Goal: Task Accomplishment & Management: Use online tool/utility

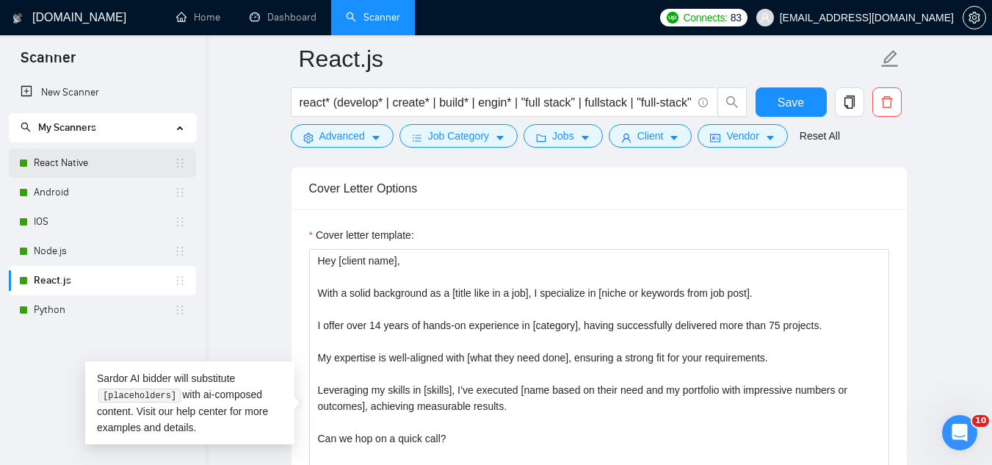
click at [96, 164] on link "React Native" at bounding box center [104, 162] width 140 height 29
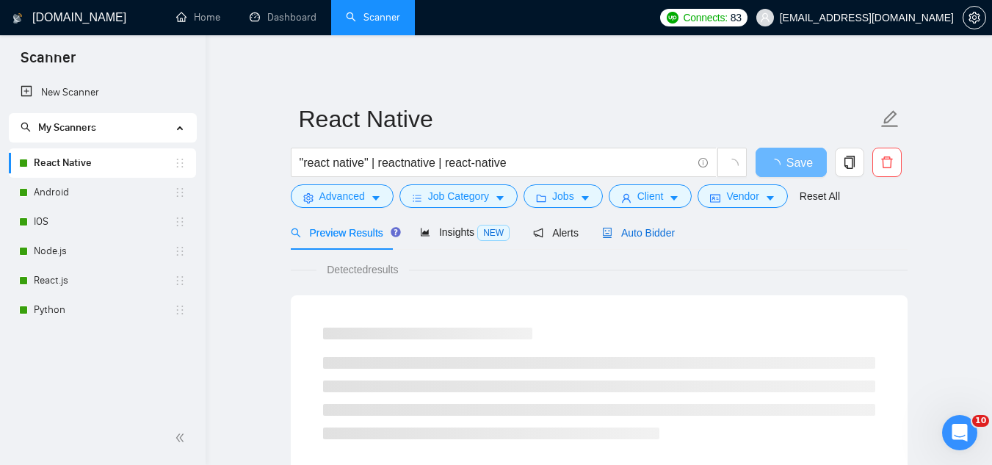
click at [638, 240] on div "Auto Bidder" at bounding box center [638, 233] width 73 height 16
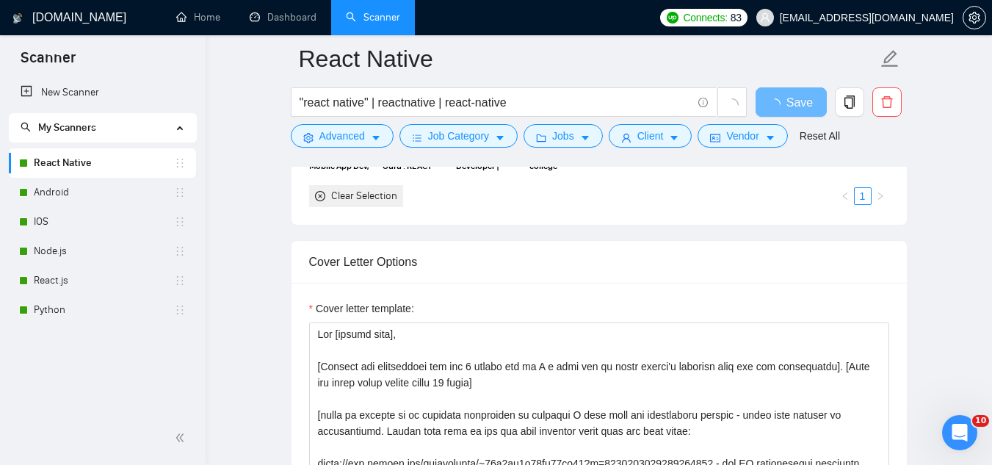
scroll to position [1689, 0]
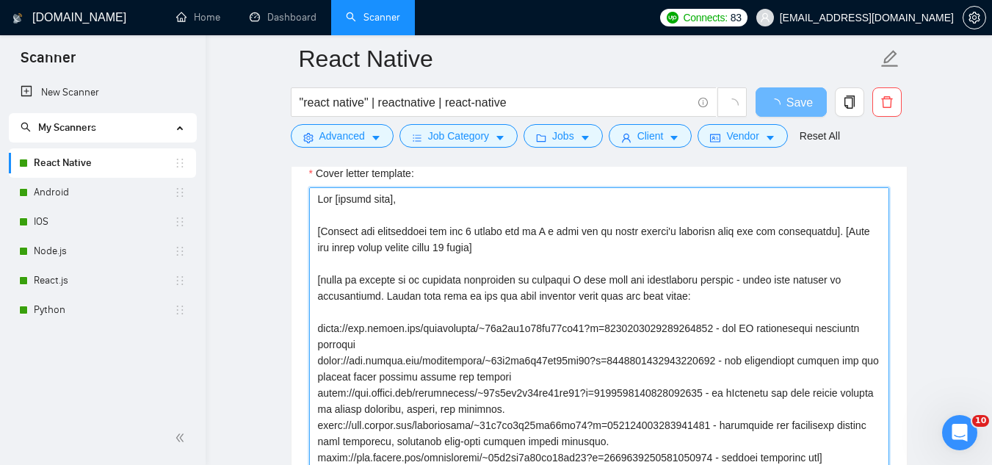
click at [834, 231] on textarea "Cover letter template:" at bounding box center [599, 352] width 580 height 331
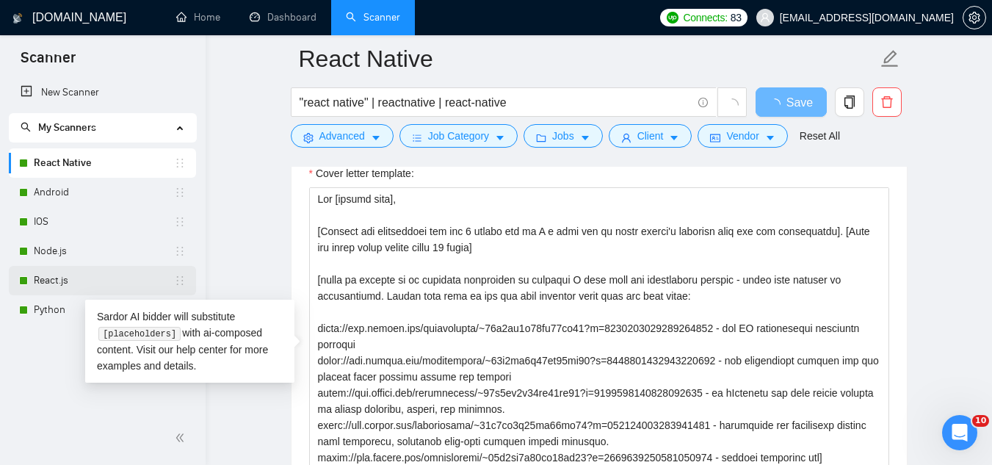
click at [43, 282] on link "React.js" at bounding box center [104, 280] width 140 height 29
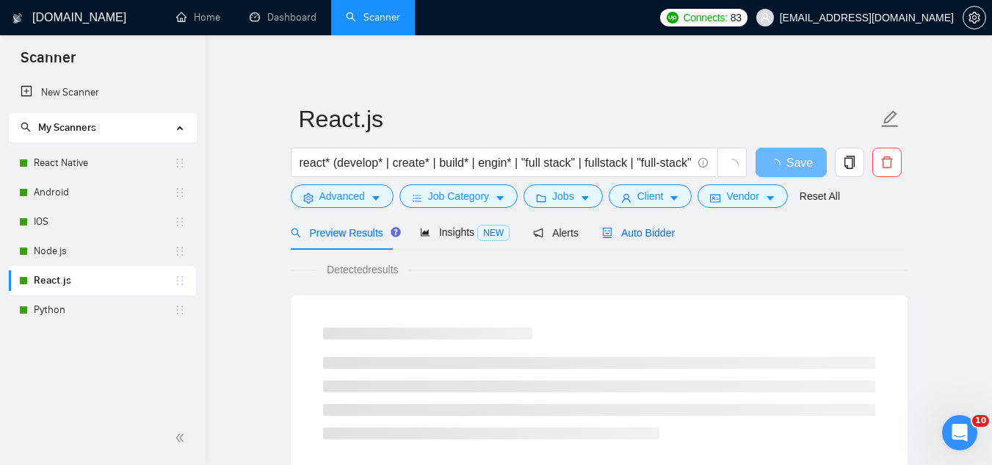
click at [632, 238] on span "Auto Bidder" at bounding box center [638, 233] width 73 height 12
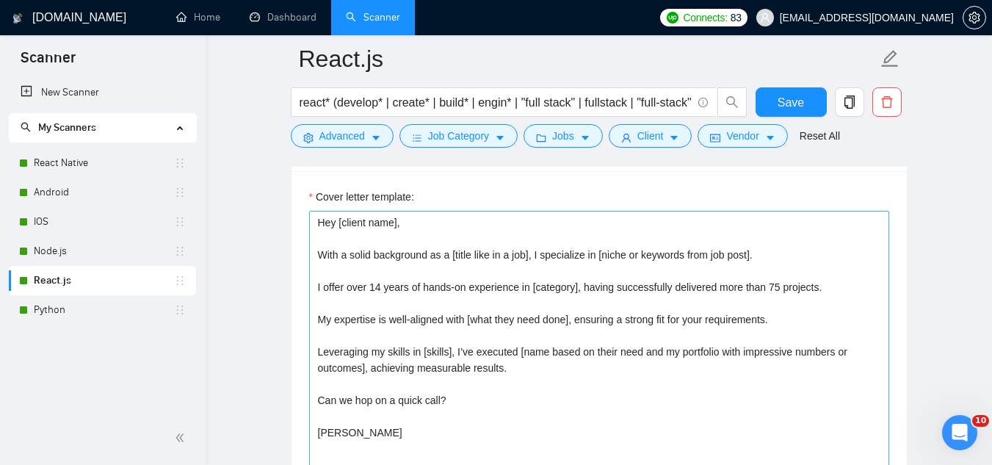
scroll to position [1689, 0]
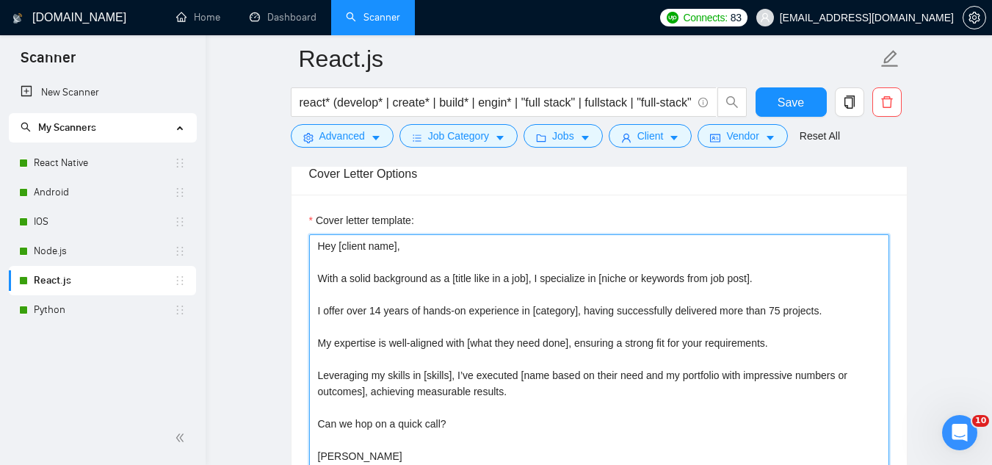
click at [630, 249] on textarea "Hey [client name], With a solid background as a [title like in a job], I specia…" at bounding box center [599, 399] width 580 height 331
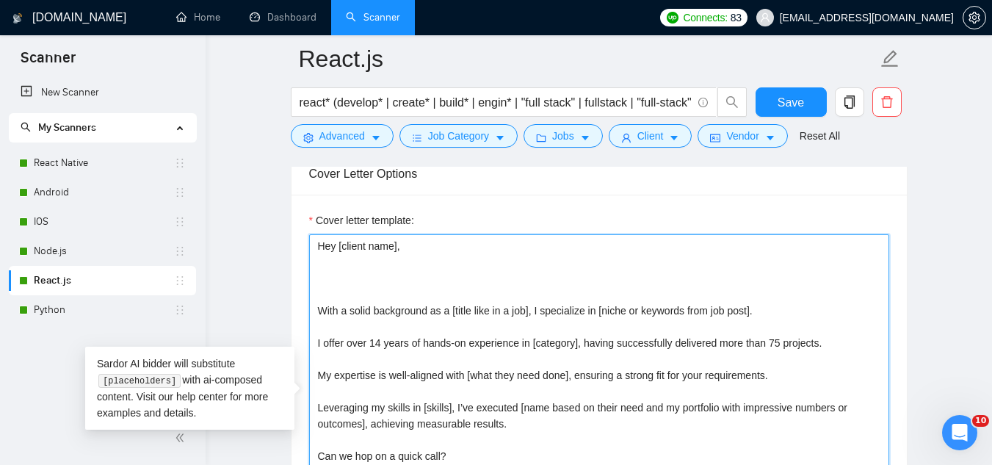
paste textarea "[Make the whole cover letter under 80 words]"
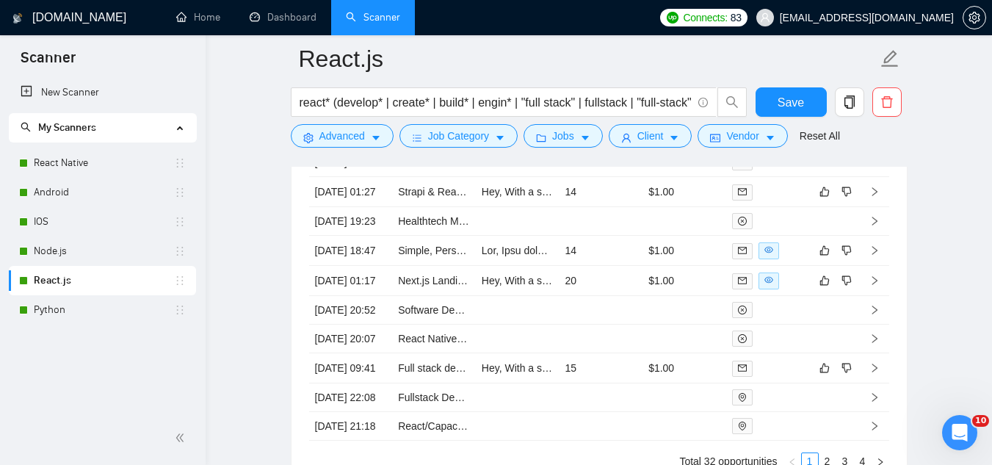
scroll to position [3673, 0]
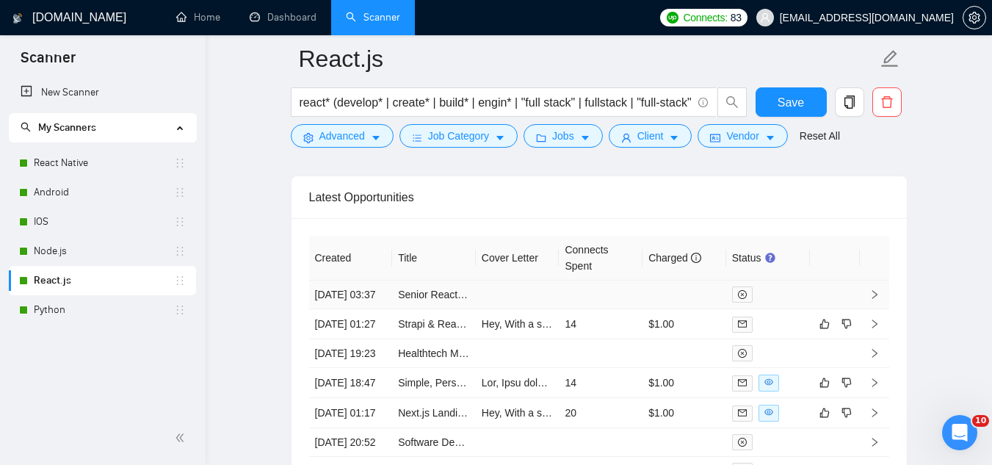
click at [430, 309] on td "Senior React Native Developer Needed for Surge Survey MVP" at bounding box center [434, 295] width 84 height 29
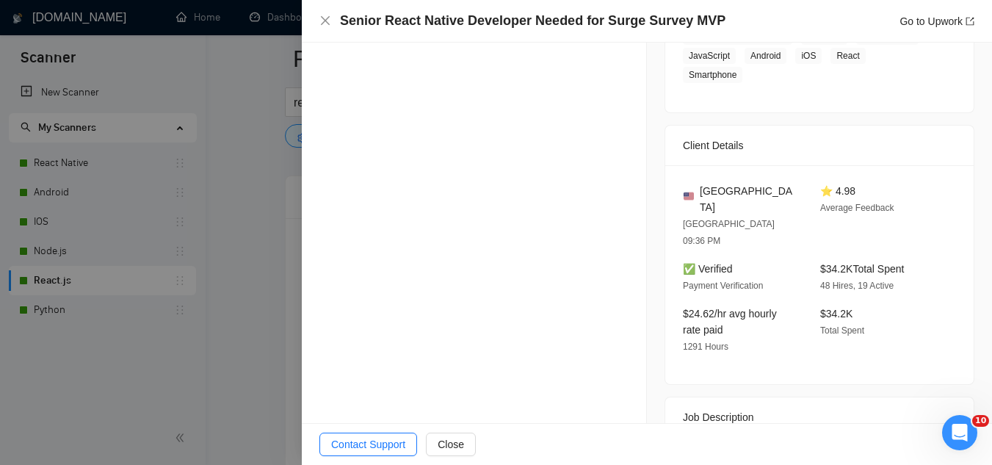
scroll to position [367, 0]
click at [275, 281] on div at bounding box center [496, 232] width 992 height 465
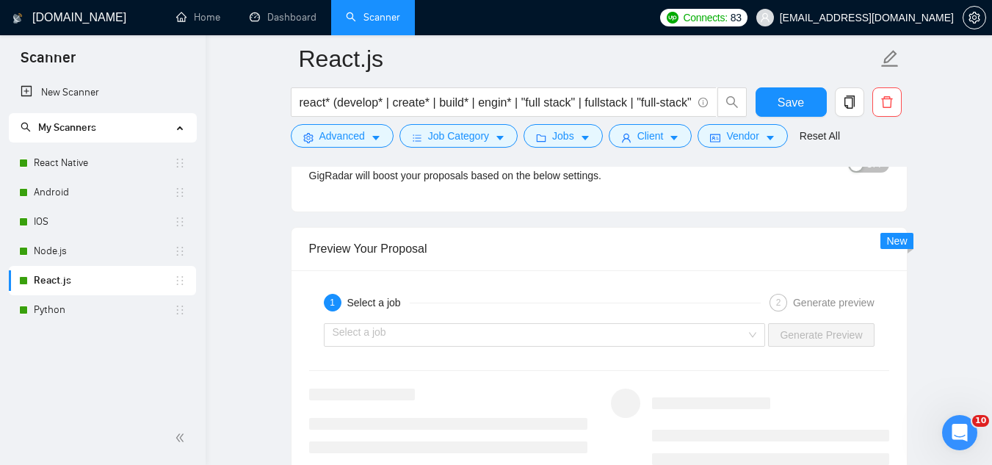
scroll to position [2791, 0]
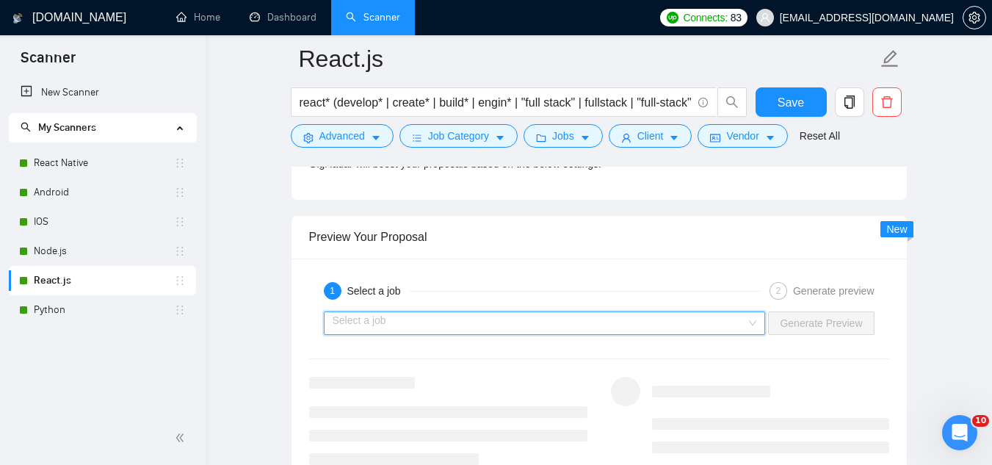
click at [530, 322] on input "search" at bounding box center [540, 323] width 414 height 22
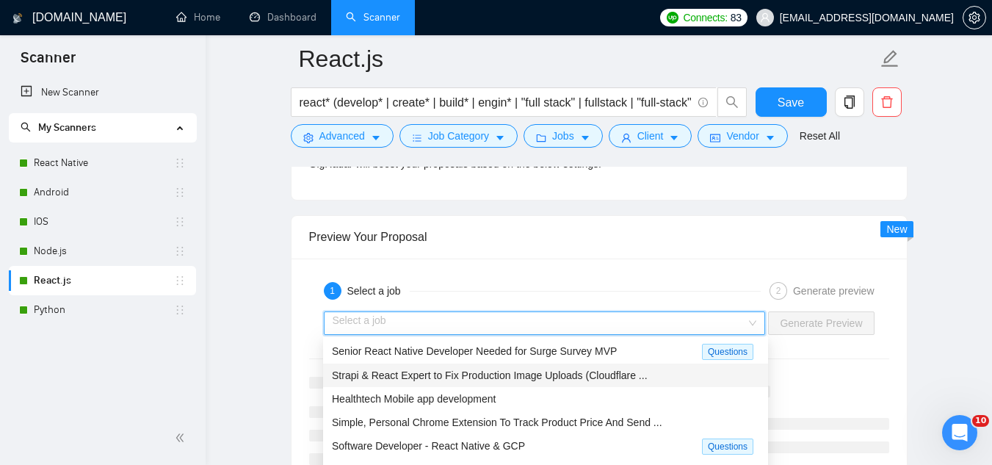
click at [553, 379] on span "Strapi & React Expert to Fix Production Image Uploads (Cloudflare ..." at bounding box center [490, 375] width 316 height 12
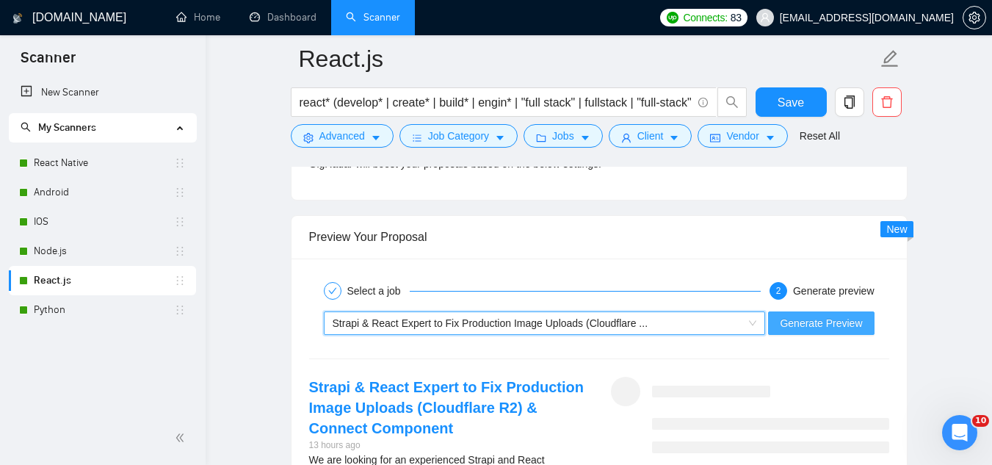
click at [794, 320] on span "Generate Preview" at bounding box center [821, 323] width 82 height 16
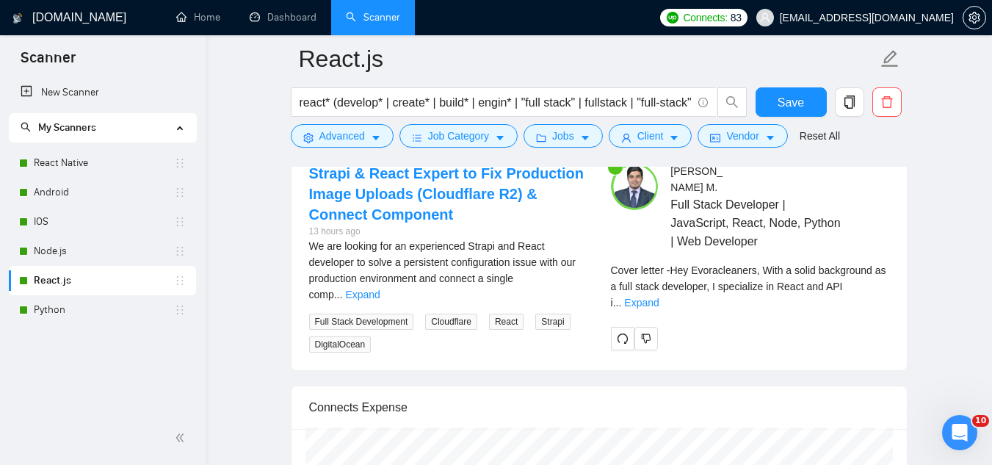
scroll to position [3012, 0]
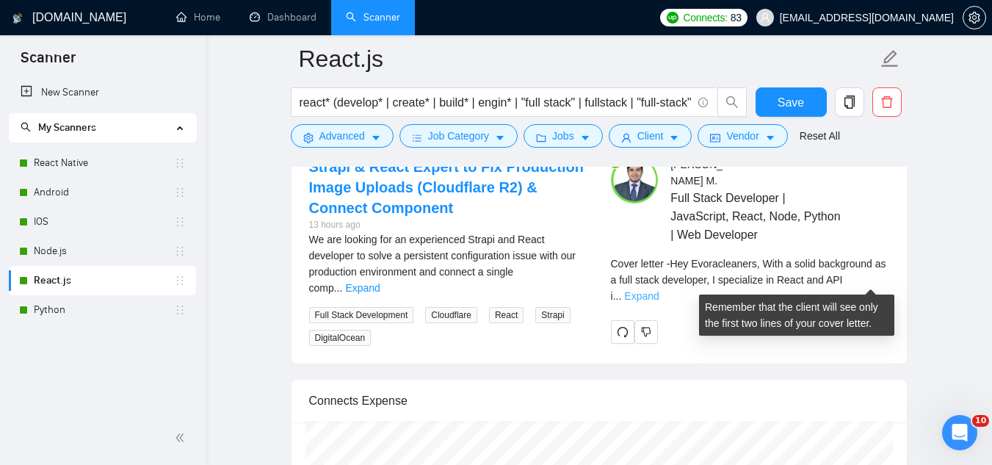
click at [659, 290] on link "Expand" at bounding box center [641, 296] width 35 height 12
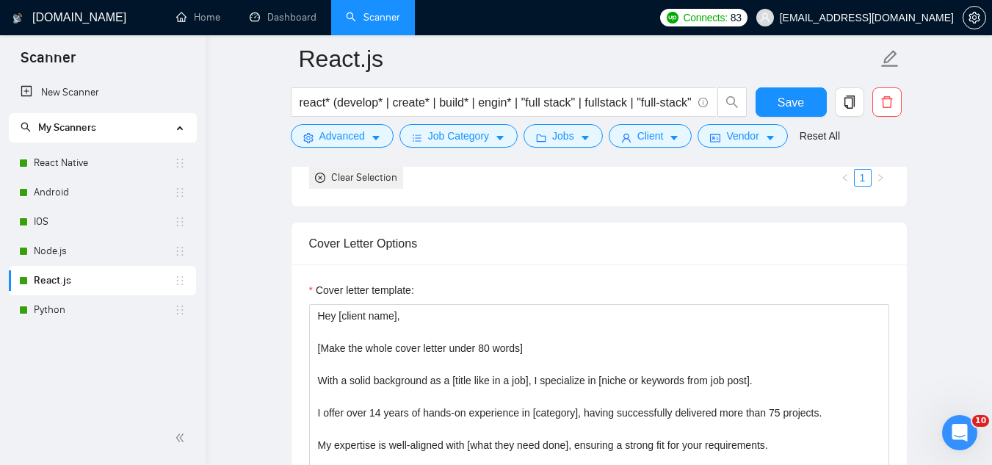
scroll to position [1616, 0]
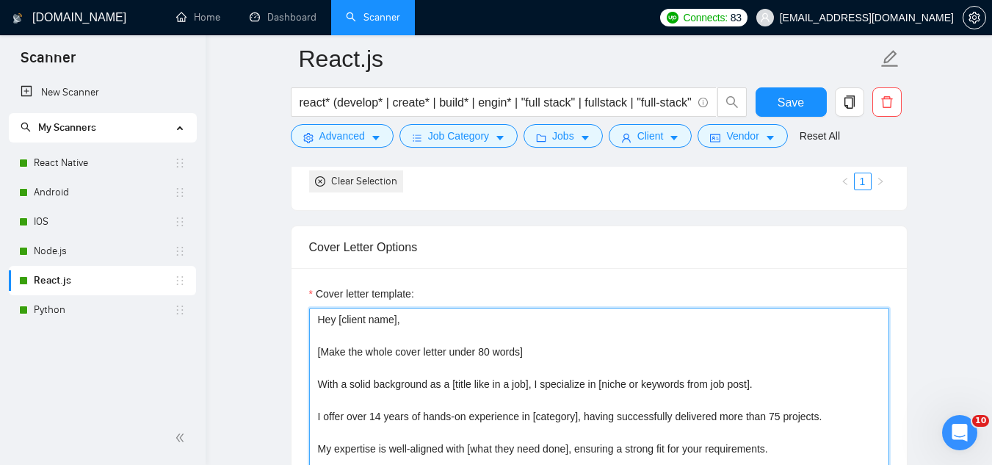
click at [484, 345] on textarea "Hey [client name], [Make the whole cover letter under 80 words] With a solid ba…" at bounding box center [599, 473] width 580 height 331
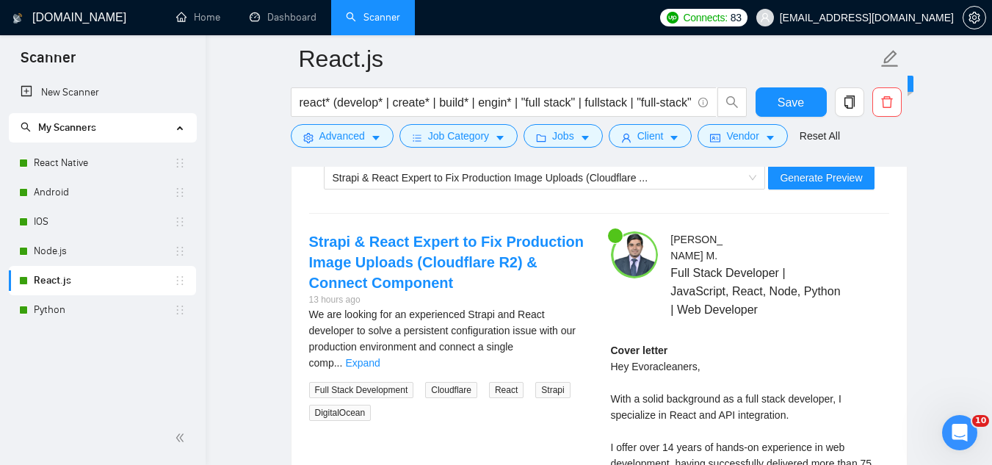
scroll to position [2865, 0]
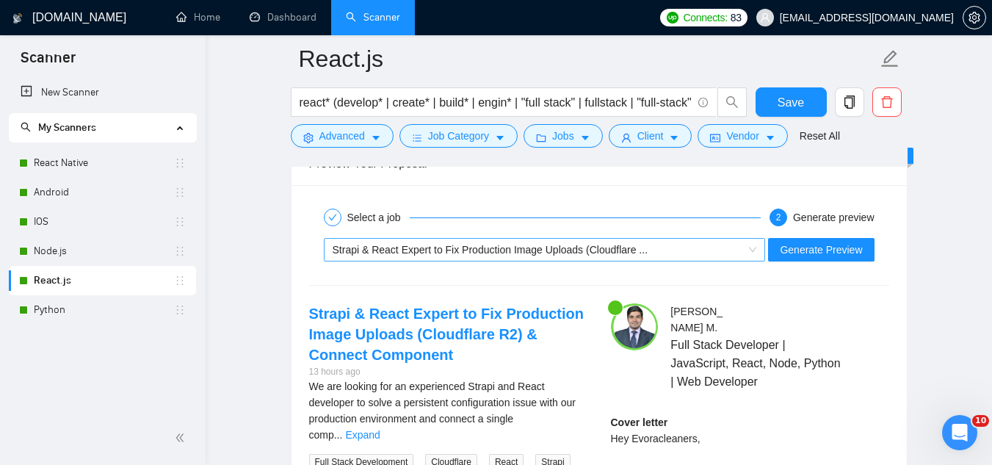
click at [526, 251] on span "Strapi & React Expert to Fix Production Image Uploads (Cloudflare ..." at bounding box center [491, 250] width 316 height 12
type textarea "Hey [client name], [Make the whole cover letter under 70 words] With a solid ba…"
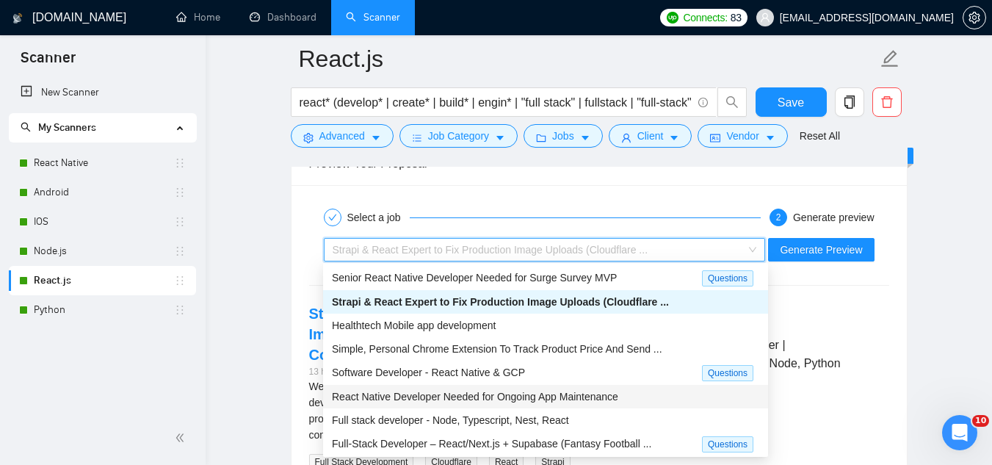
click at [528, 397] on span "React Native Developer Needed for Ongoing App Maintenance" at bounding box center [475, 397] width 286 height 12
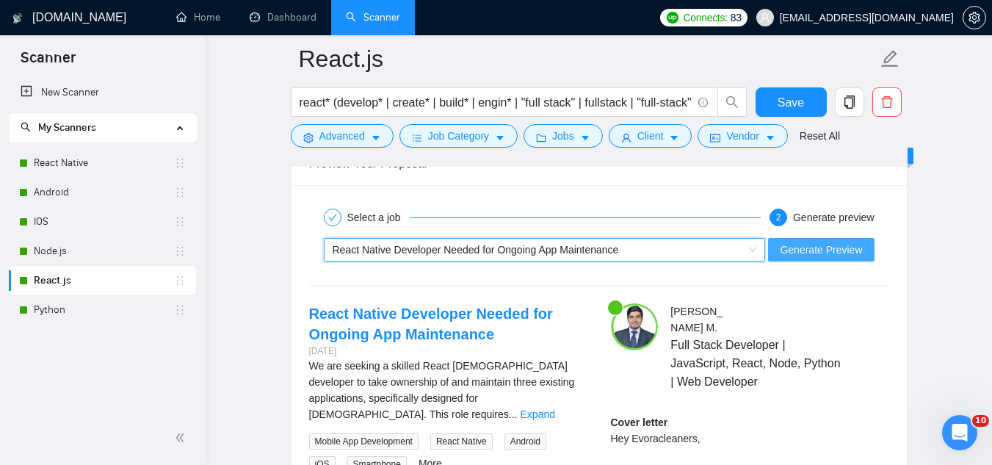
click at [784, 245] on button "Generate Preview" at bounding box center [821, 250] width 106 height 24
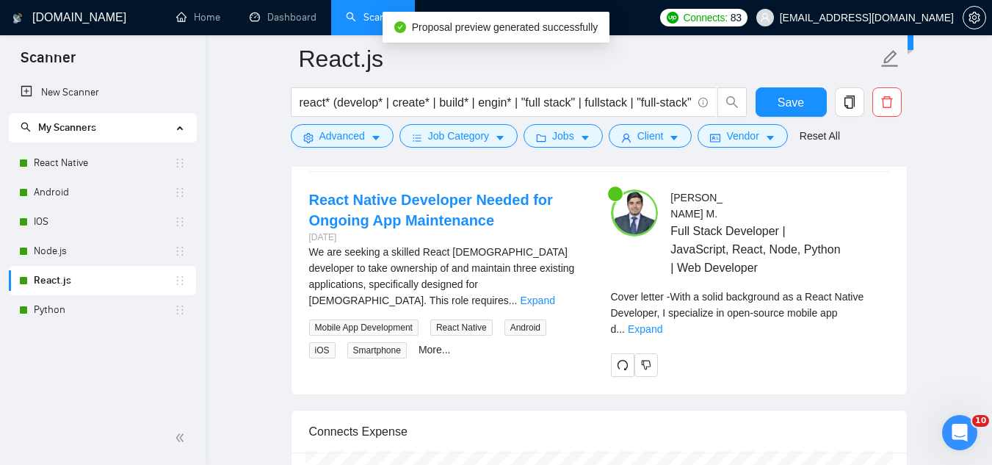
scroll to position [3012, 0]
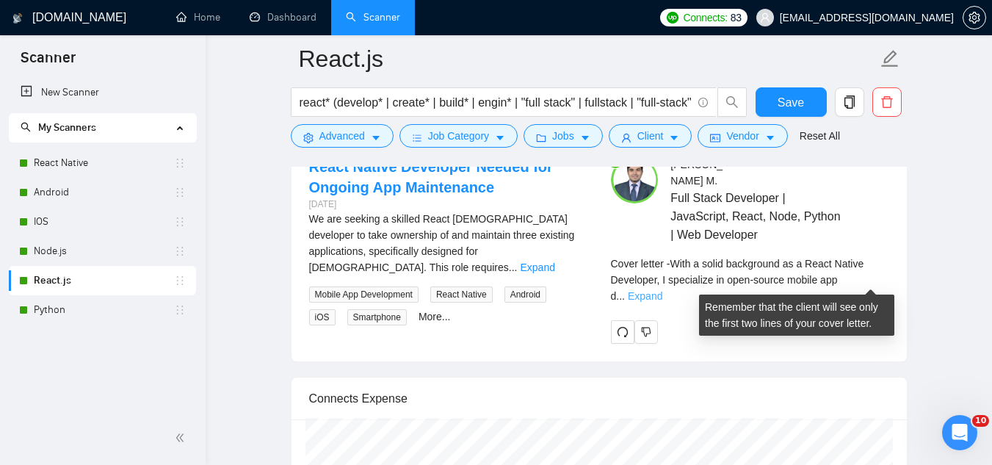
click at [663, 290] on link "Expand" at bounding box center [645, 296] width 35 height 12
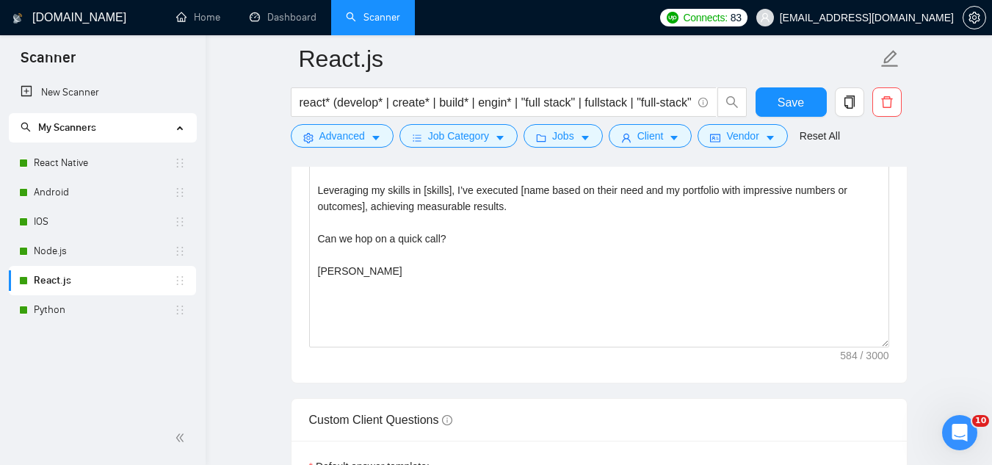
scroll to position [1689, 0]
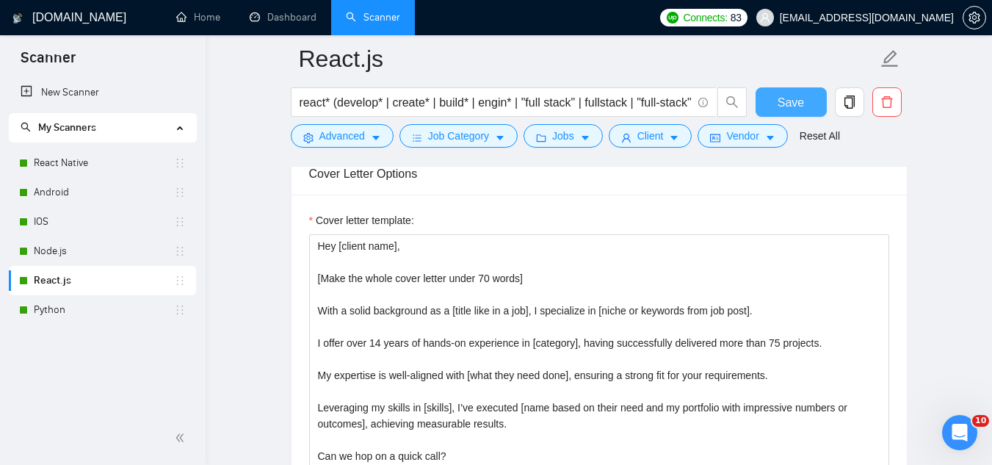
click at [785, 102] on span "Save" at bounding box center [791, 102] width 26 height 18
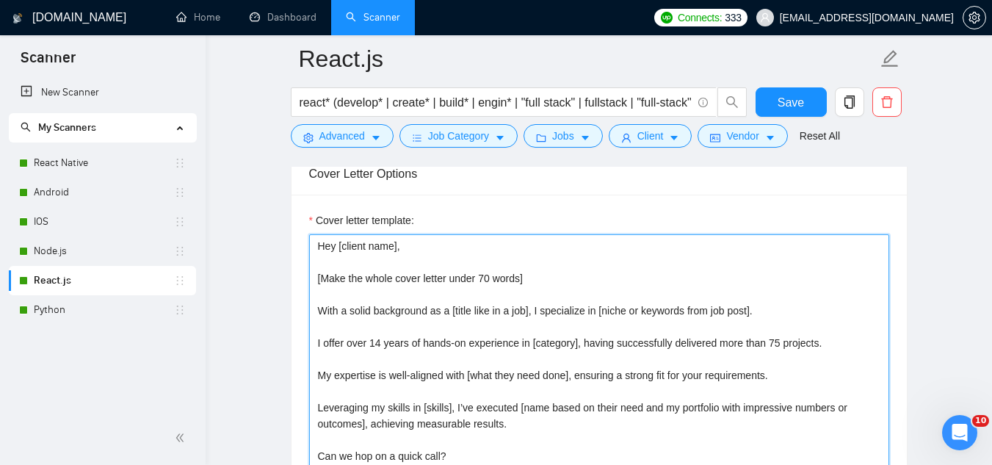
click at [595, 316] on textarea "Hey [client name], [Make the whole cover letter under 70 words] With a solid ba…" at bounding box center [599, 399] width 580 height 331
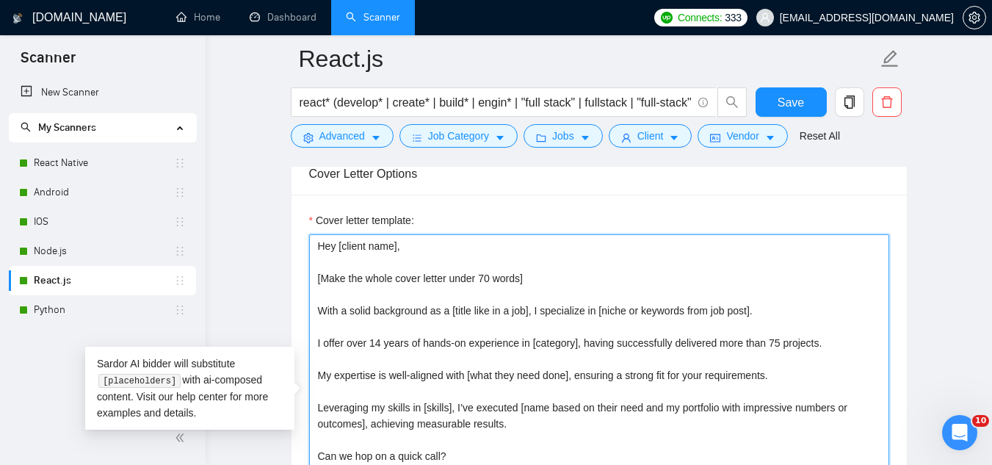
click at [595, 316] on textarea "Hey [client name], [Make the whole cover letter under 70 words] With a solid ba…" at bounding box center [599, 399] width 580 height 331
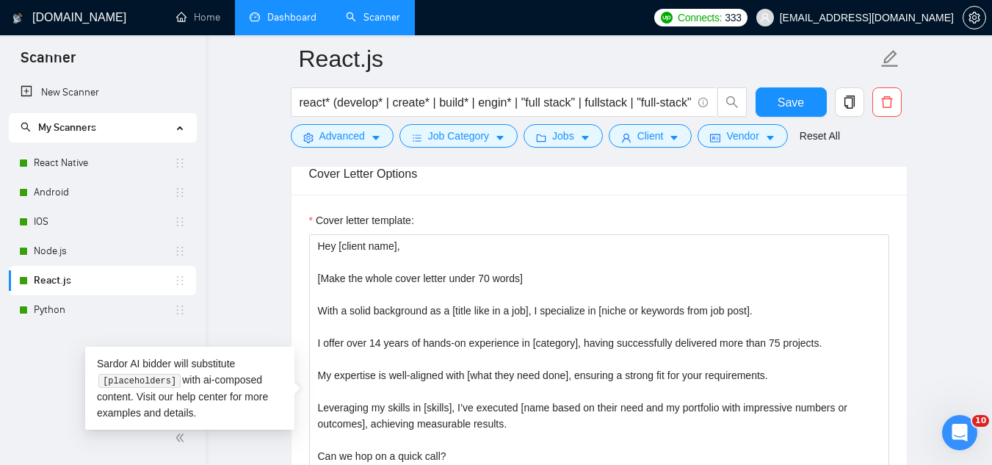
click at [292, 21] on link "Dashboard" at bounding box center [283, 17] width 67 height 12
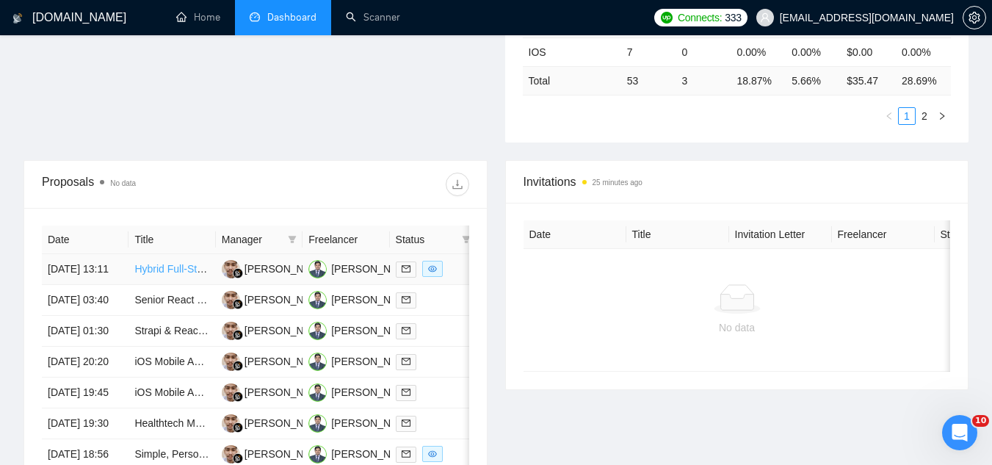
scroll to position [442, 0]
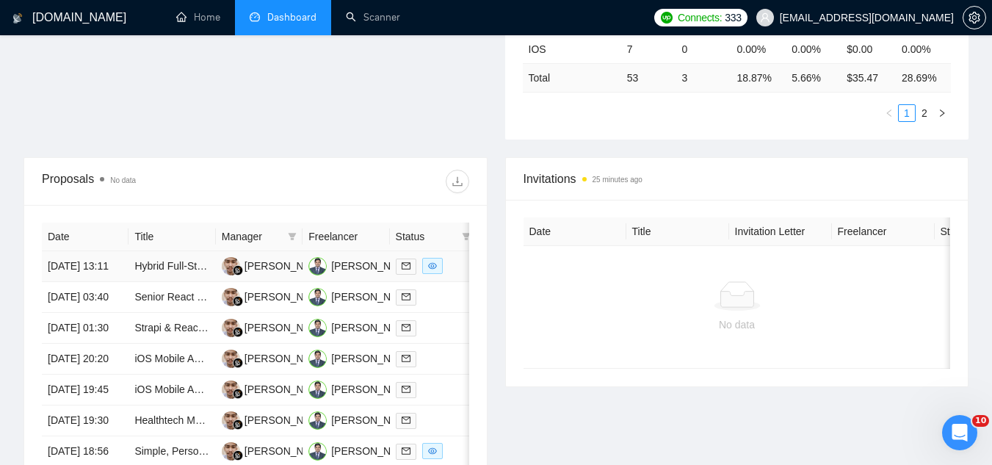
click at [178, 282] on td "Hybrid Full-Stack Developer – Pre-Sales & Online Bidding (Fullstack / AI / ML /…" at bounding box center [172, 266] width 87 height 31
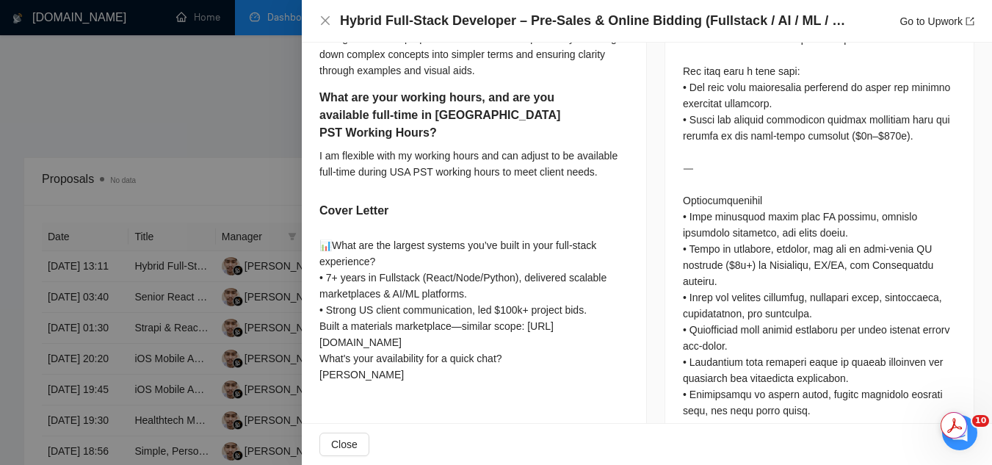
scroll to position [955, 0]
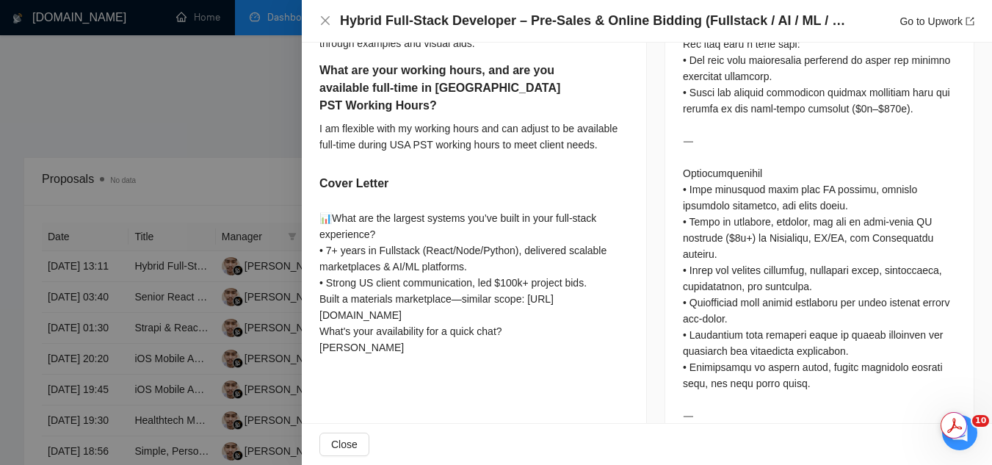
click at [273, 134] on div at bounding box center [496, 232] width 992 height 465
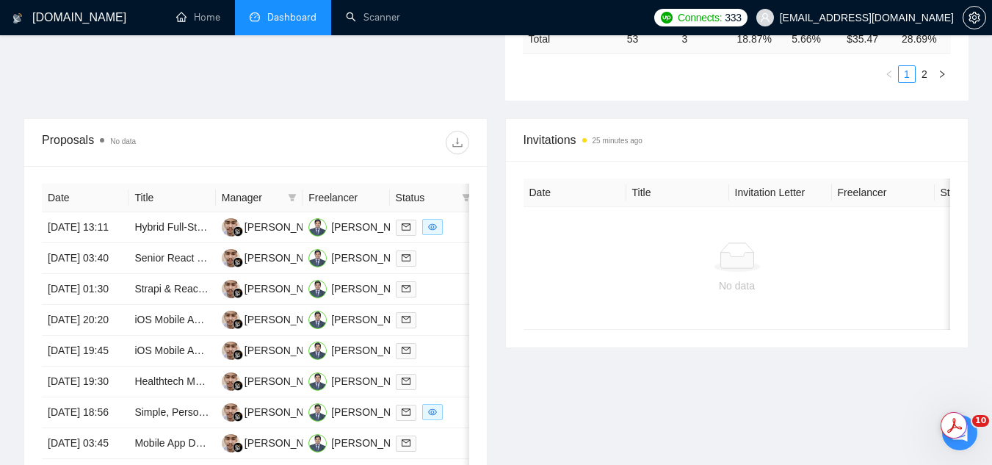
scroll to position [516, 0]
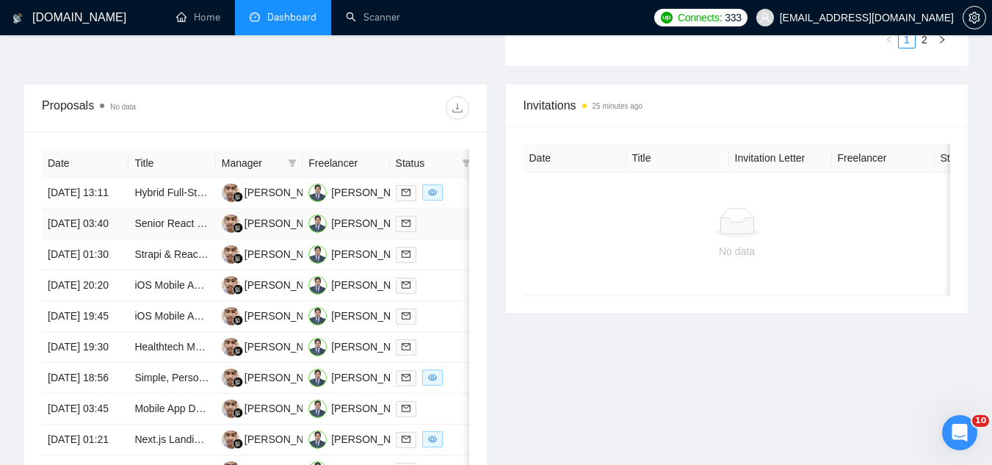
click at [198, 239] on td "Senior React Native Developer Needed for Surge Survey MVP" at bounding box center [172, 224] width 87 height 31
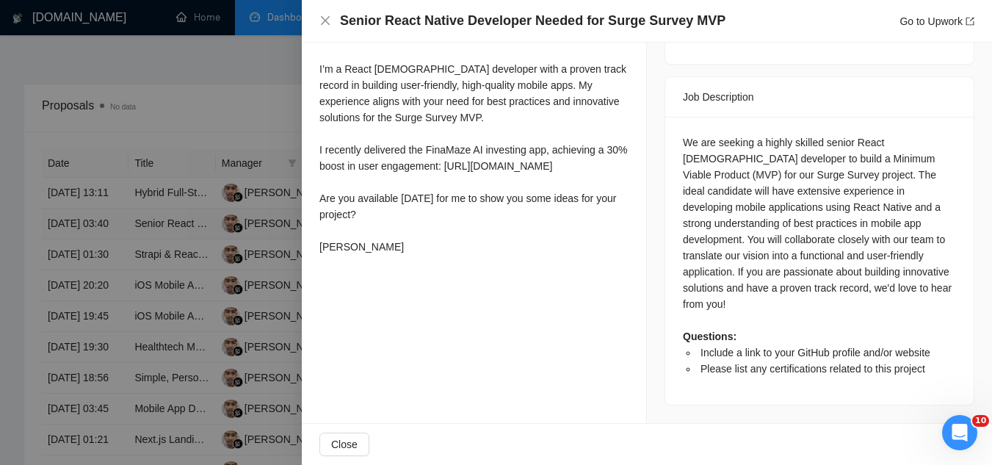
scroll to position [545, 0]
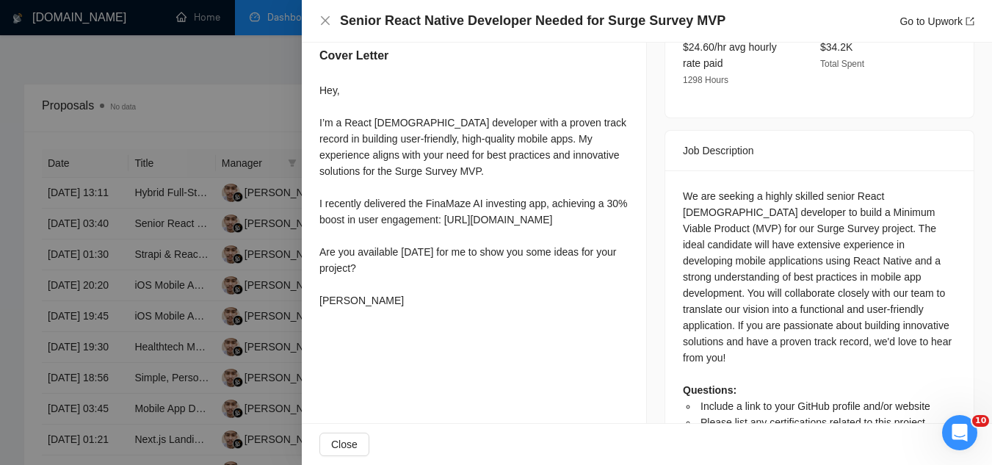
click at [189, 136] on div at bounding box center [496, 232] width 992 height 465
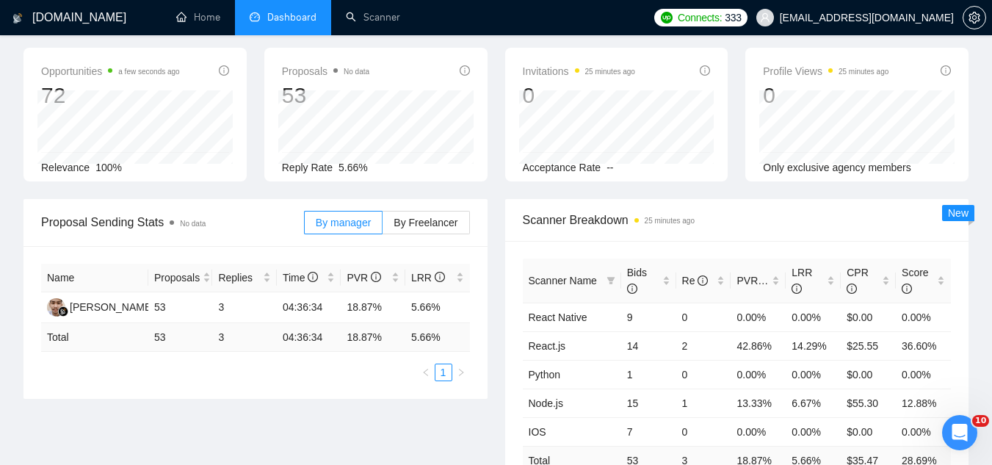
scroll to position [58, 0]
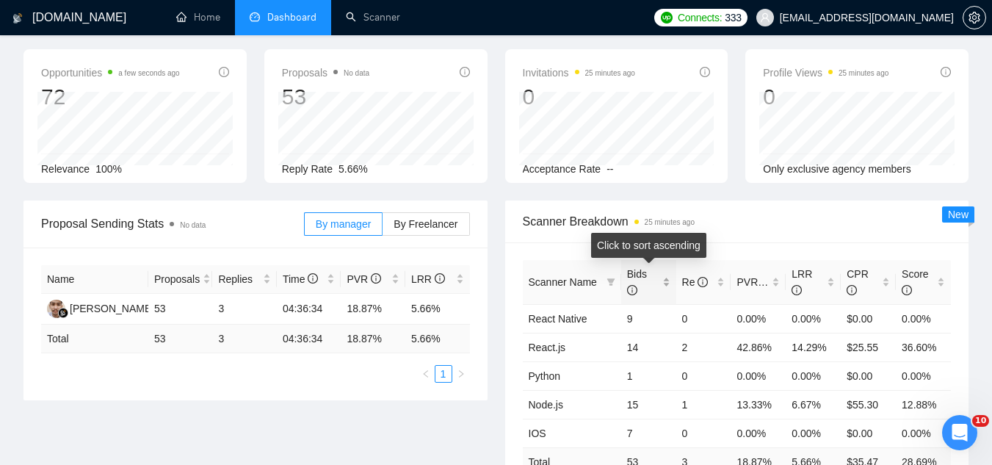
click at [668, 277] on div "Bids" at bounding box center [648, 282] width 43 height 32
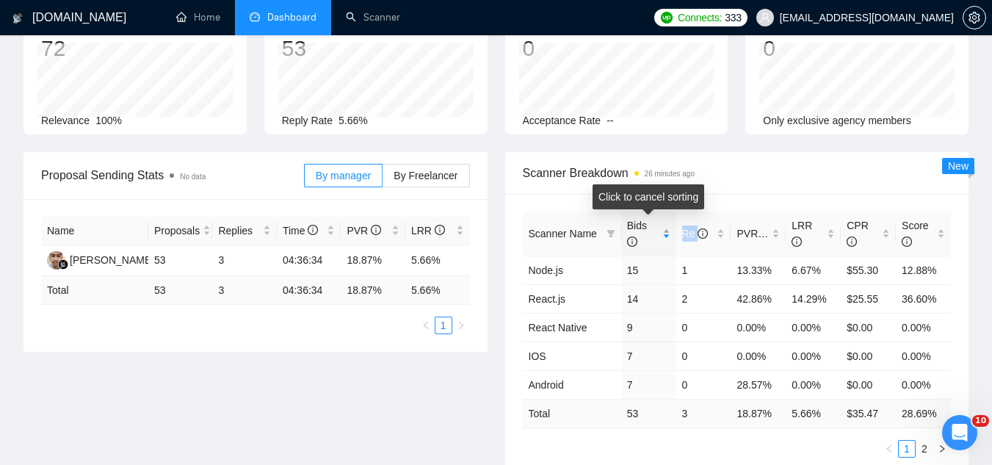
scroll to position [131, 0]
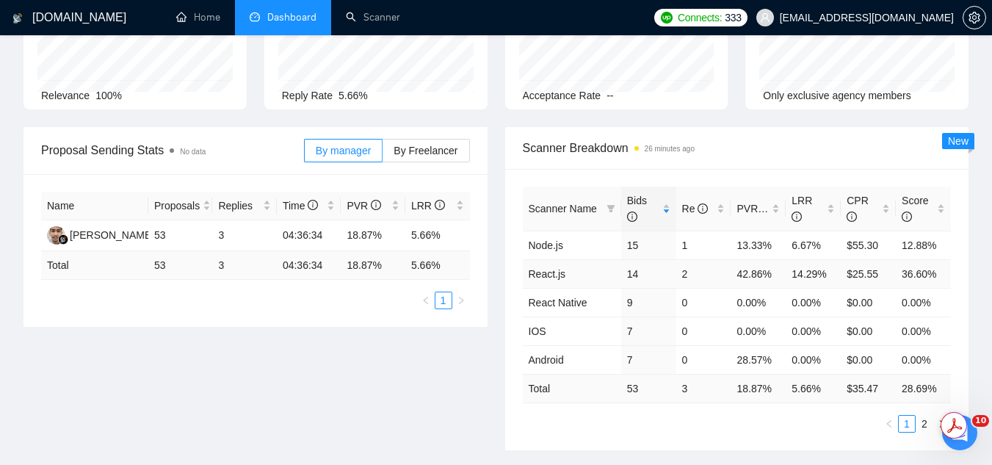
click at [754, 275] on td "42.86%" at bounding box center [758, 273] width 55 height 29
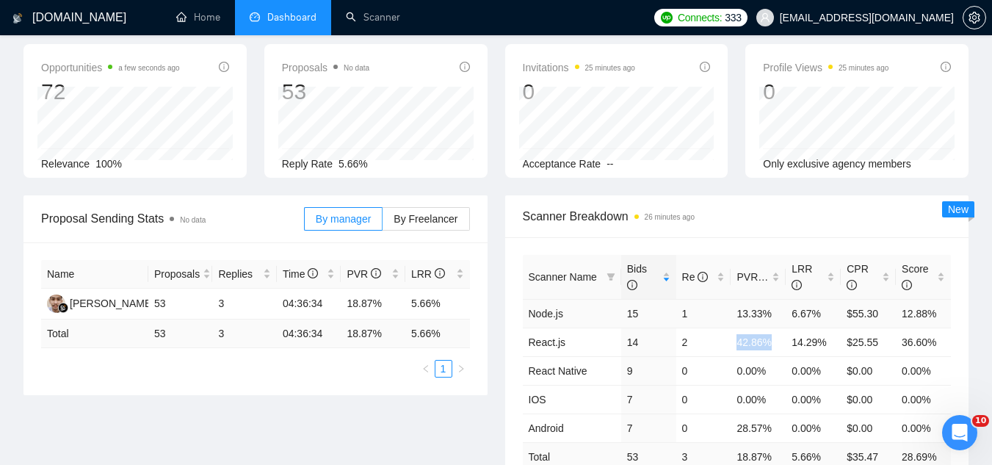
scroll to position [0, 0]
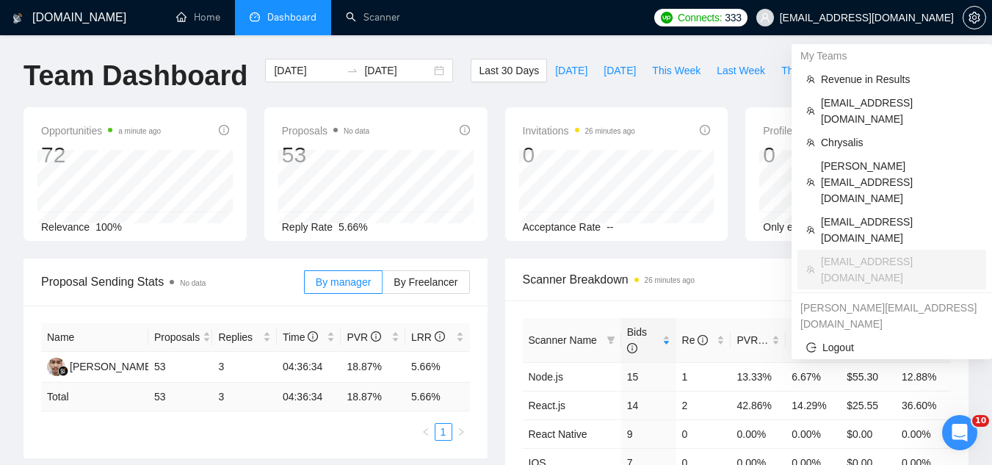
click at [858, 18] on span "[EMAIL_ADDRESS][DOMAIN_NAME]" at bounding box center [867, 18] width 174 height 0
click at [856, 134] on span "Chrysalis" at bounding box center [899, 142] width 156 height 16
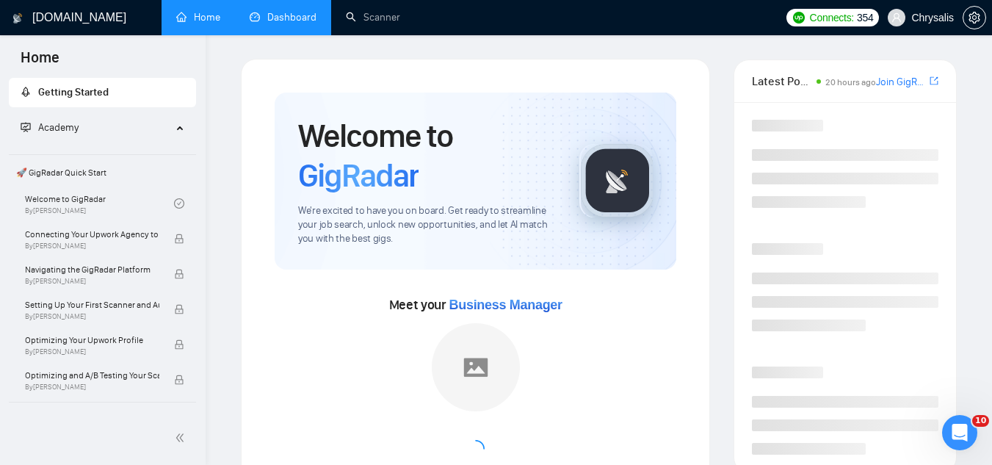
click at [303, 24] on link "Dashboard" at bounding box center [283, 17] width 67 height 12
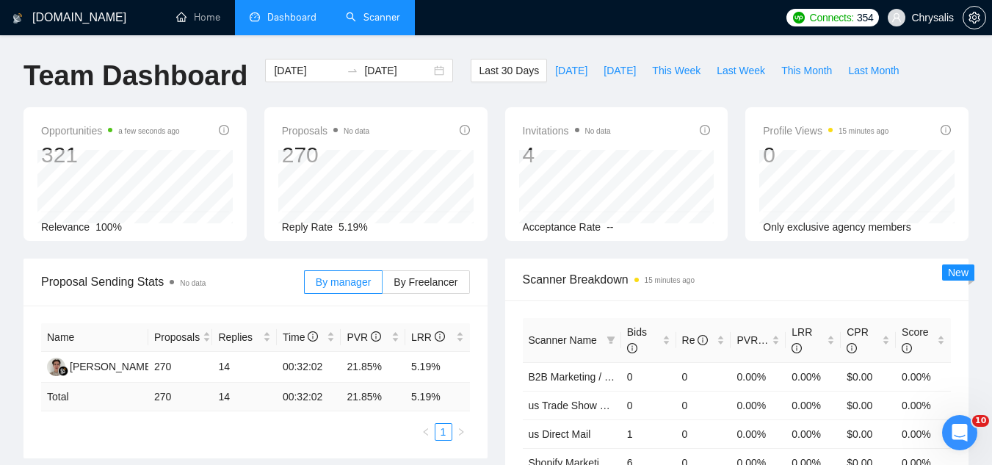
click at [362, 12] on link "Scanner" at bounding box center [373, 17] width 54 height 12
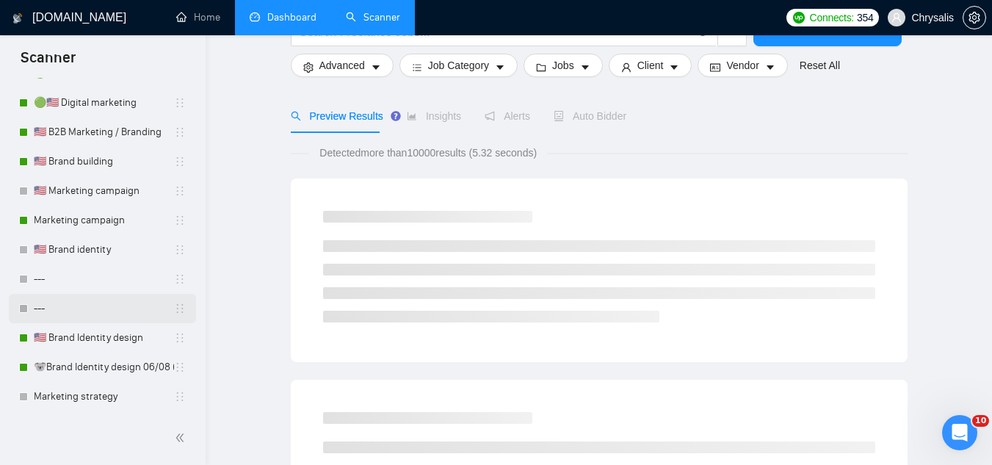
scroll to position [588, 0]
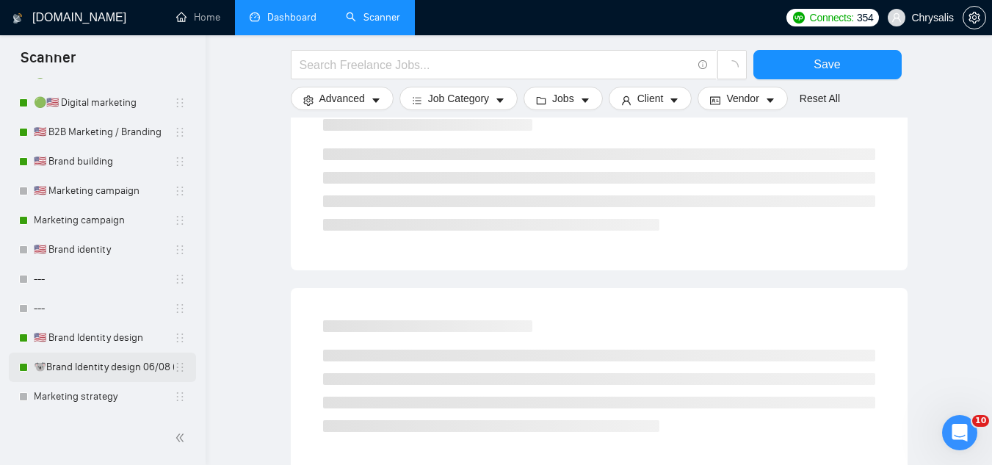
click at [117, 369] on link "🐨Brand Identity design 06/08 (J)" at bounding box center [104, 367] width 140 height 29
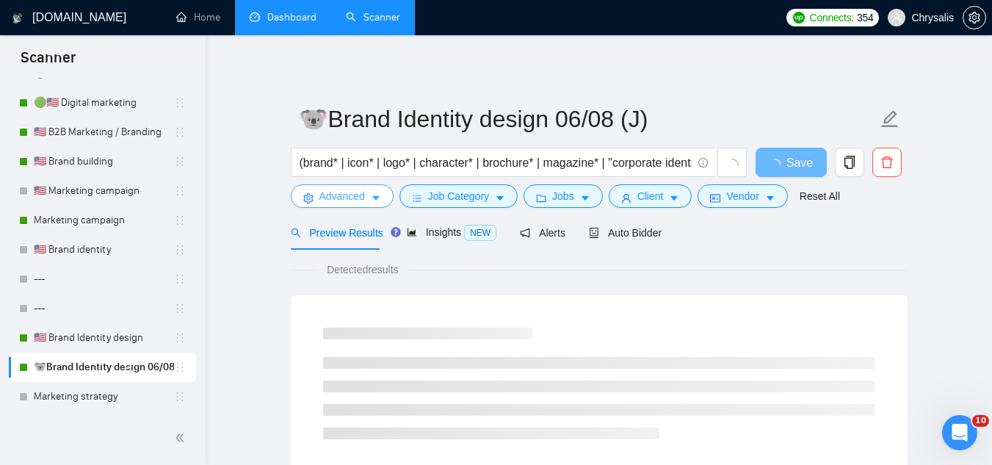
click at [348, 200] on span "Advanced" at bounding box center [343, 196] width 46 height 16
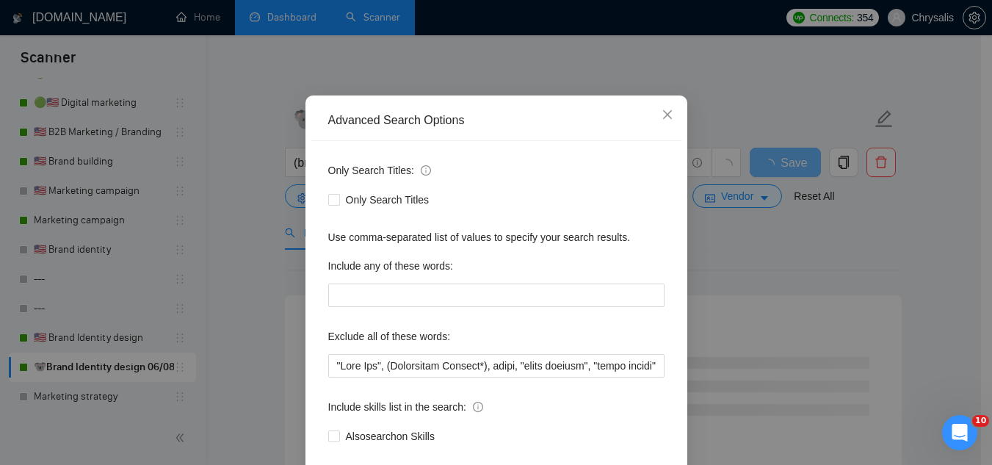
scroll to position [146, 0]
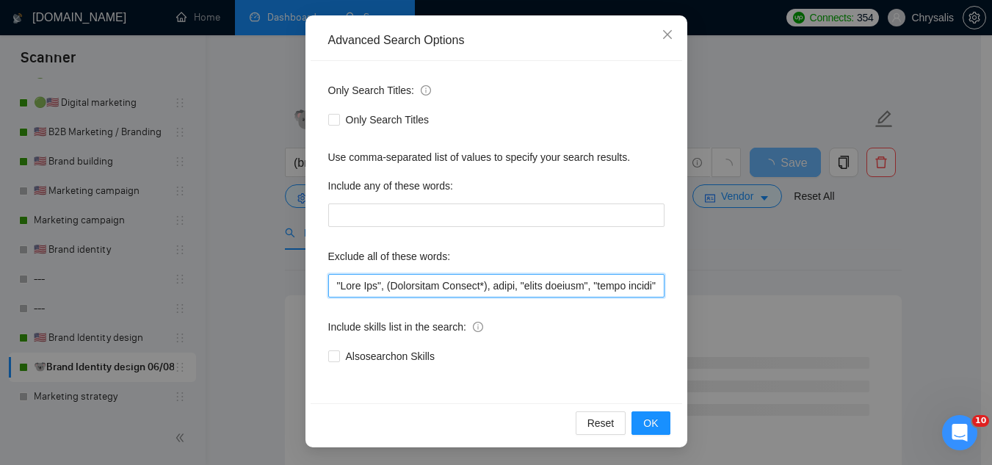
click at [331, 292] on input "text" at bounding box center [496, 286] width 336 height 24
type input "baby, "Line Art", (Embroidery Graphic*), music, "color grading", "store design"…"
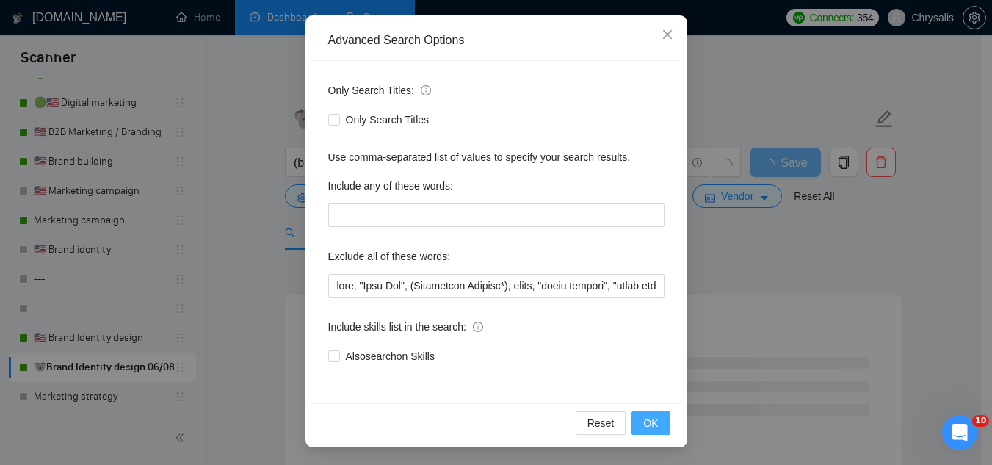
click at [643, 430] on span "OK" at bounding box center [650, 423] width 15 height 16
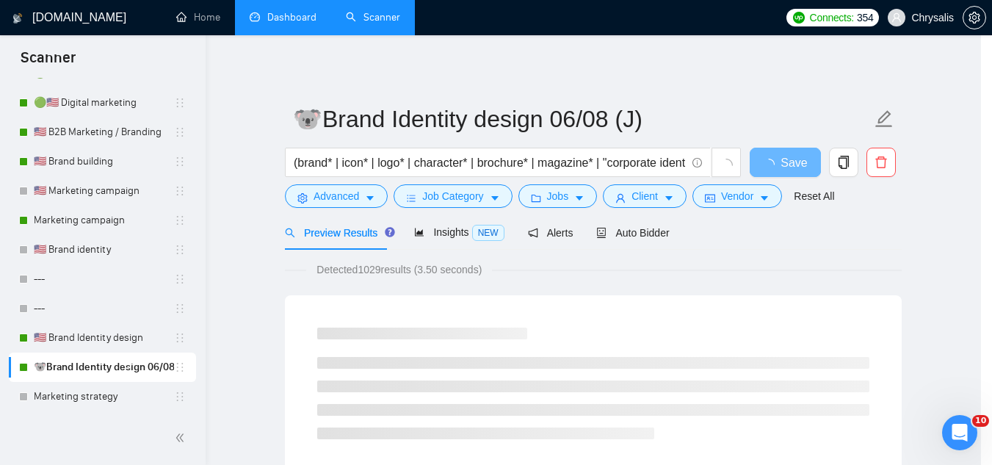
scroll to position [73, 0]
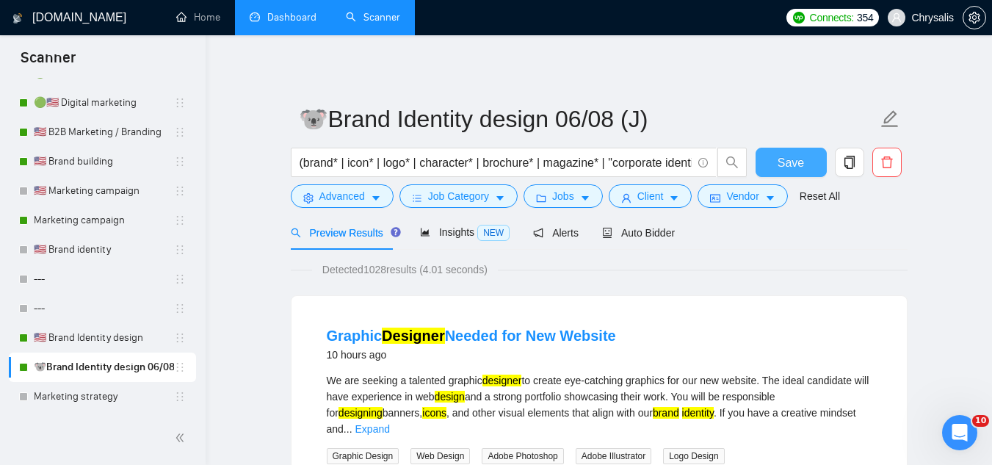
click at [793, 165] on span "Save" at bounding box center [791, 163] width 26 height 18
click at [109, 343] on link "🇺🇸 Brand Identity design" at bounding box center [104, 337] width 140 height 29
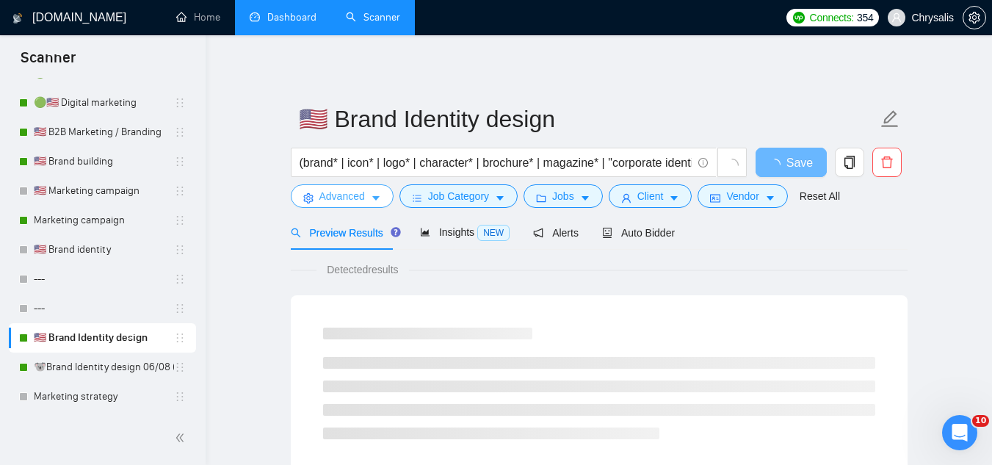
click at [328, 192] on span "Advanced" at bounding box center [343, 196] width 46 height 16
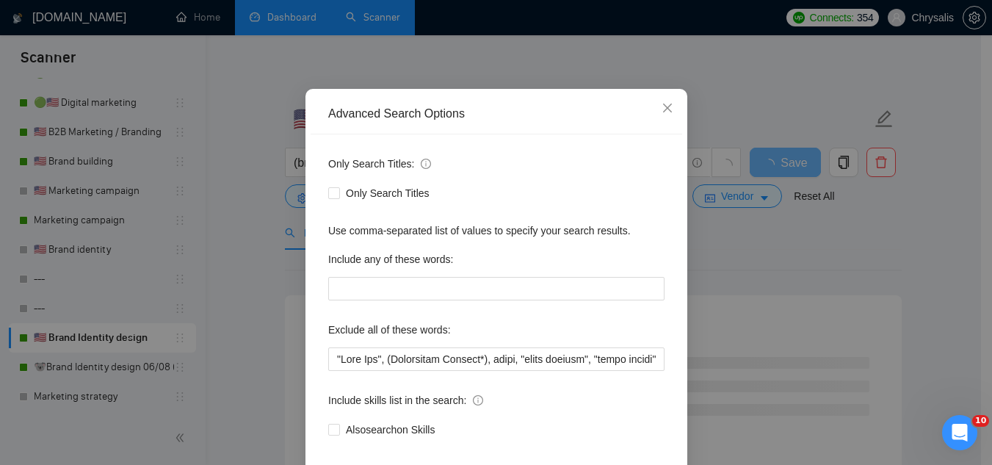
scroll to position [146, 0]
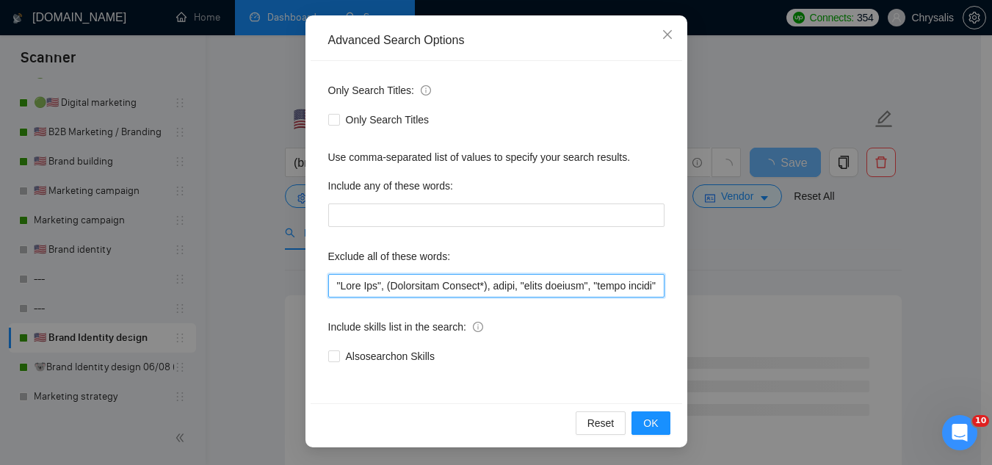
click at [328, 289] on input "text" at bounding box center [496, 286] width 336 height 24
paste input "baby,"
type input "baby, "Line Art", (Embroidery Graphic*), music, "color grading", "store design"…"
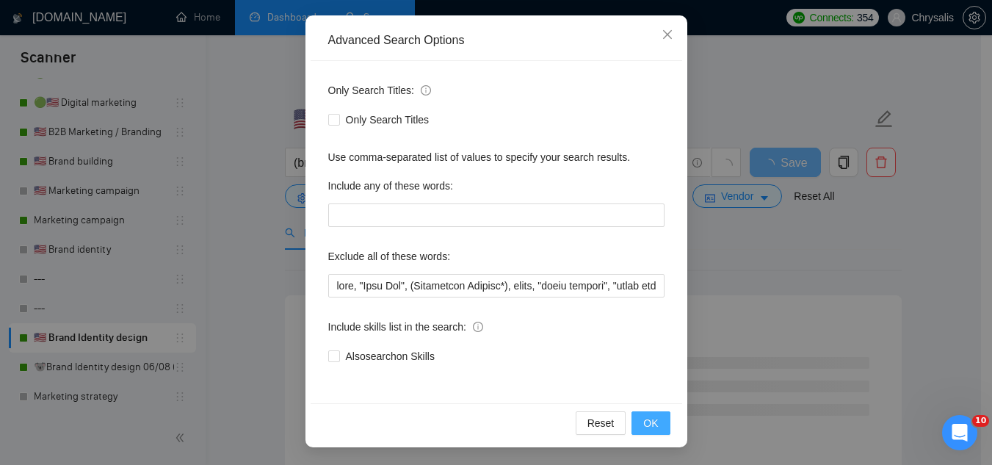
click at [644, 425] on span "OK" at bounding box center [650, 423] width 15 height 16
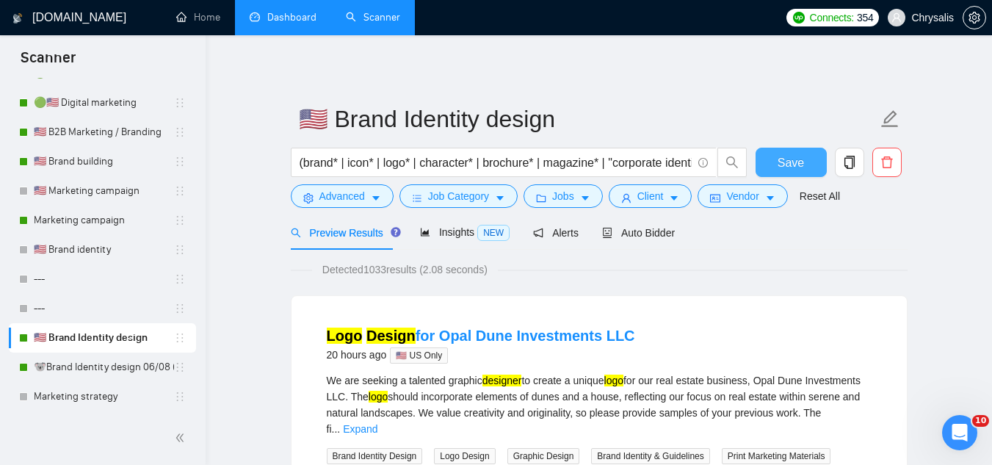
click at [794, 168] on span "Save" at bounding box center [791, 163] width 26 height 18
click at [86, 223] on link "Marketing campaign" at bounding box center [104, 220] width 140 height 29
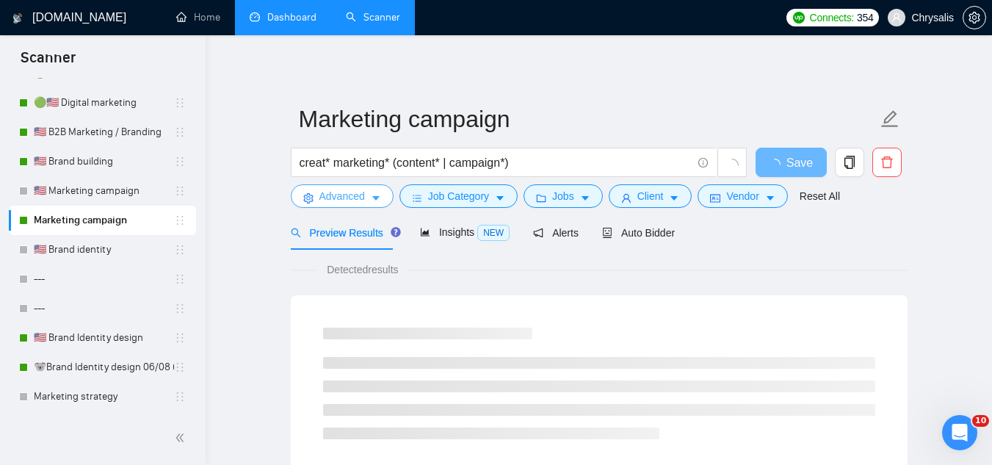
click at [332, 206] on button "Advanced" at bounding box center [342, 196] width 103 height 24
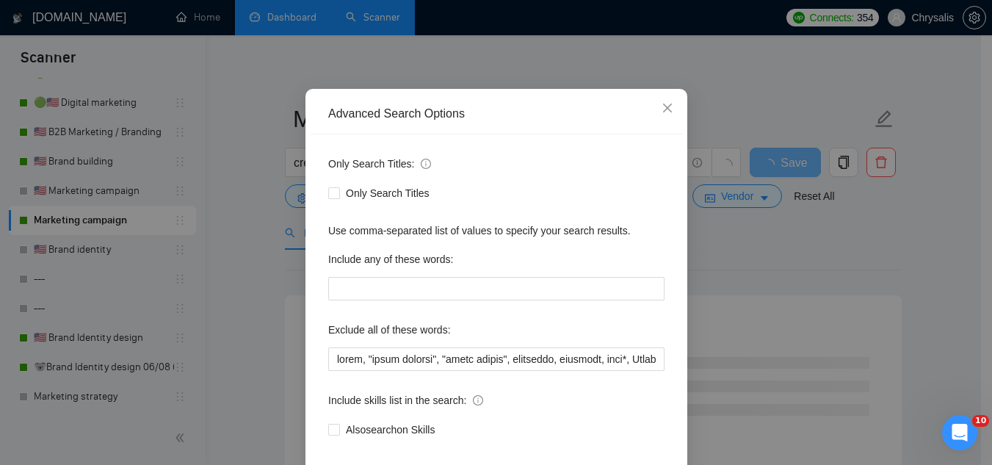
scroll to position [146, 0]
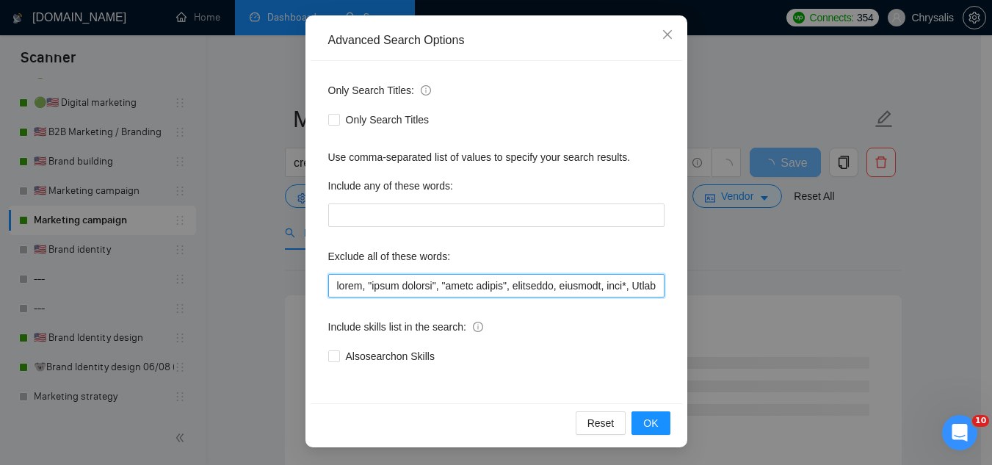
click at [333, 288] on input "text" at bounding box center [496, 286] width 336 height 24
type input "baby, music, "color grading", "store design", furniture, flooring, sock*, Short…"
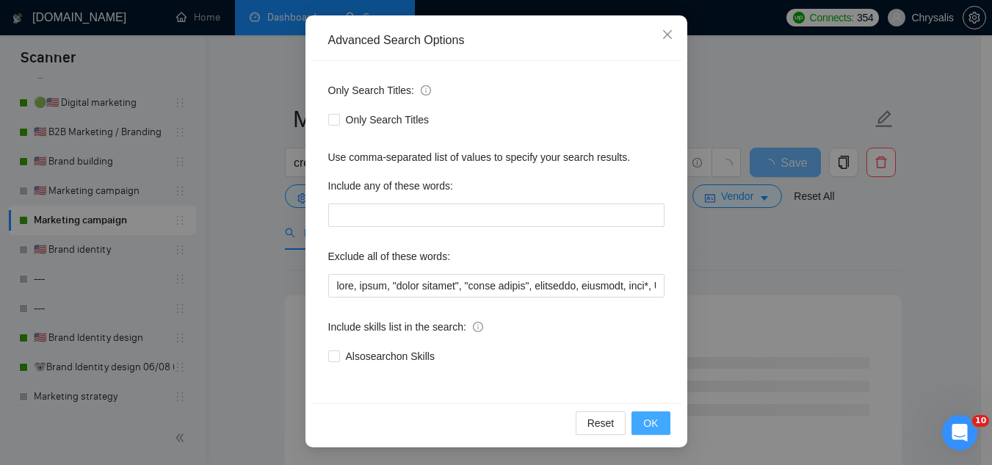
click at [644, 426] on span "OK" at bounding box center [650, 423] width 15 height 16
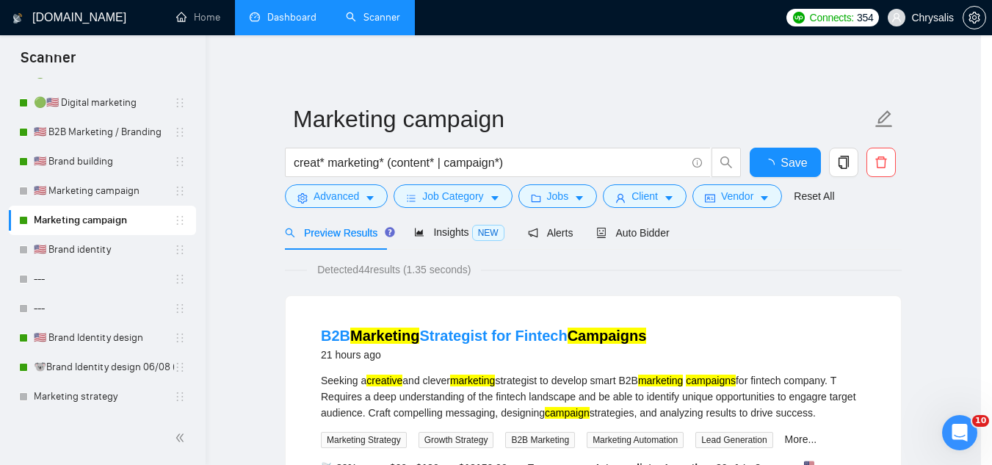
scroll to position [73, 0]
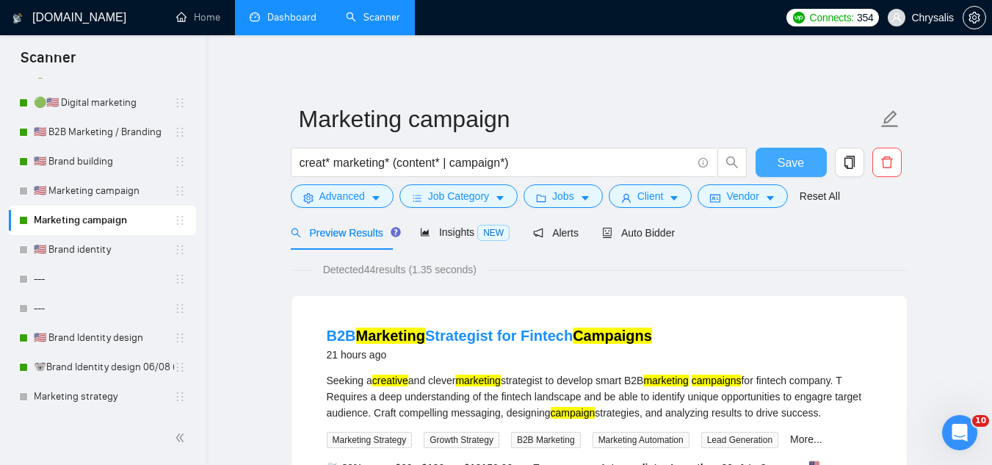
click at [796, 162] on span "Save" at bounding box center [791, 163] width 26 height 18
click at [87, 165] on link "🇺🇸 Brand building" at bounding box center [104, 161] width 140 height 29
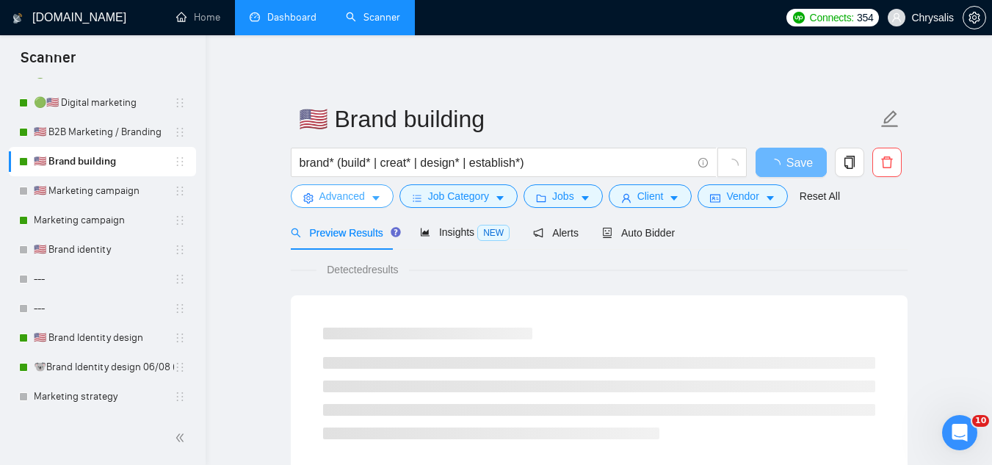
click at [336, 202] on span "Advanced" at bounding box center [343, 196] width 46 height 16
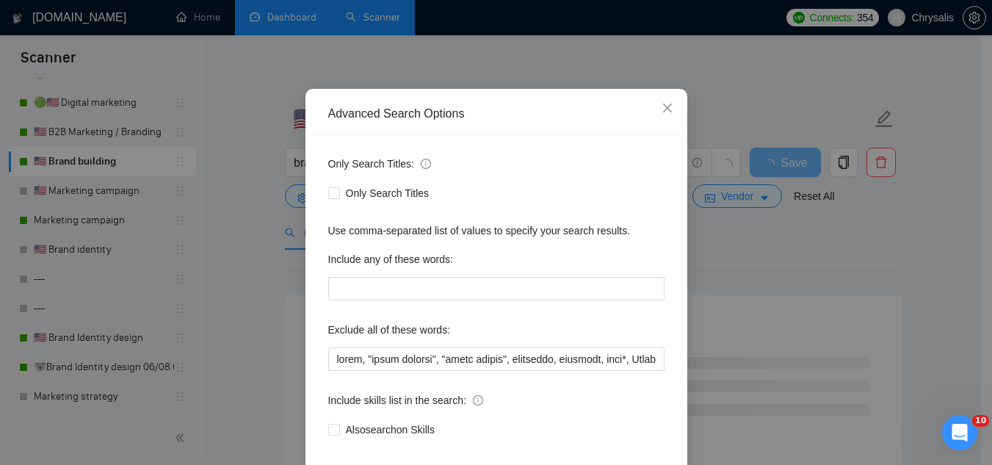
scroll to position [146, 0]
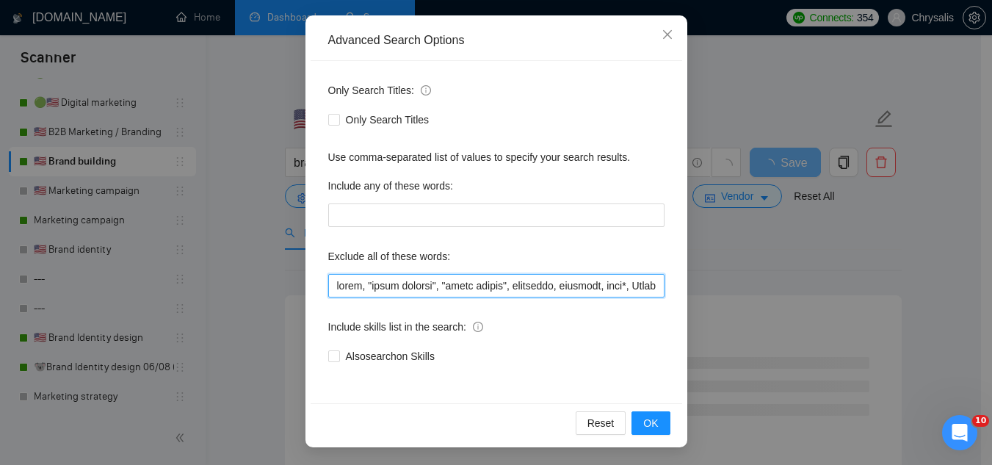
click at [330, 292] on input "text" at bounding box center [496, 286] width 336 height 24
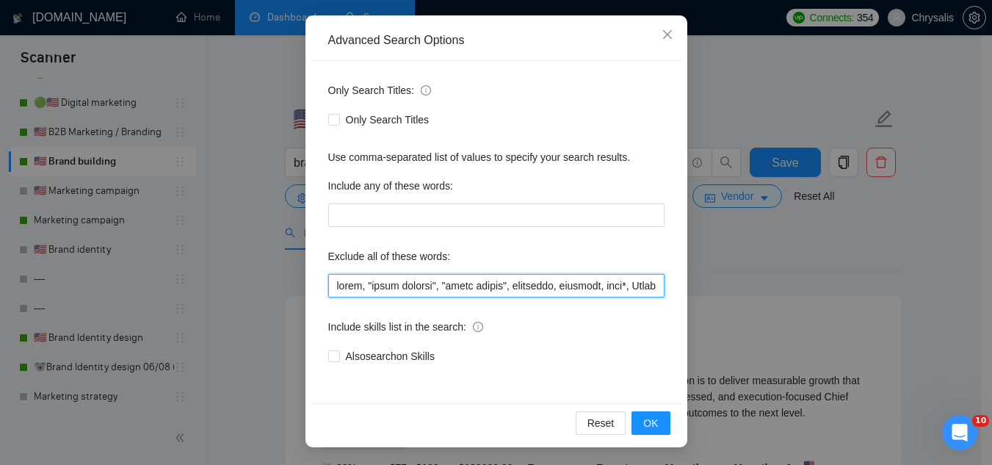
paste input "baby,"
type input "baby, music, "color grading", "store design", furniture, flooring, sock*, Short…"
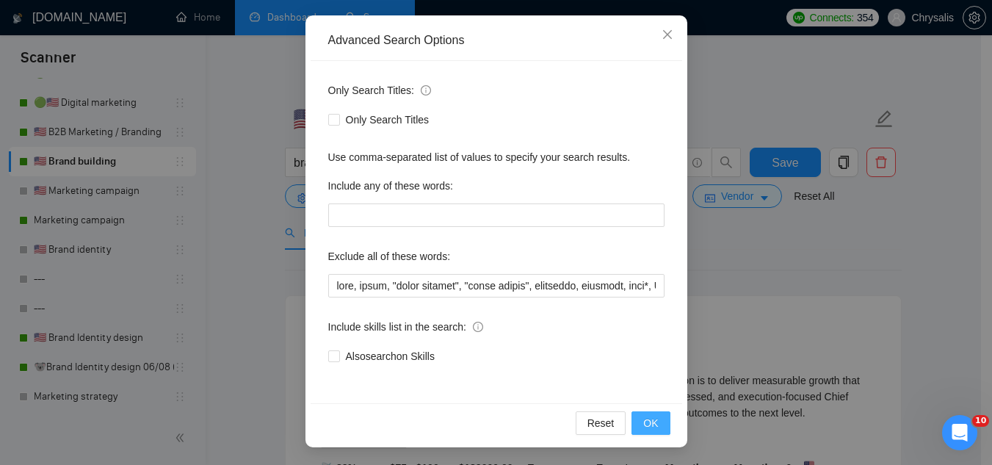
click at [649, 423] on span "OK" at bounding box center [650, 423] width 15 height 16
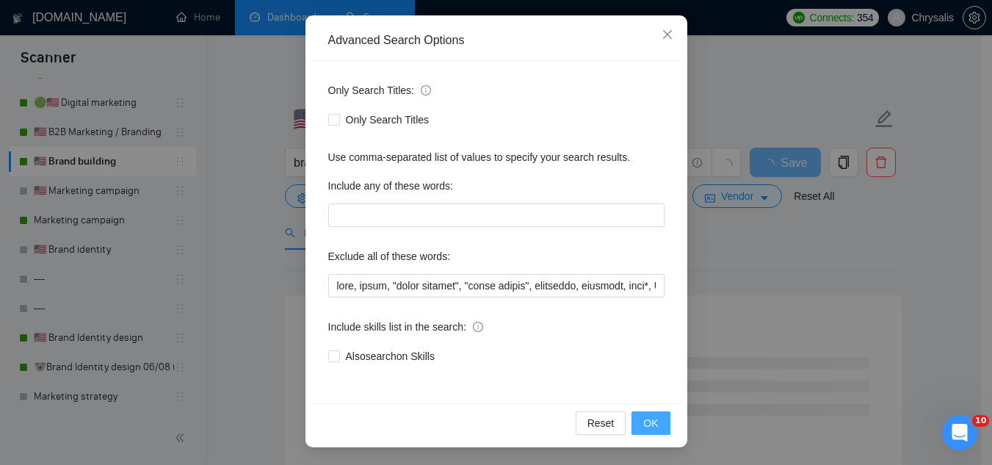
scroll to position [73, 0]
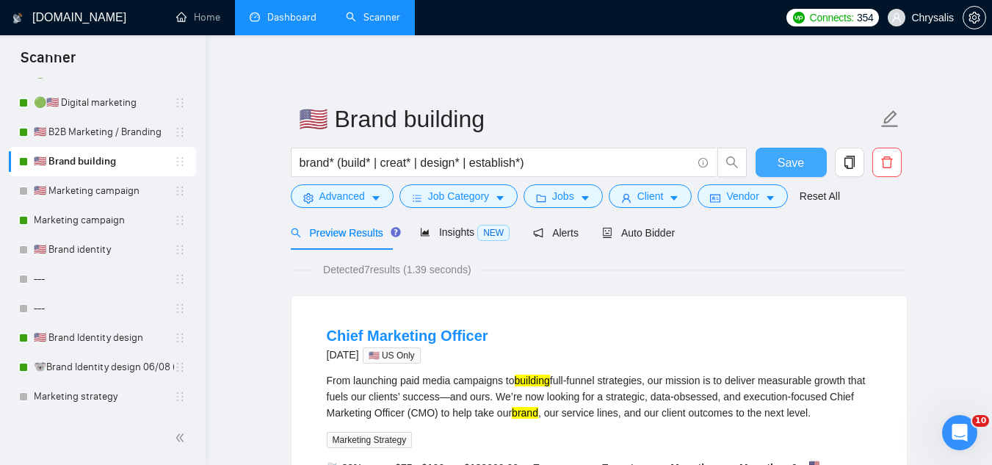
click at [774, 163] on button "Save" at bounding box center [791, 162] width 71 height 29
click at [101, 136] on link "🇺🇸 B2B Marketing / Branding" at bounding box center [104, 132] width 140 height 29
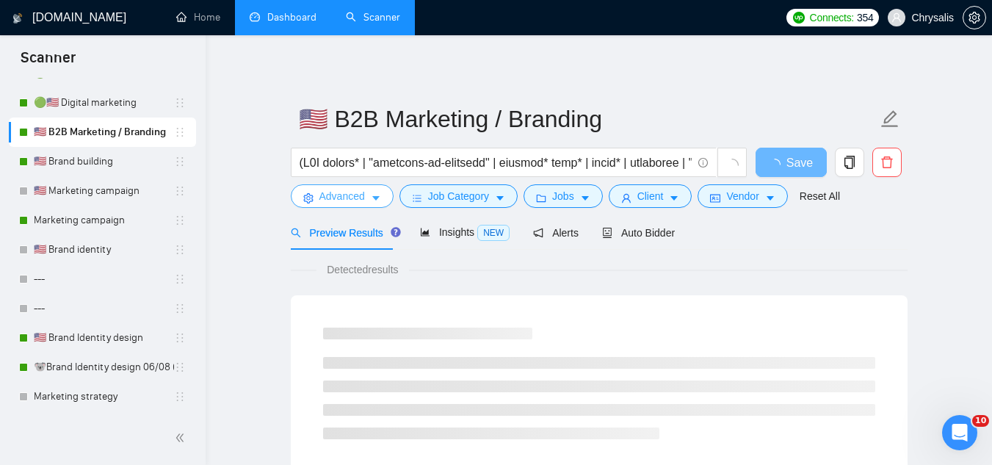
click at [336, 201] on span "Advanced" at bounding box center [343, 196] width 46 height 16
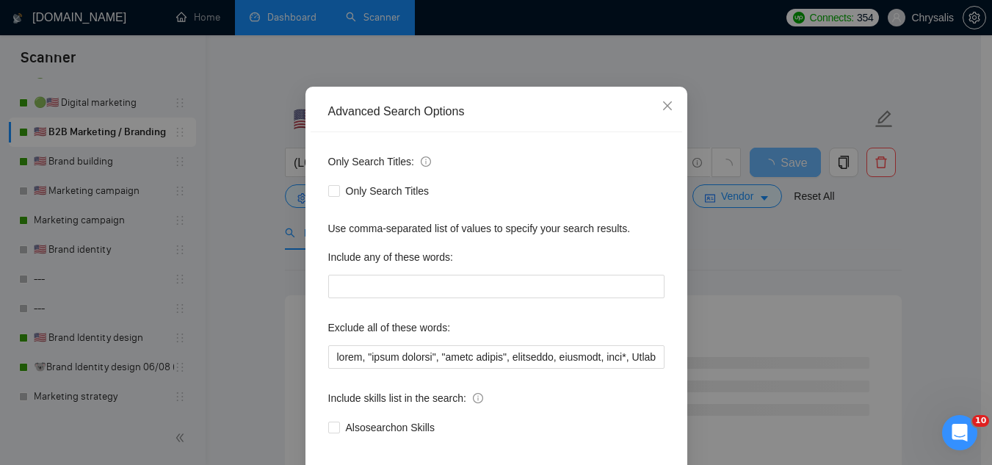
scroll to position [145, 0]
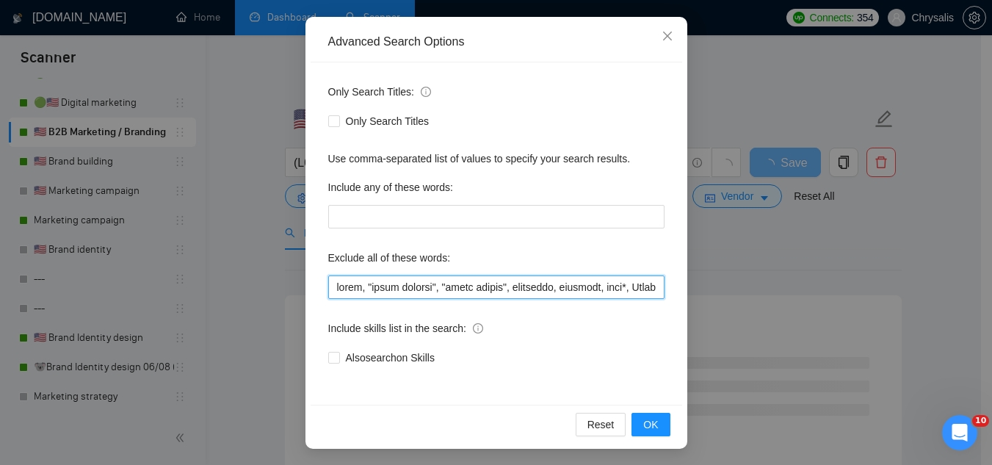
click at [328, 285] on input "text" at bounding box center [496, 287] width 336 height 24
paste input "baby,"
type input "baby, music, "color grading", "store design", furniture, flooring, sock*, Short…"
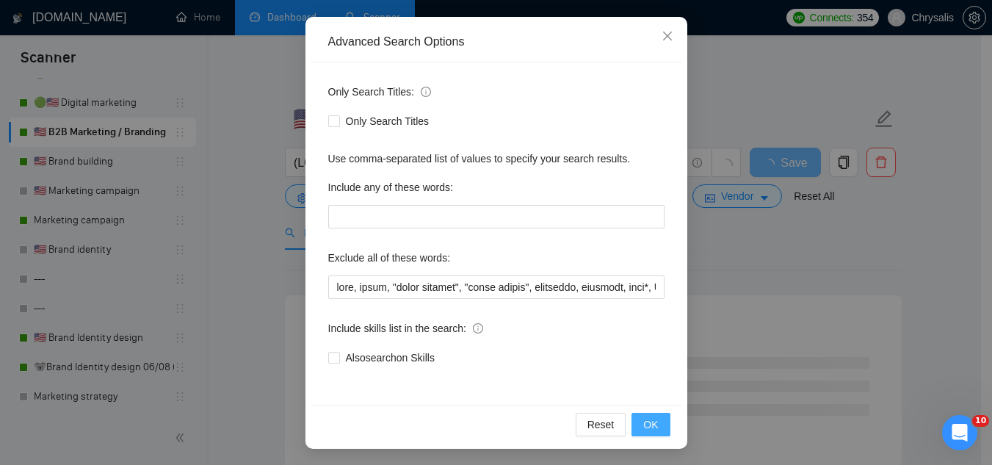
click at [651, 422] on span "OK" at bounding box center [650, 424] width 15 height 16
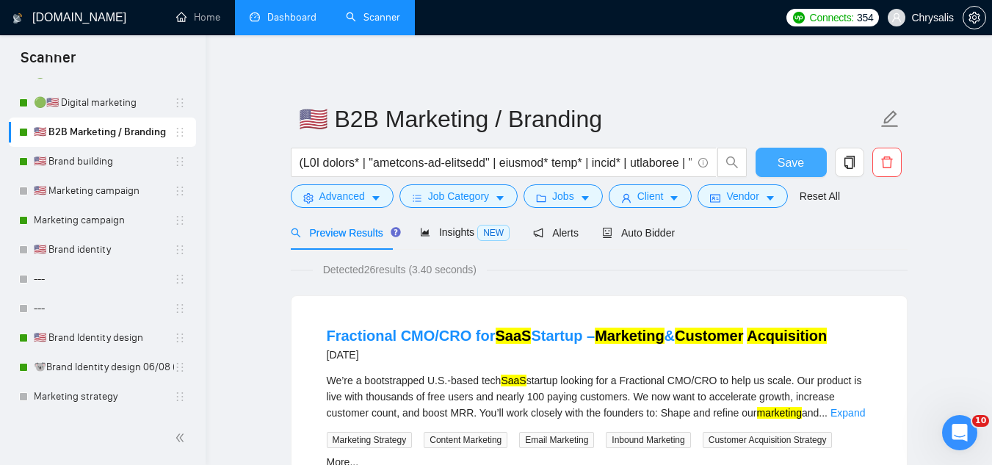
click at [788, 169] on span "Save" at bounding box center [791, 163] width 26 height 18
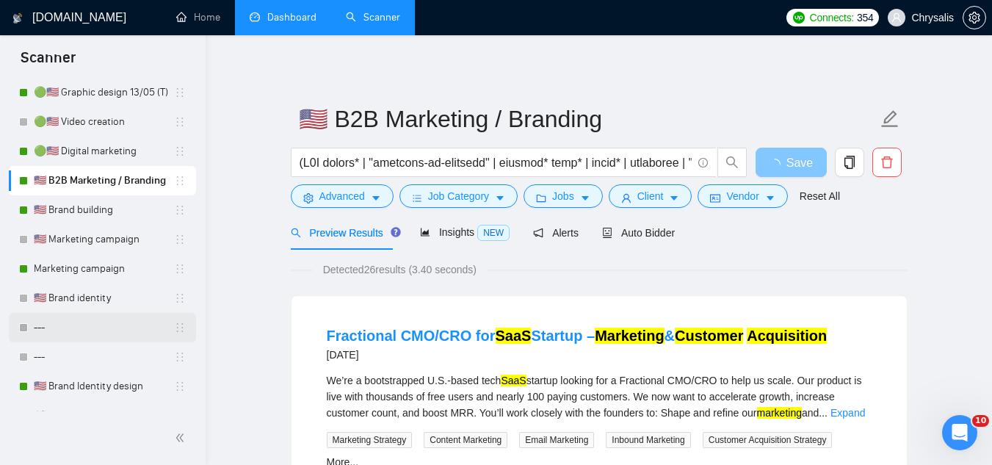
scroll to position [1338, 0]
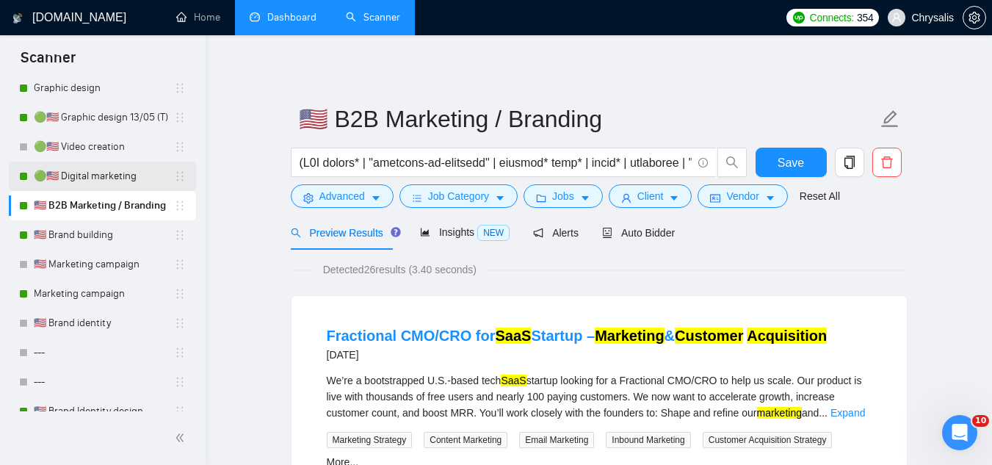
click at [123, 178] on link "🟢🇺🇸 Digital marketing" at bounding box center [104, 176] width 140 height 29
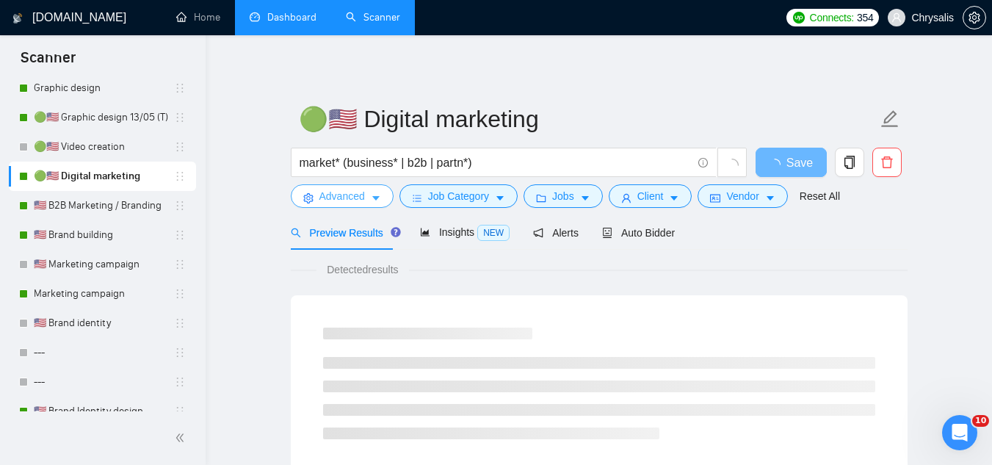
click at [340, 195] on span "Advanced" at bounding box center [343, 196] width 46 height 16
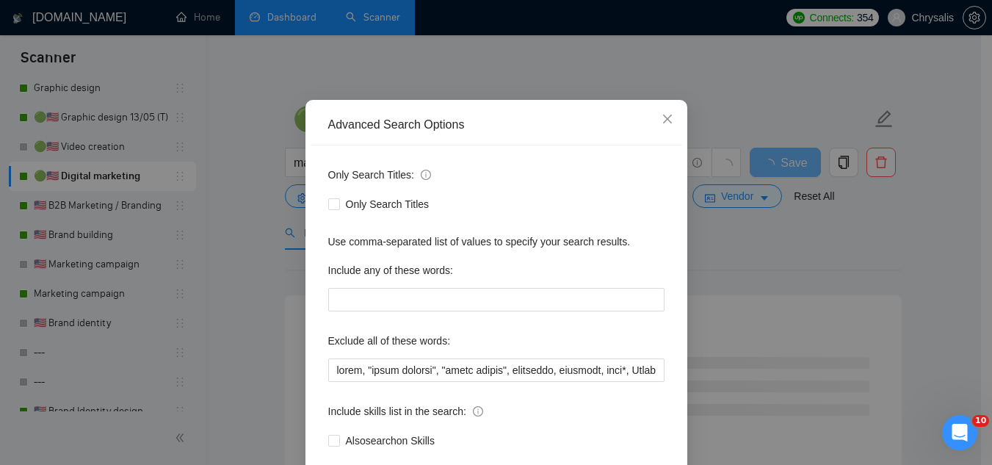
scroll to position [146, 0]
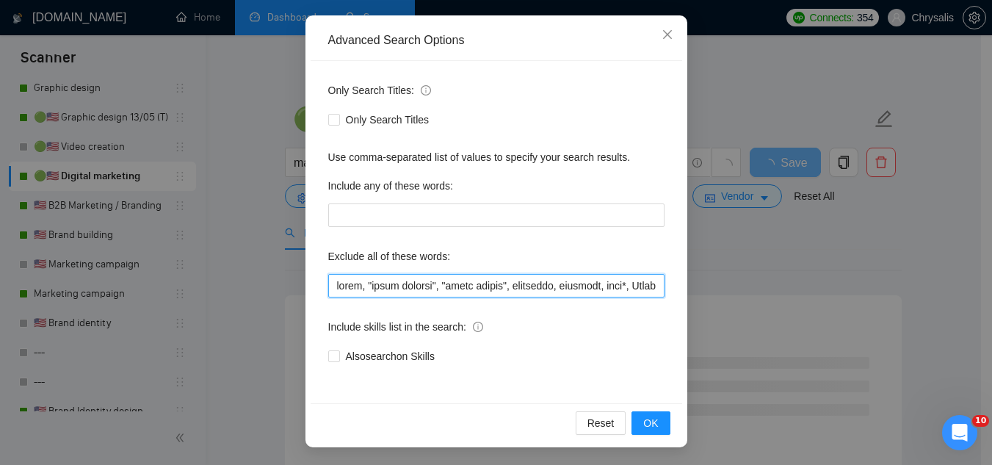
click at [328, 284] on input "text" at bounding box center [496, 286] width 336 height 24
paste input "baby,"
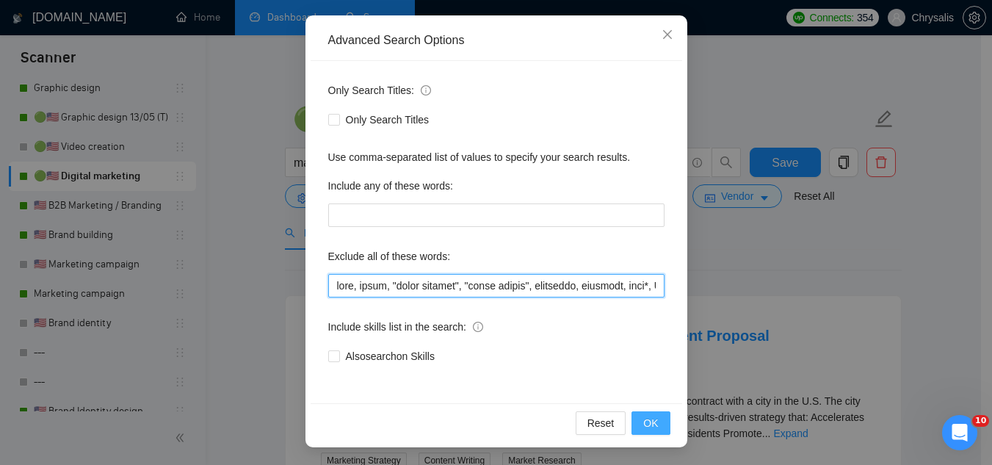
type input "baby, music, "color grading", "store design", furniture, flooring, sock*, Short…"
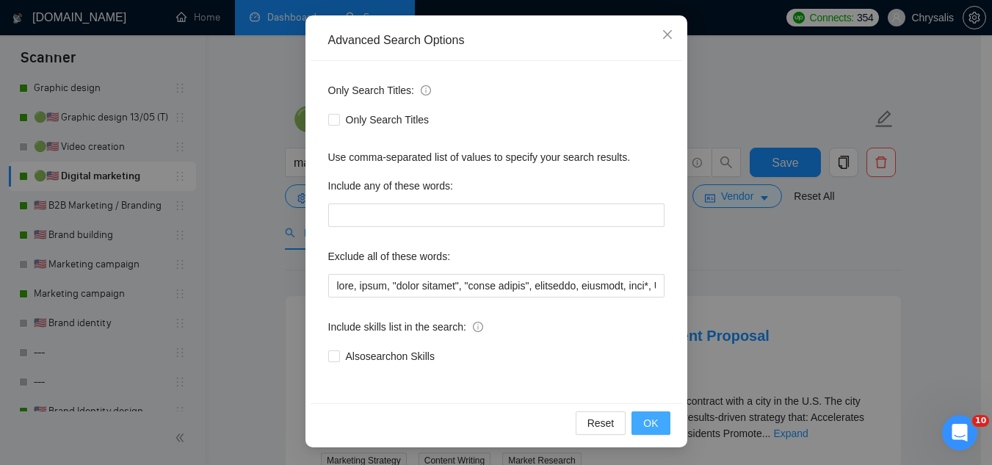
click at [643, 420] on span "OK" at bounding box center [650, 423] width 15 height 16
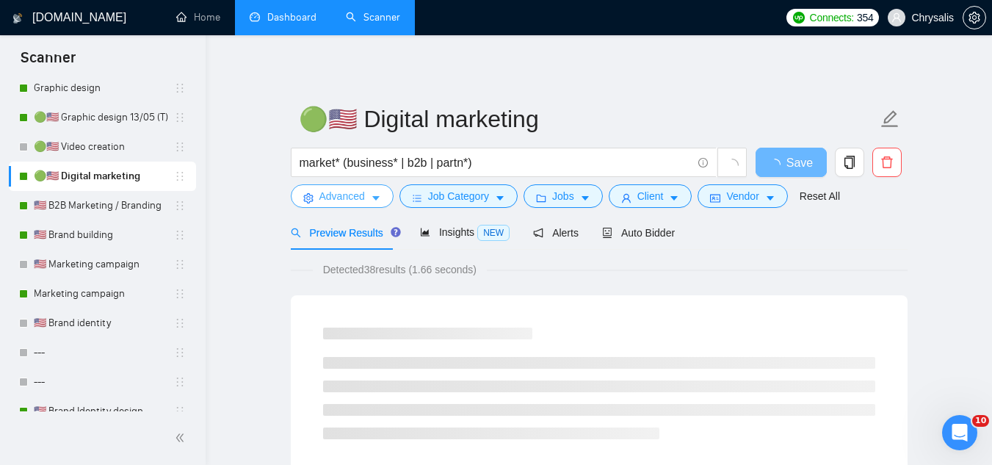
scroll to position [0, 0]
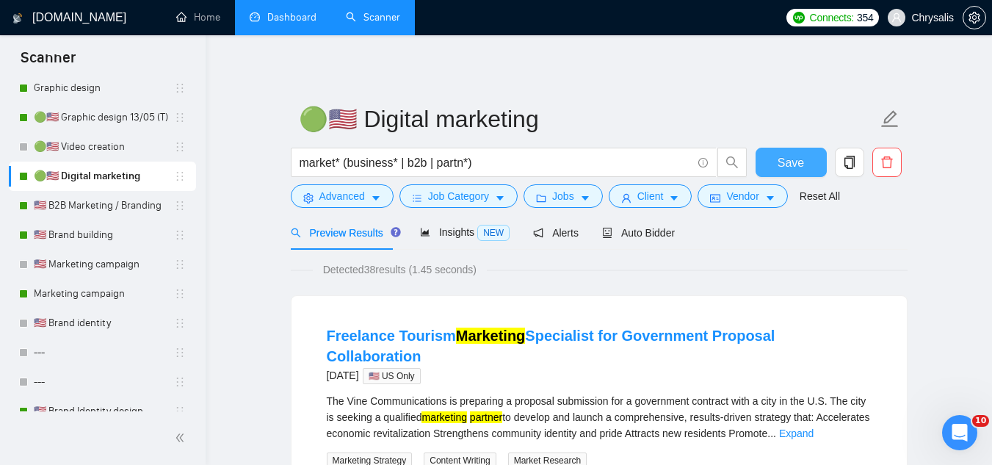
click at [793, 162] on span "Save" at bounding box center [791, 163] width 26 height 18
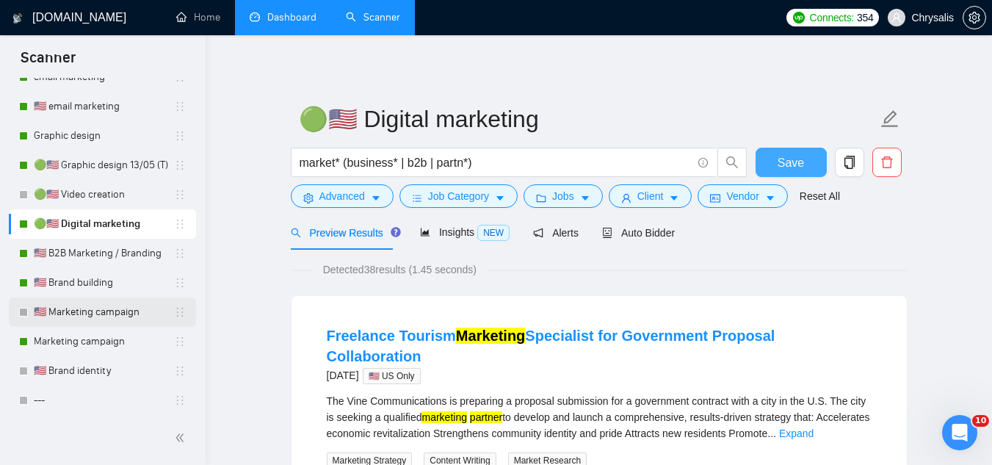
scroll to position [1265, 0]
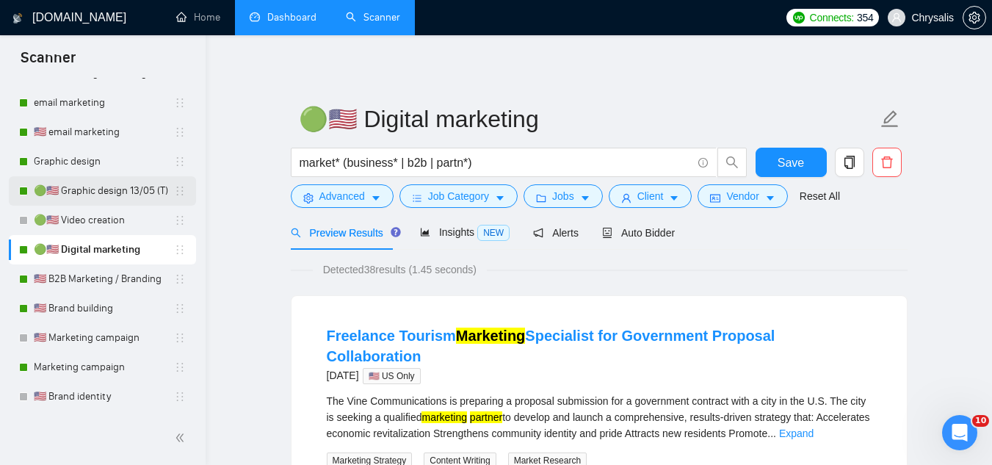
click at [94, 195] on link "🟢🇺🇸 Graphic design 13/05 (T)" at bounding box center [104, 190] width 140 height 29
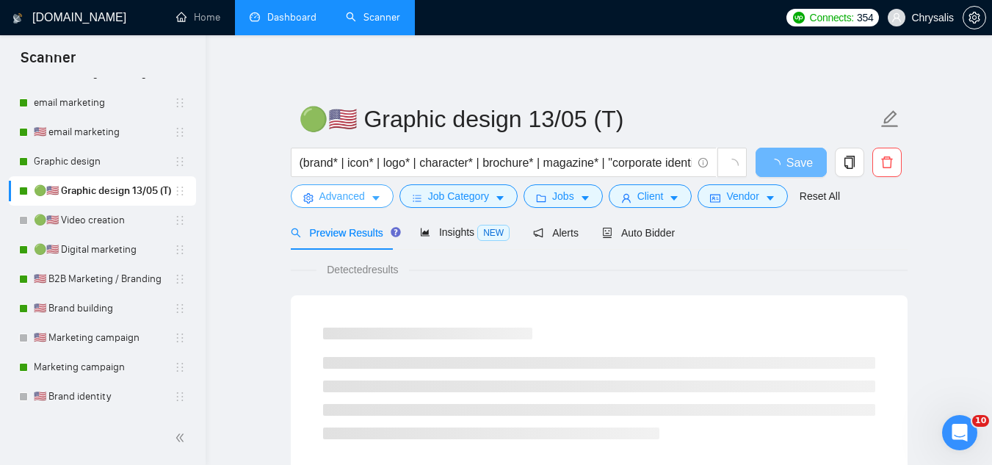
click at [341, 201] on span "Advanced" at bounding box center [343, 196] width 46 height 16
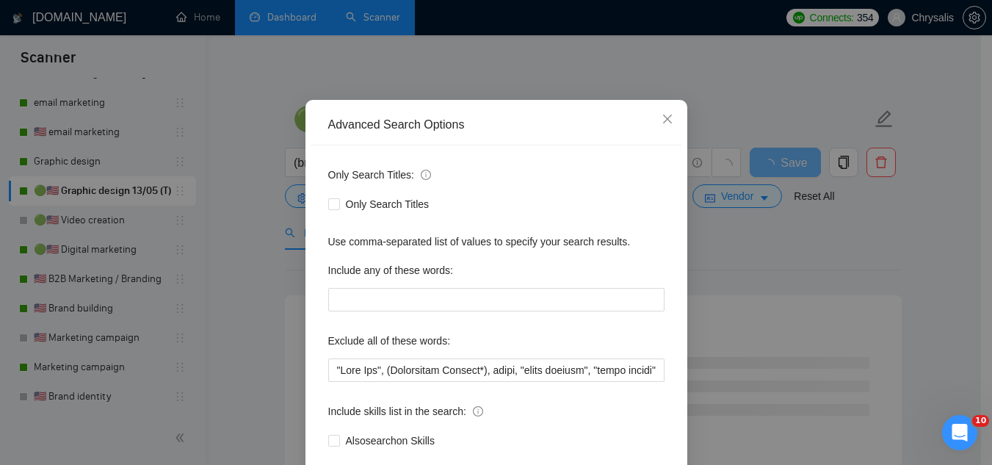
scroll to position [146, 0]
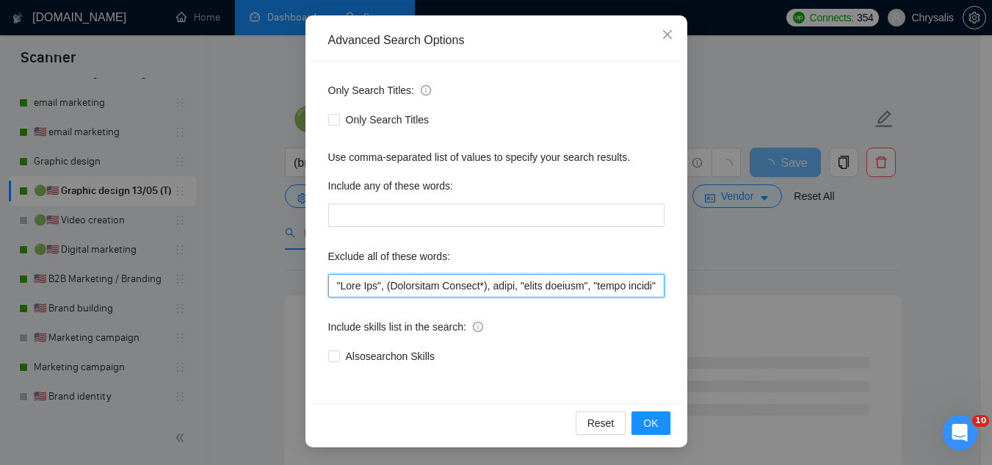
click at [328, 284] on input "text" at bounding box center [496, 286] width 336 height 24
paste input "baby,"
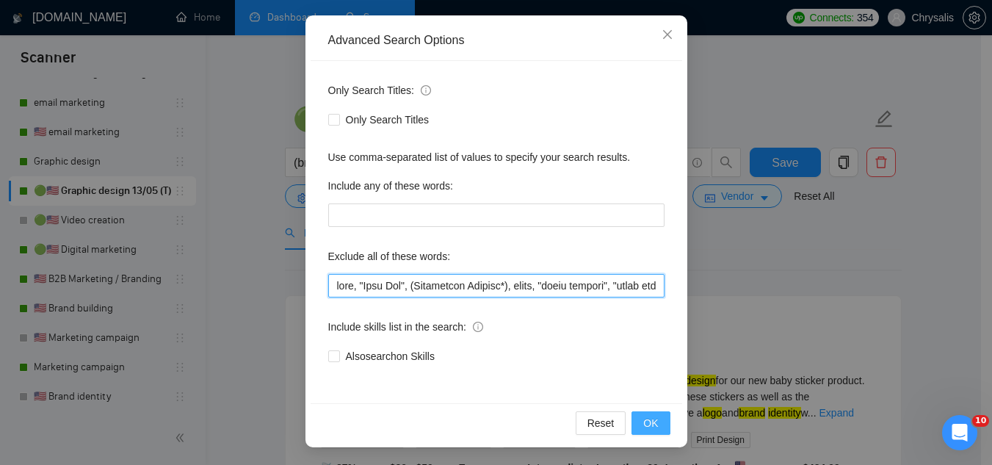
type input "baby, "Line Art", (Embroidery Graphic*), music, "color grading", "store design"…"
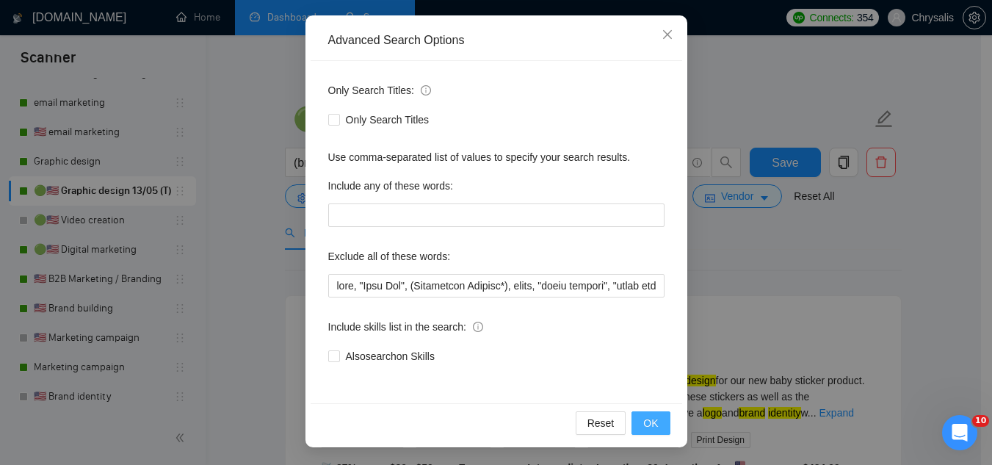
click at [643, 424] on span "OK" at bounding box center [650, 423] width 15 height 16
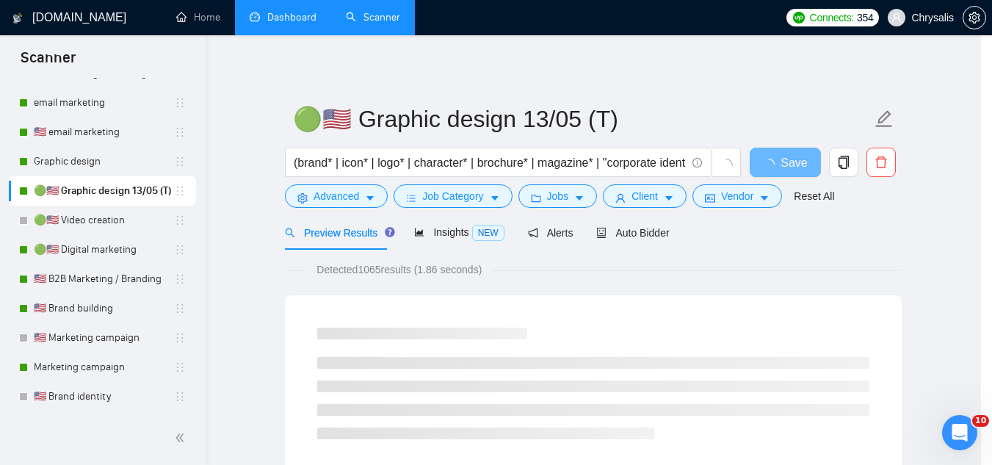
scroll to position [73, 0]
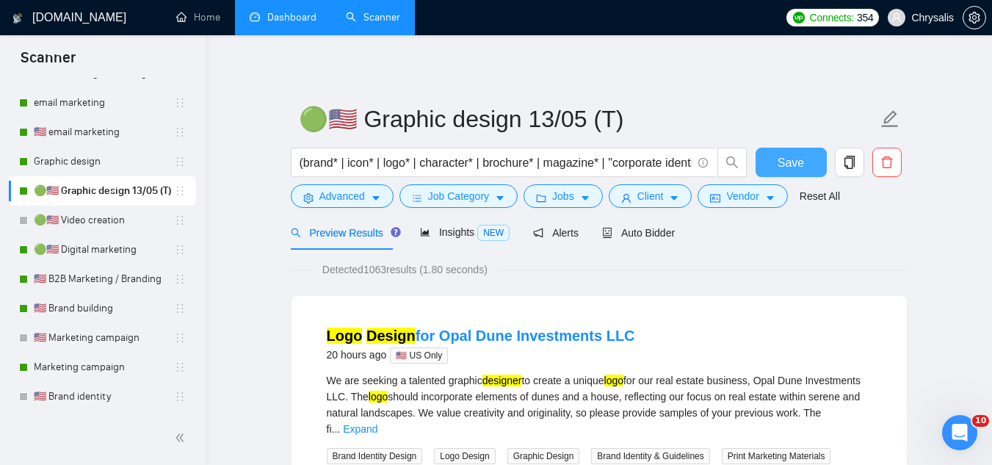
click at [784, 175] on button "Save" at bounding box center [791, 162] width 71 height 29
click at [59, 156] on link "Graphic design" at bounding box center [104, 161] width 140 height 29
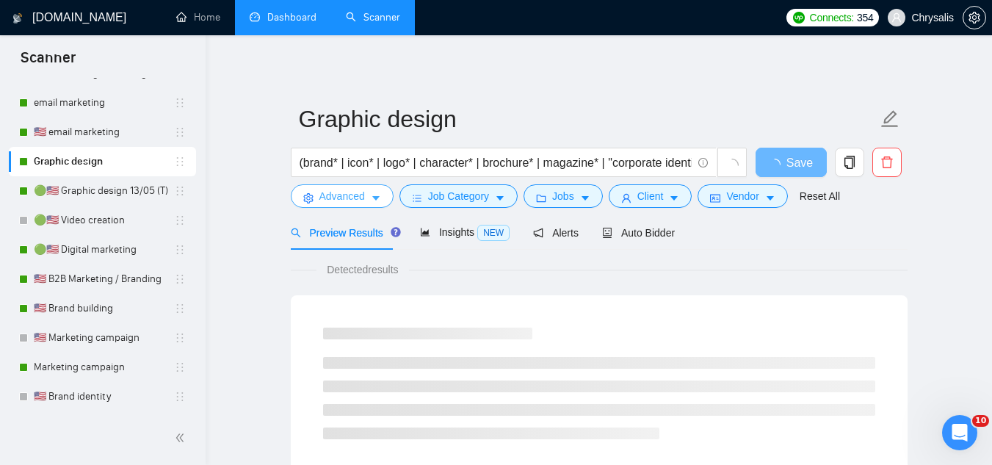
click at [342, 201] on span "Advanced" at bounding box center [343, 196] width 46 height 16
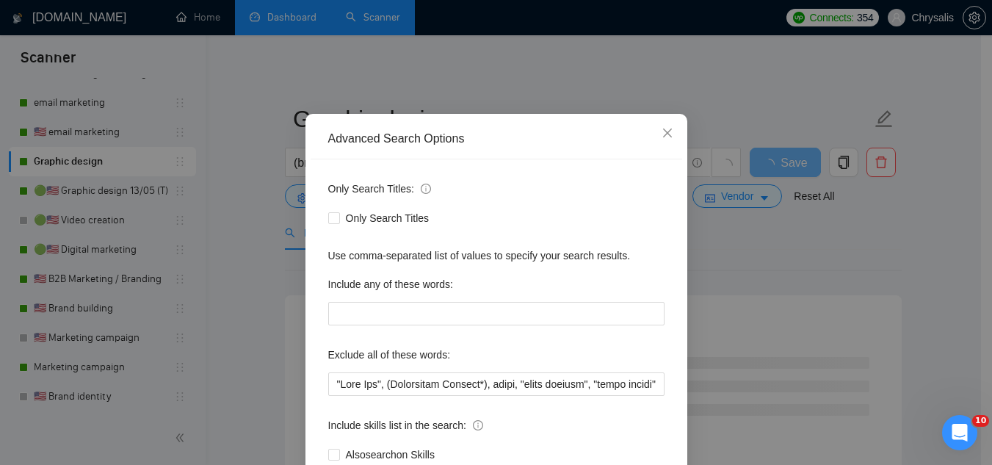
scroll to position [73, 0]
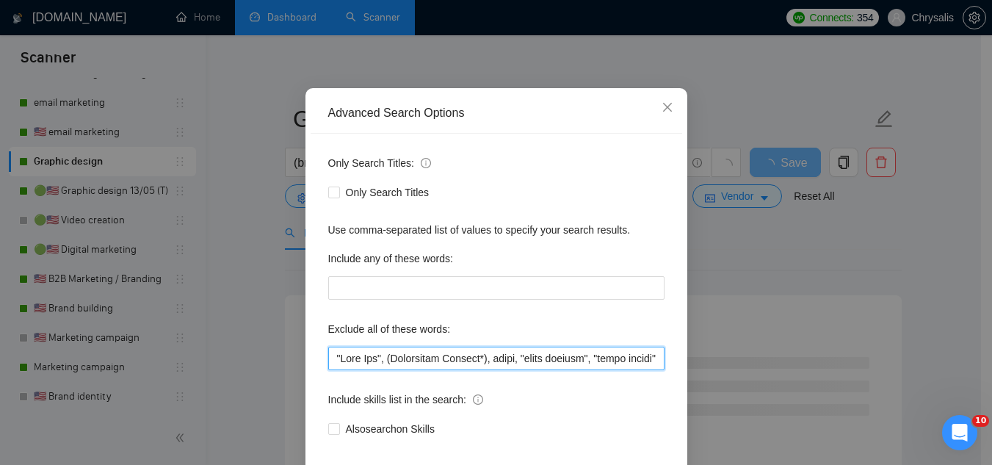
click at [328, 365] on input "text" at bounding box center [496, 359] width 336 height 24
paste input "baby,"
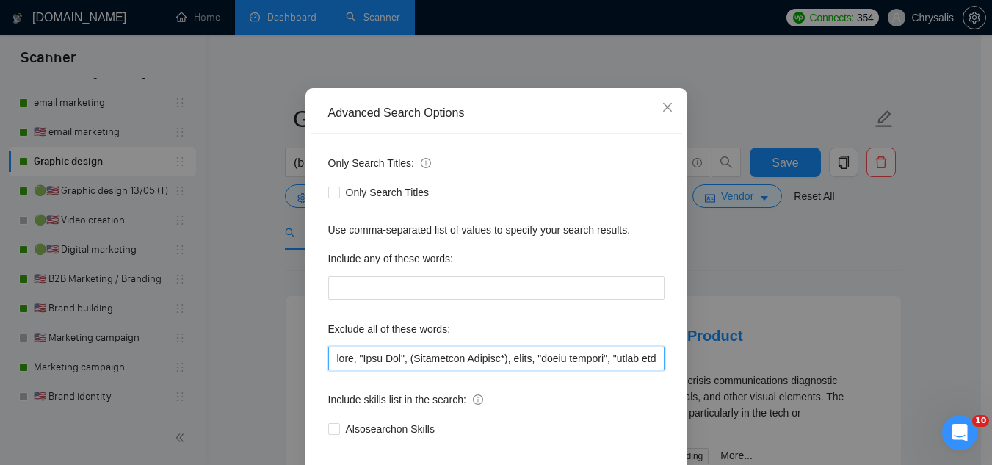
scroll to position [146, 0]
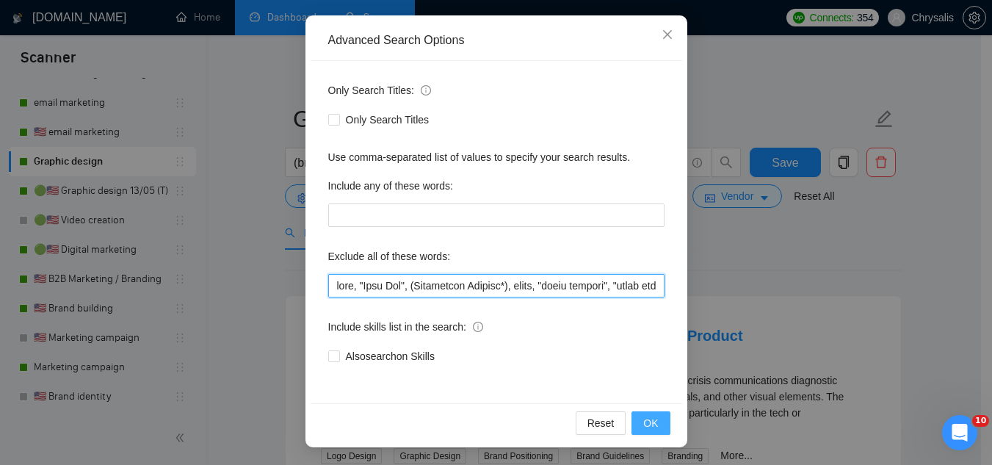
type input "baby, "Line Art", (Embroidery Graphic*), music, "color grading", "store design"…"
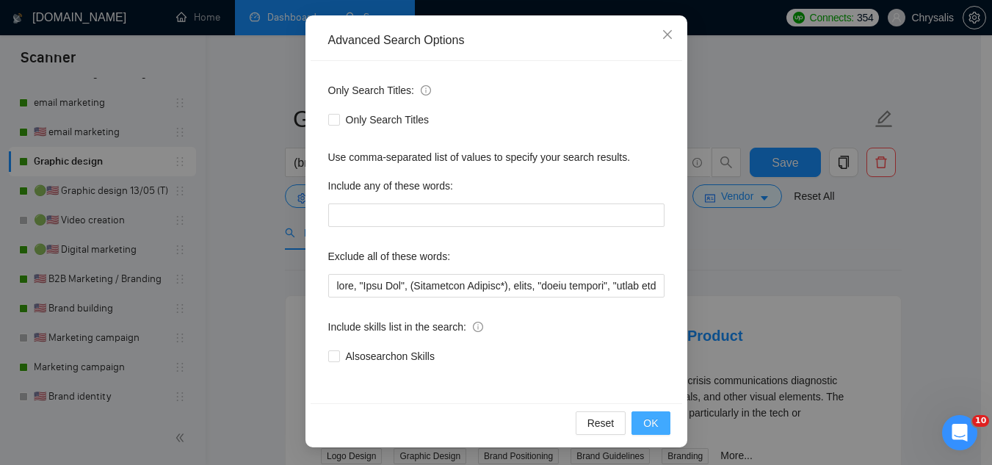
click at [647, 427] on span "OK" at bounding box center [650, 423] width 15 height 16
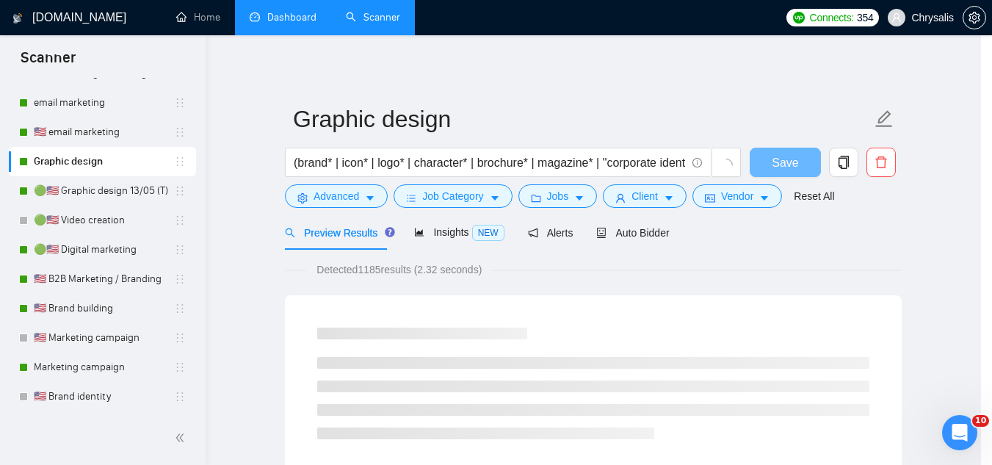
scroll to position [73, 0]
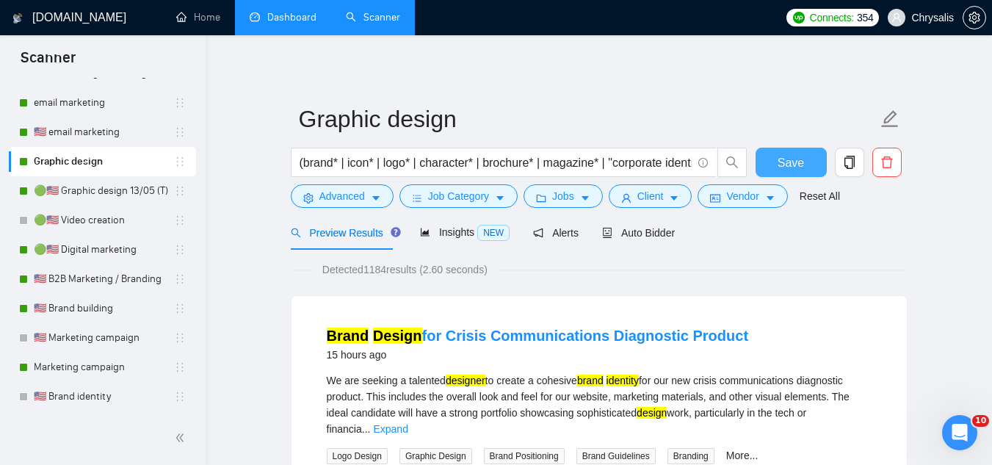
click at [778, 160] on button "Save" at bounding box center [791, 162] width 71 height 29
click at [91, 141] on link "🇺🇸 email marketing" at bounding box center [104, 132] width 140 height 29
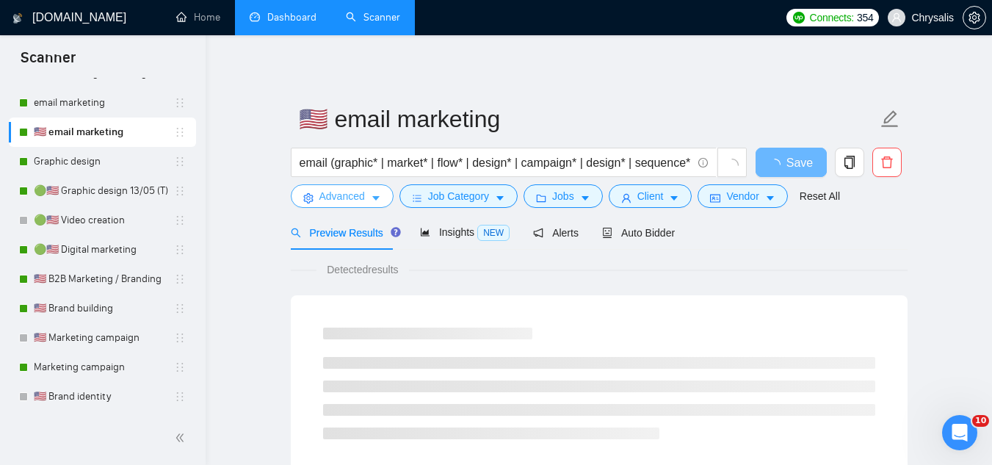
click at [333, 201] on span "Advanced" at bounding box center [343, 196] width 46 height 16
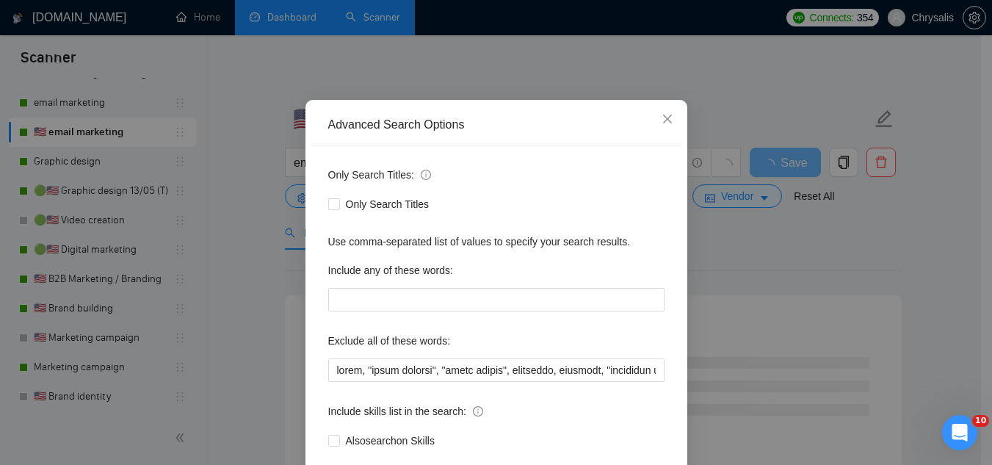
scroll to position [146, 0]
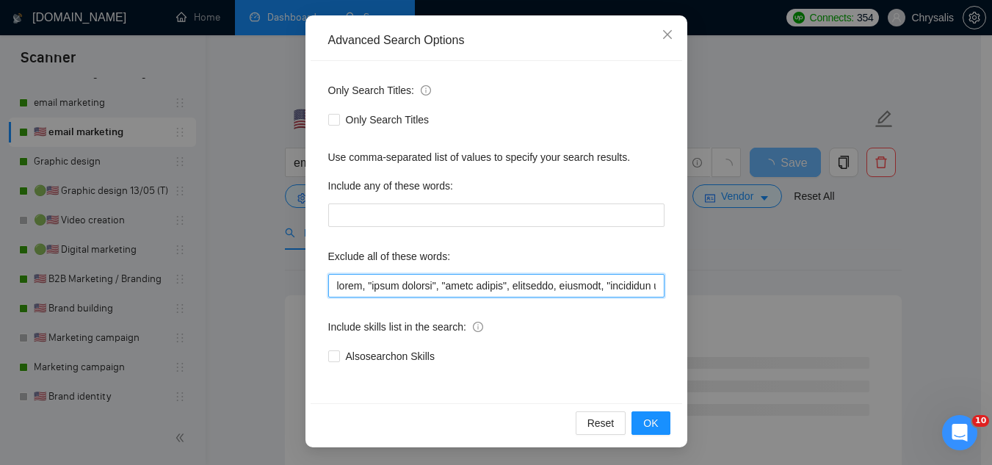
click at [333, 284] on input "text" at bounding box center [496, 286] width 336 height 24
paste input "baby,"
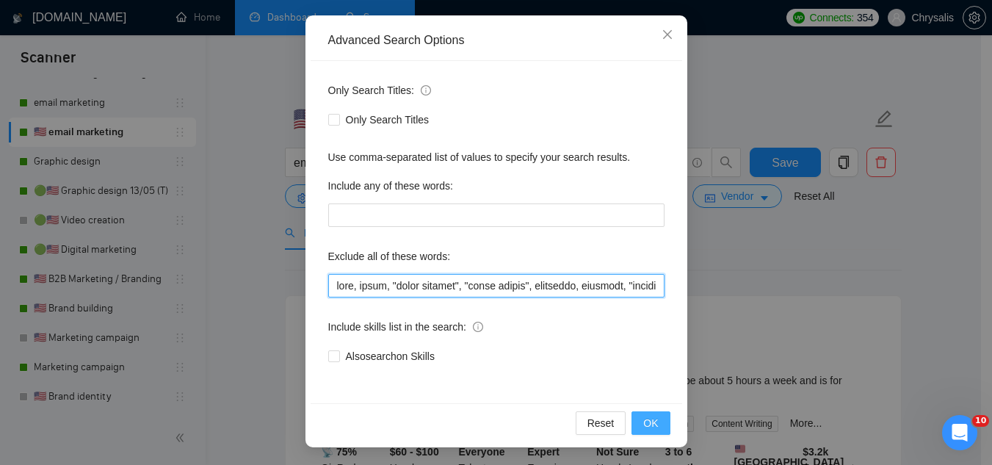
type input "baby, music, "color grading", "store design", furniture, flooring, "pinterest a…"
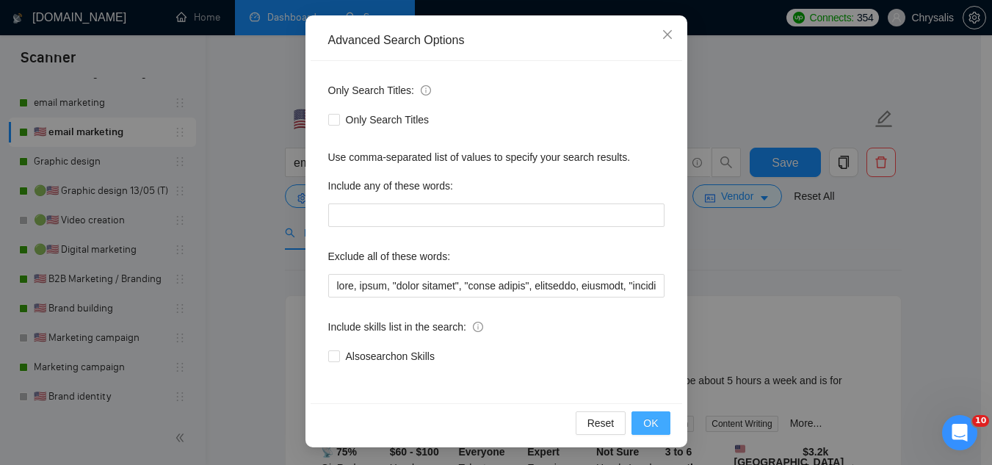
click at [652, 424] on span "OK" at bounding box center [650, 423] width 15 height 16
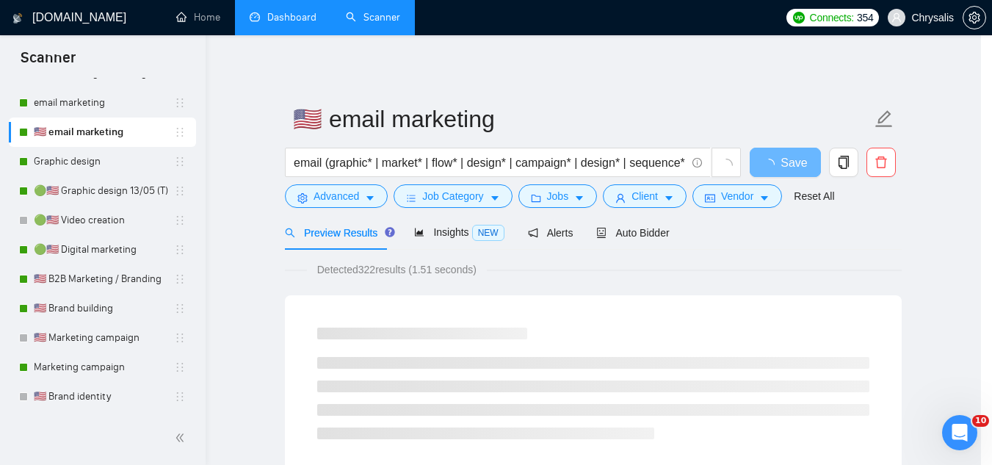
scroll to position [73, 0]
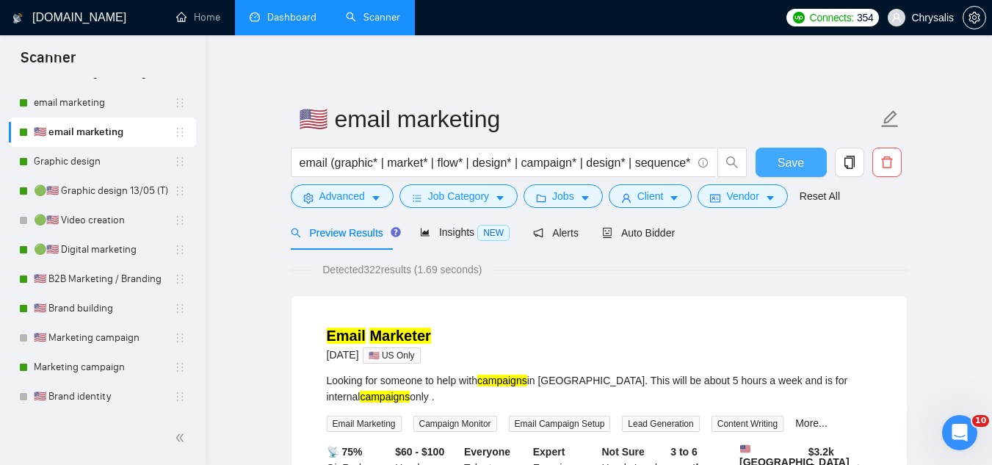
click at [792, 168] on span "Save" at bounding box center [791, 163] width 26 height 18
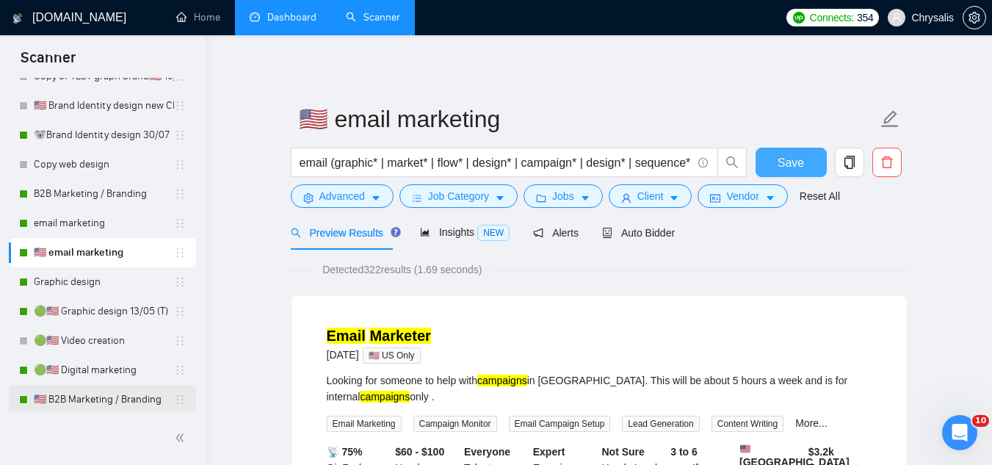
scroll to position [1118, 0]
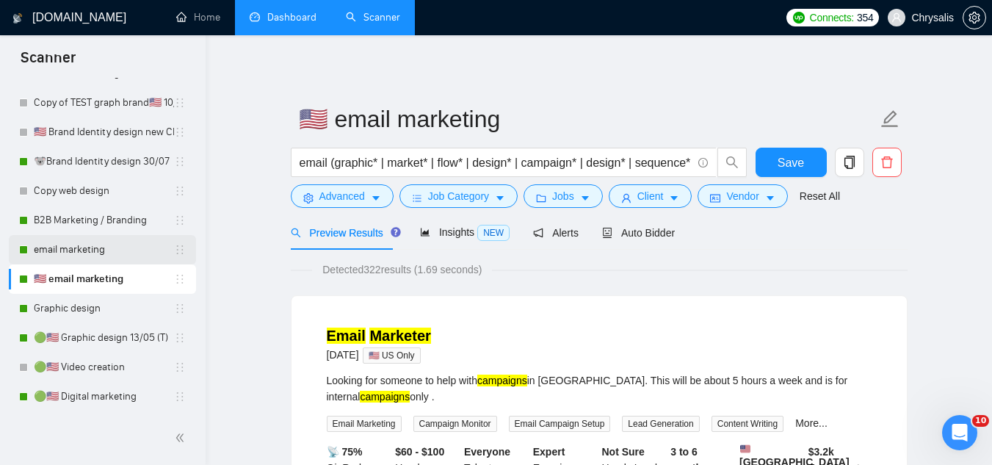
click at [76, 247] on link "email marketing" at bounding box center [104, 249] width 140 height 29
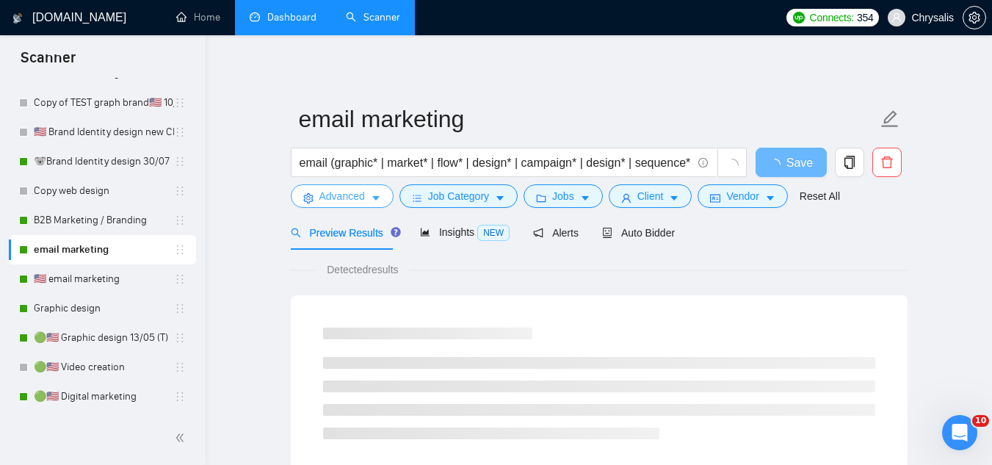
click at [335, 197] on span "Advanced" at bounding box center [343, 196] width 46 height 16
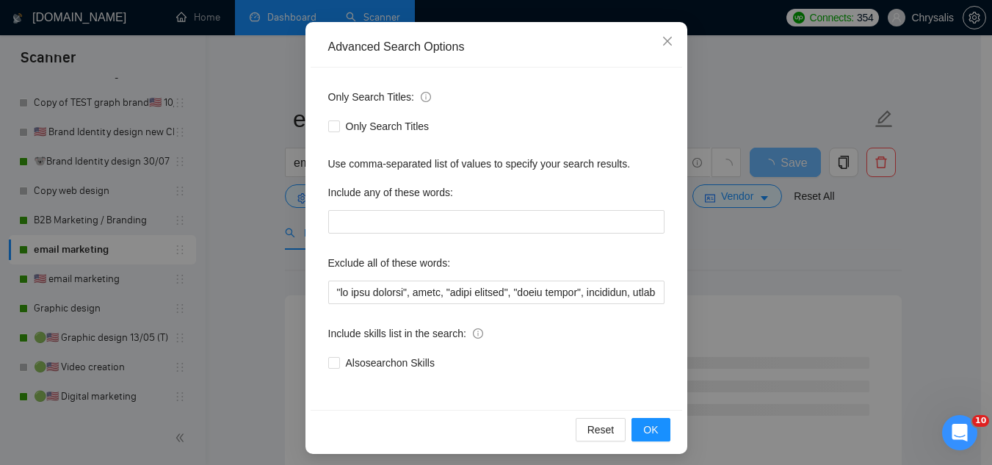
scroll to position [146, 0]
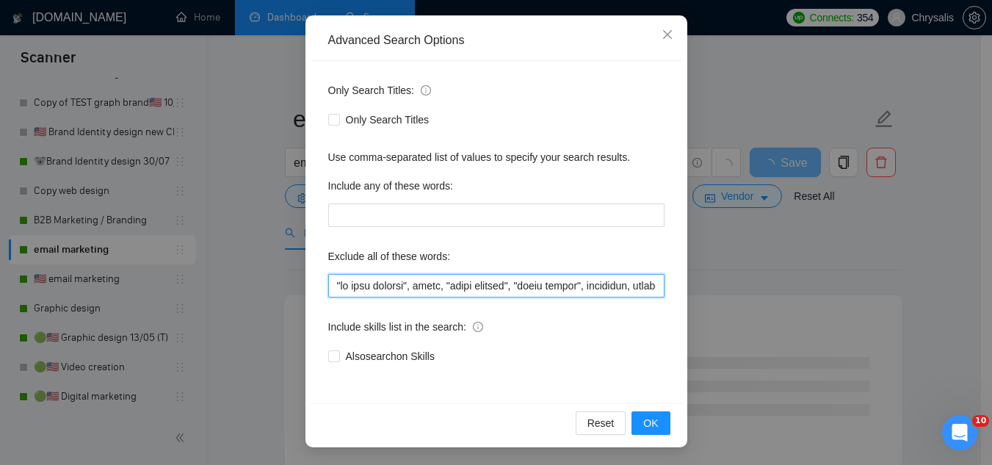
click at [329, 281] on input "text" at bounding box center [496, 286] width 336 height 24
paste input "baby,"
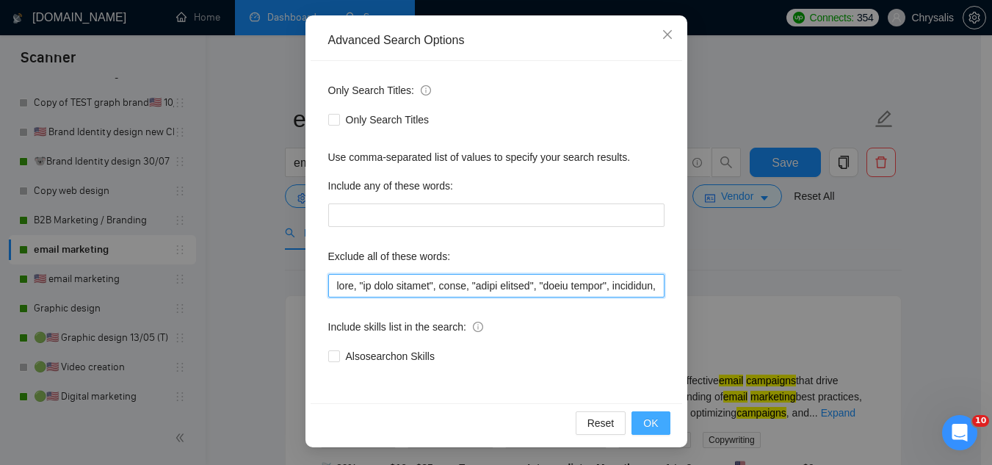
type input "baby, "to come onboard", music, "color grading", "store design", furniture, flo…"
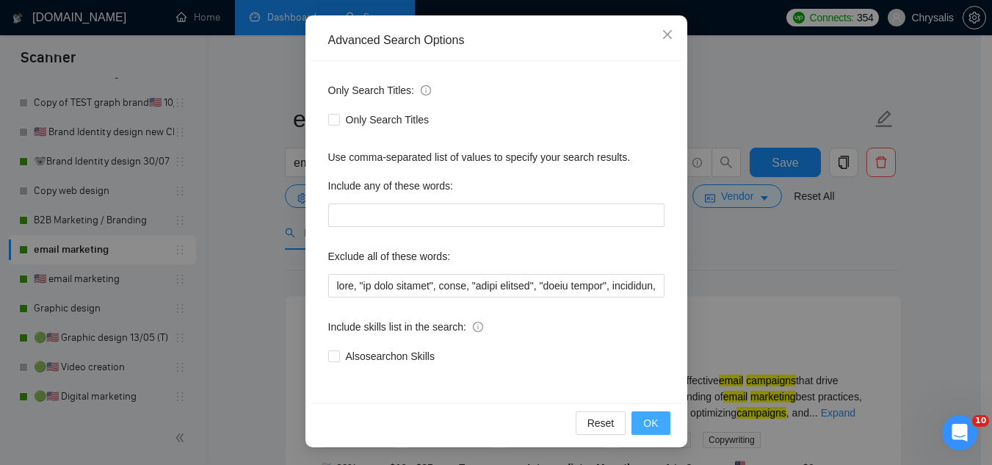
click at [638, 432] on button "OK" at bounding box center [651, 423] width 38 height 24
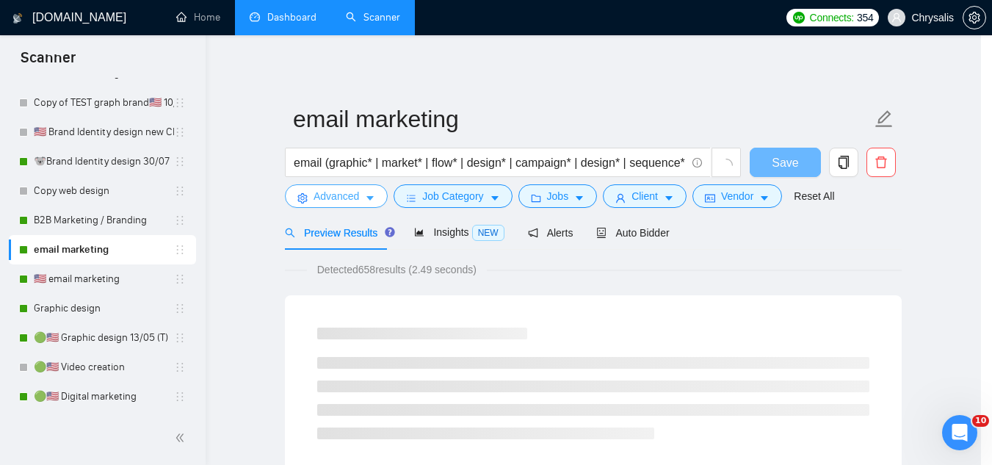
scroll to position [0, 0]
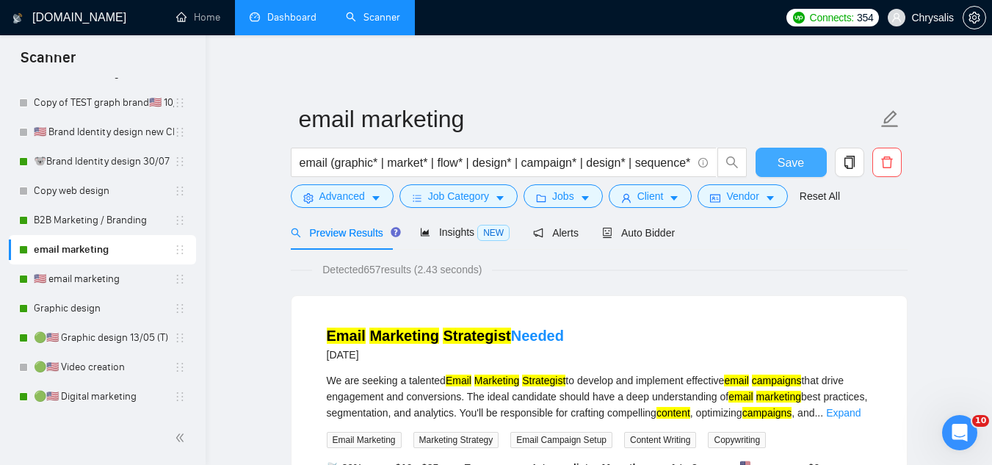
click at [808, 169] on button "Save" at bounding box center [791, 162] width 71 height 29
click at [107, 211] on link "B2B Marketing / Branding" at bounding box center [104, 220] width 140 height 29
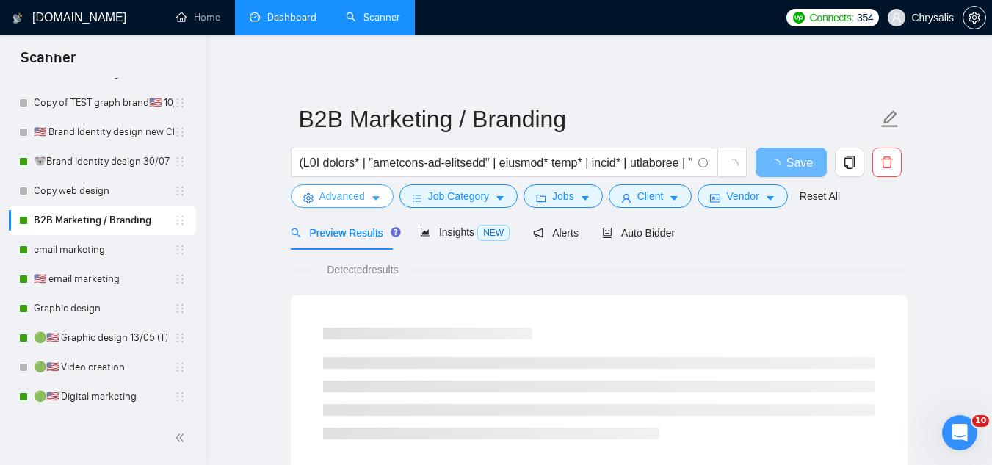
click at [338, 201] on span "Advanced" at bounding box center [343, 196] width 46 height 16
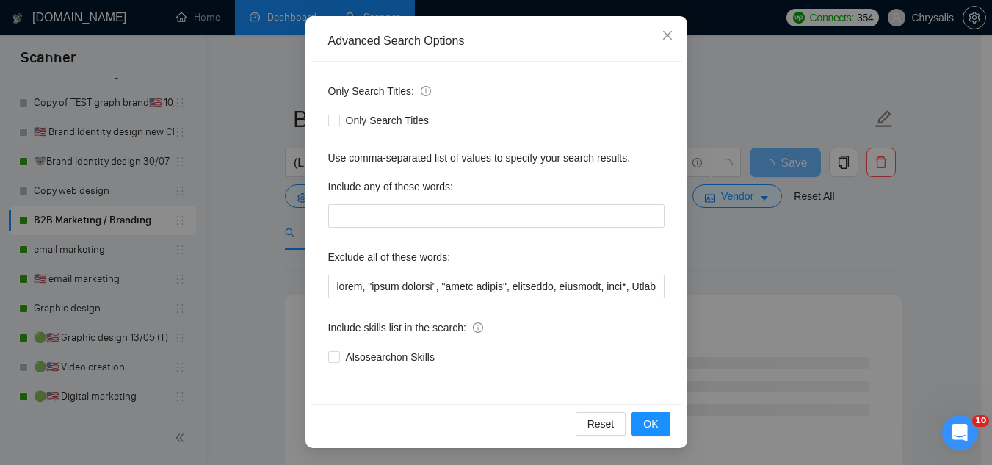
scroll to position [146, 0]
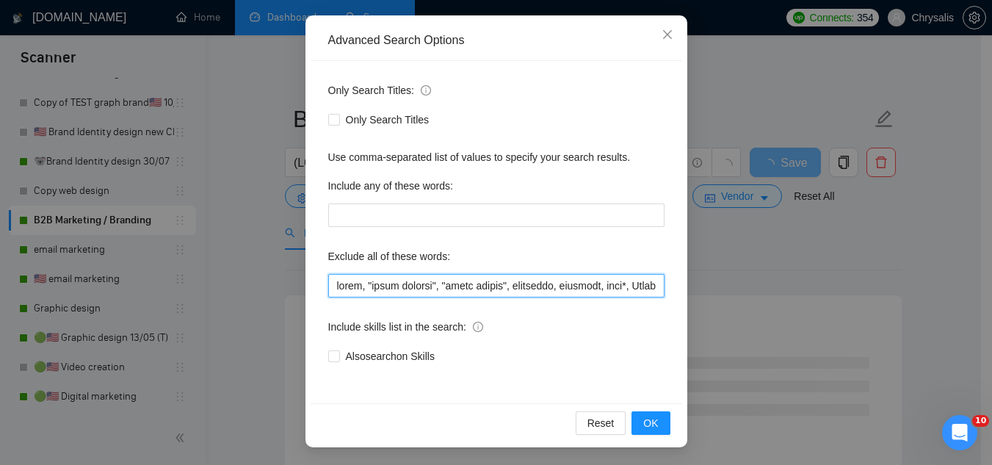
click at [328, 286] on input "text" at bounding box center [496, 286] width 336 height 24
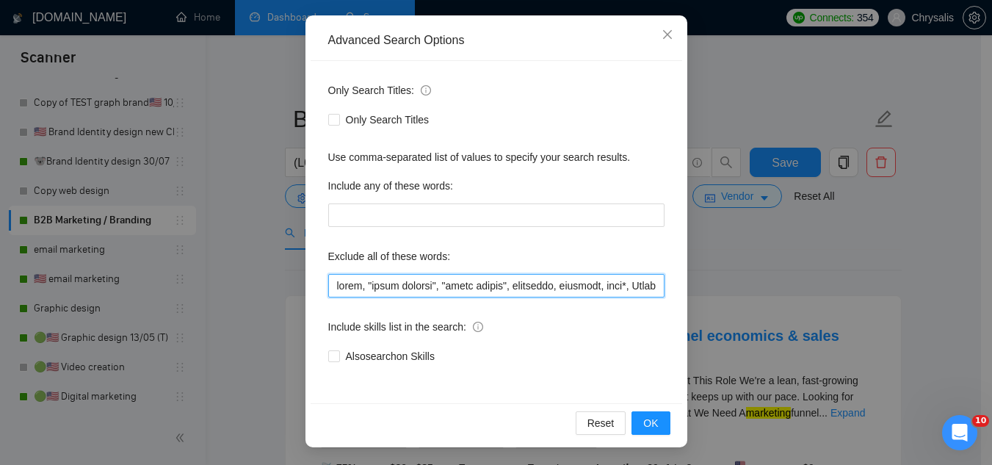
paste input "baby,"
type input "baby, music, "color grading", "store design", furniture, flooring, sock*, Short…"
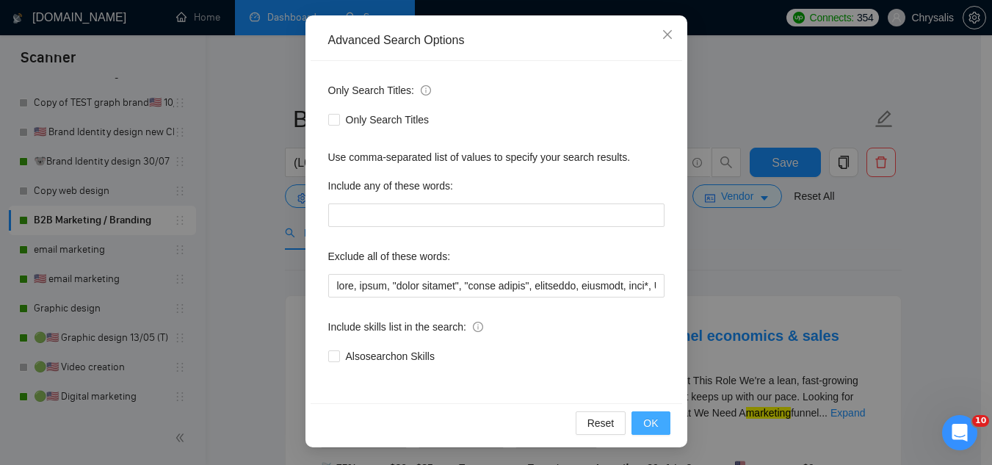
click at [652, 421] on span "OK" at bounding box center [650, 423] width 15 height 16
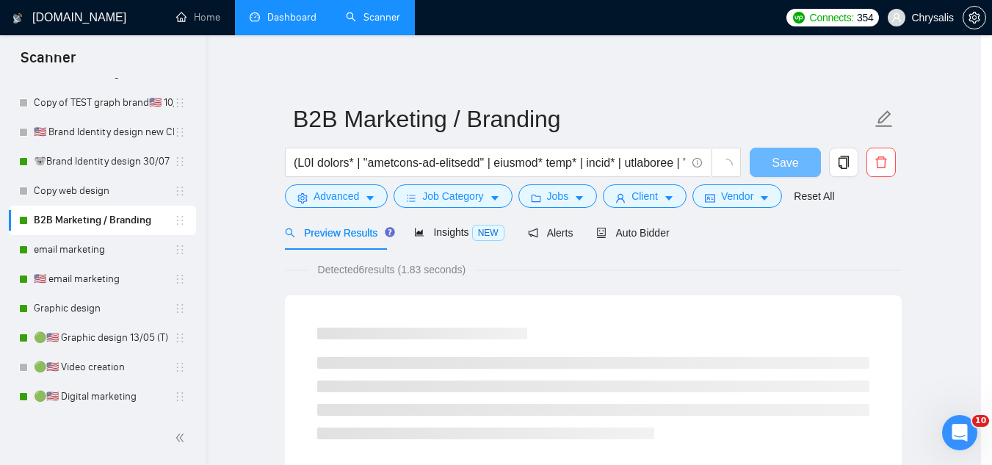
scroll to position [73, 0]
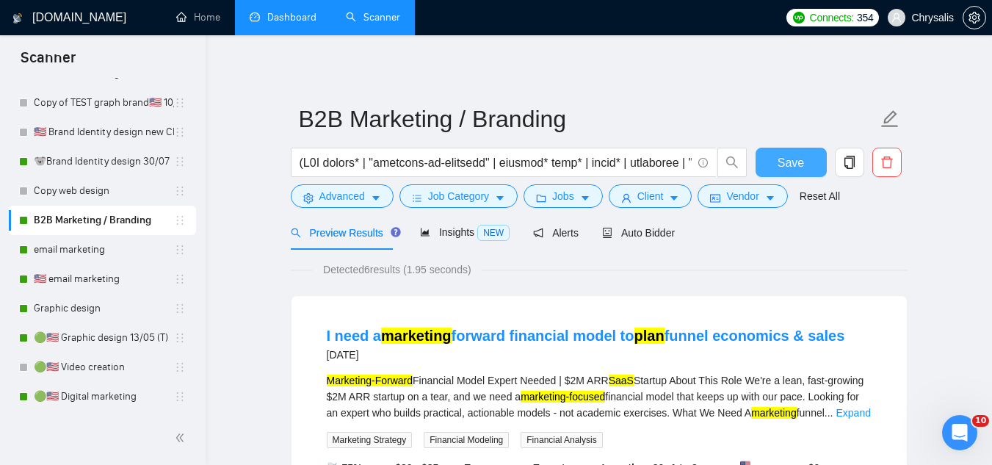
click at [799, 165] on span "Save" at bounding box center [791, 163] width 26 height 18
click at [120, 166] on link "🐨Brand Identity design 30/07" at bounding box center [104, 161] width 140 height 29
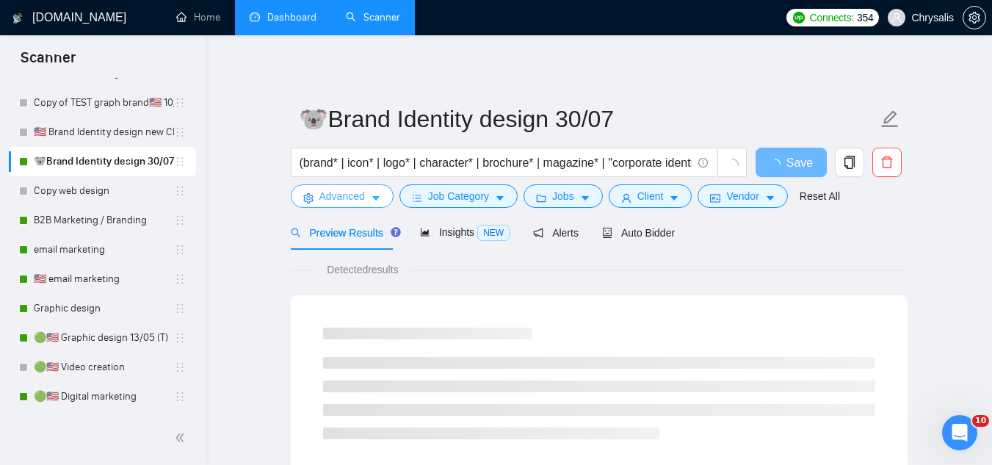
click at [327, 202] on span "Advanced" at bounding box center [343, 196] width 46 height 16
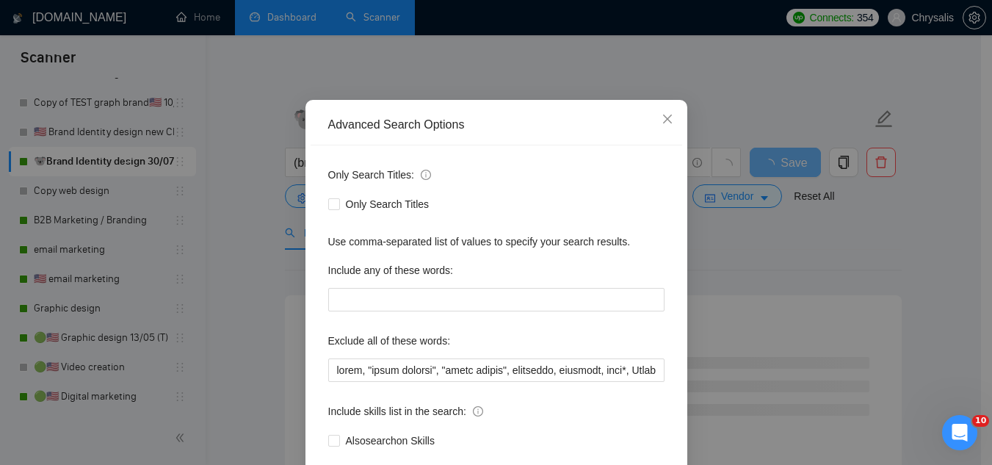
scroll to position [146, 0]
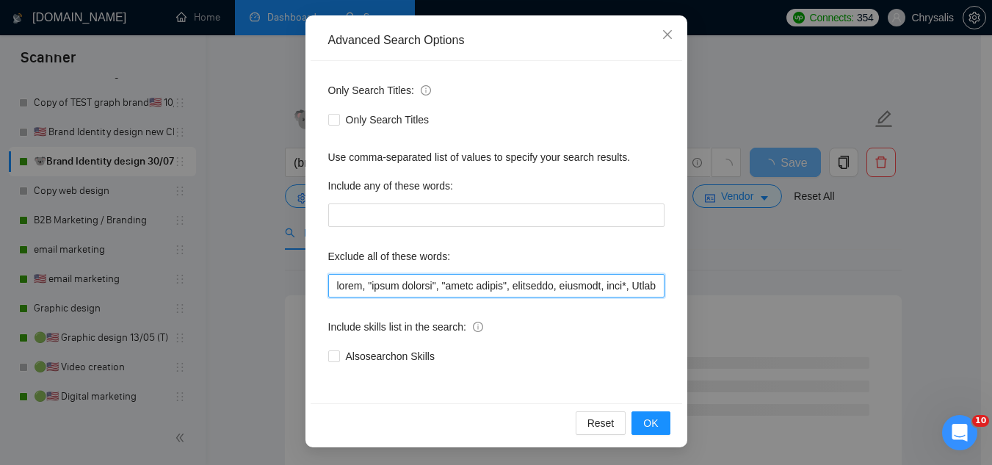
click at [333, 291] on input "text" at bounding box center [496, 286] width 336 height 24
paste input "baby,"
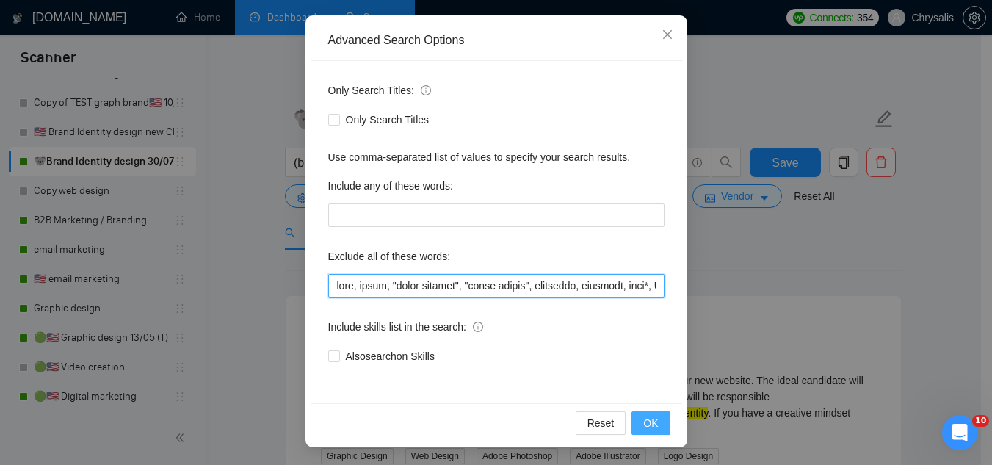
type input "baby, music, "color grading", "store design", furniture, flooring, sock*, Short…"
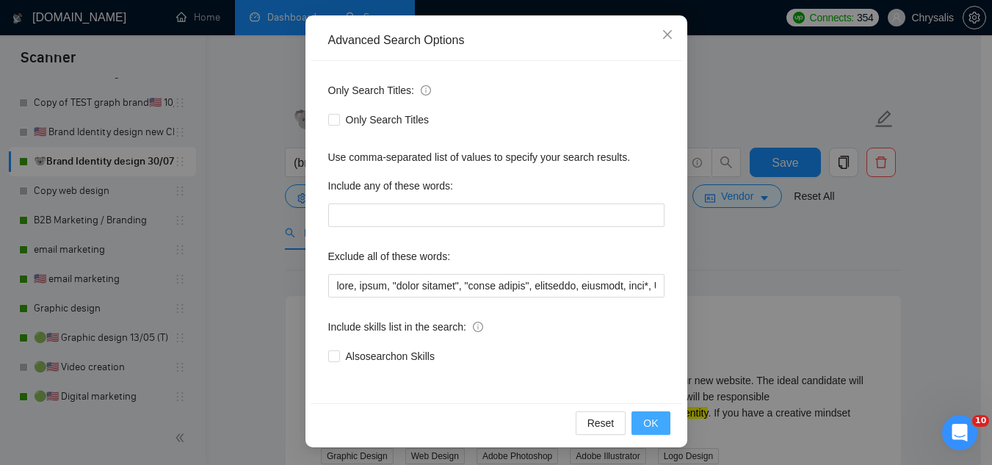
click at [656, 423] on button "OK" at bounding box center [651, 423] width 38 height 24
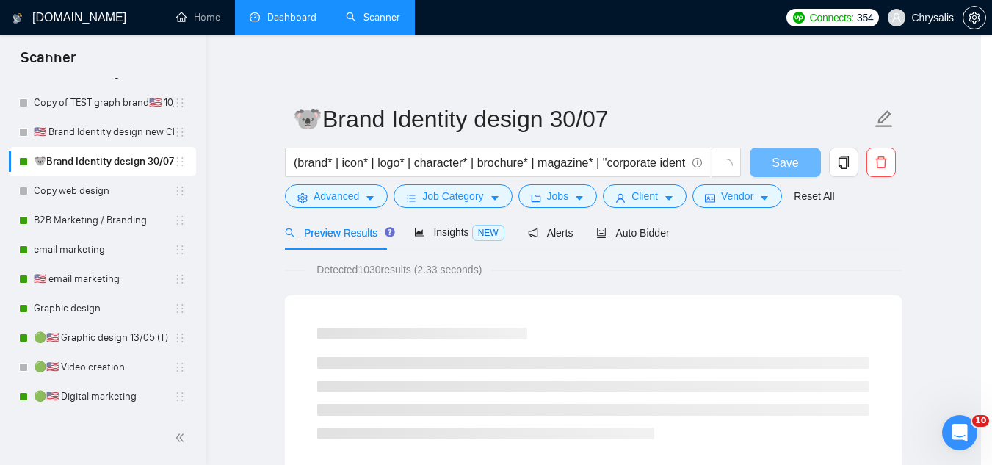
scroll to position [73, 0]
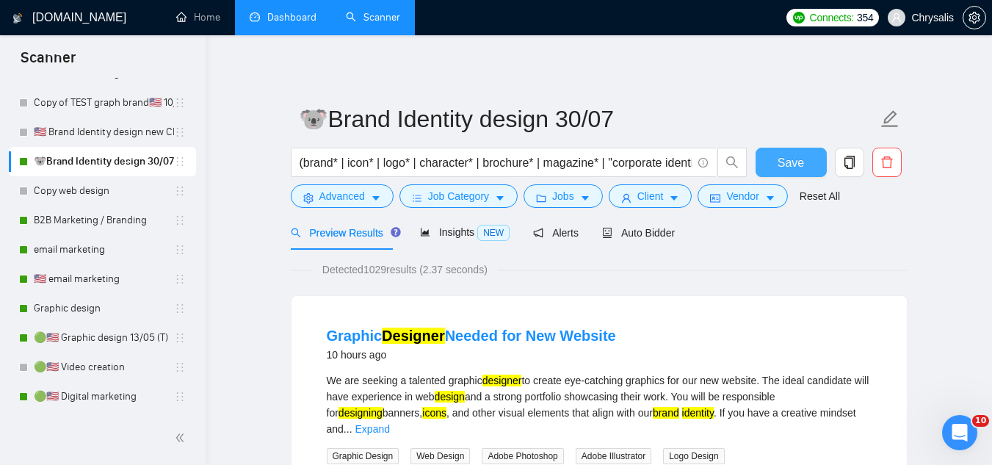
click at [798, 166] on span "Save" at bounding box center [791, 163] width 26 height 18
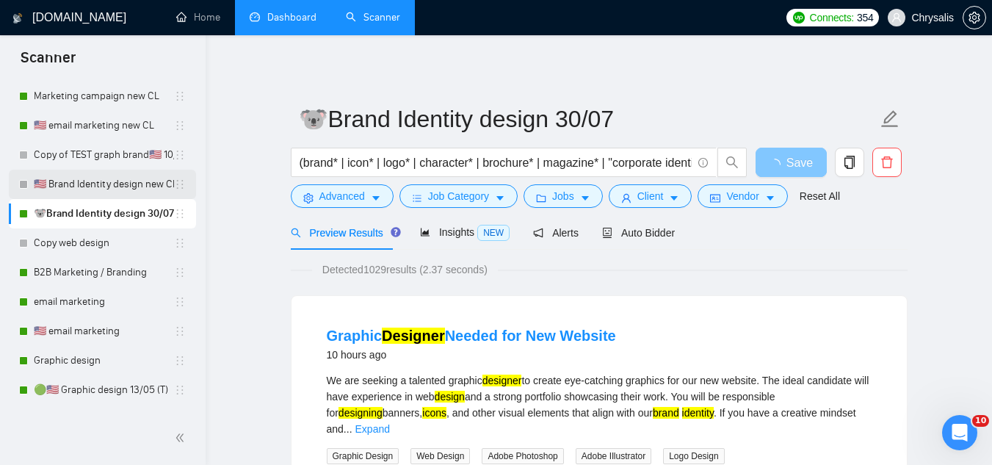
scroll to position [971, 0]
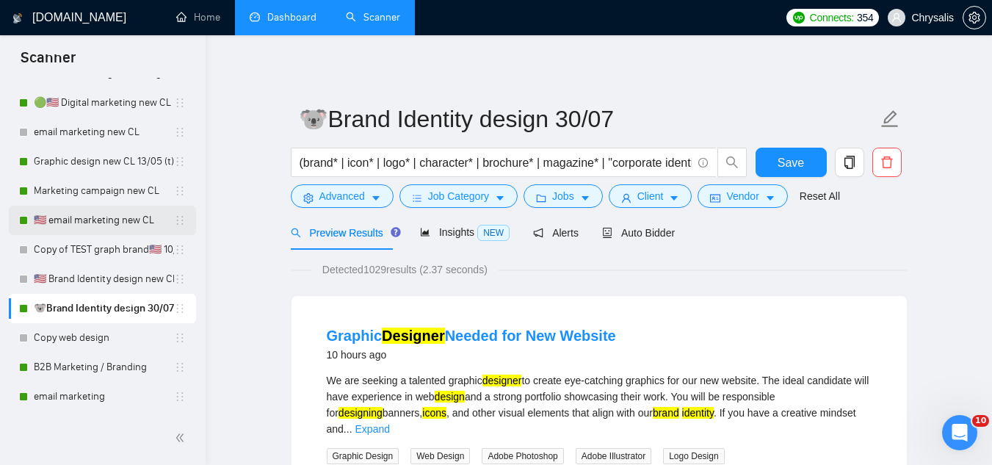
click at [126, 222] on link "🇺🇸 email marketing new CL" at bounding box center [104, 220] width 140 height 29
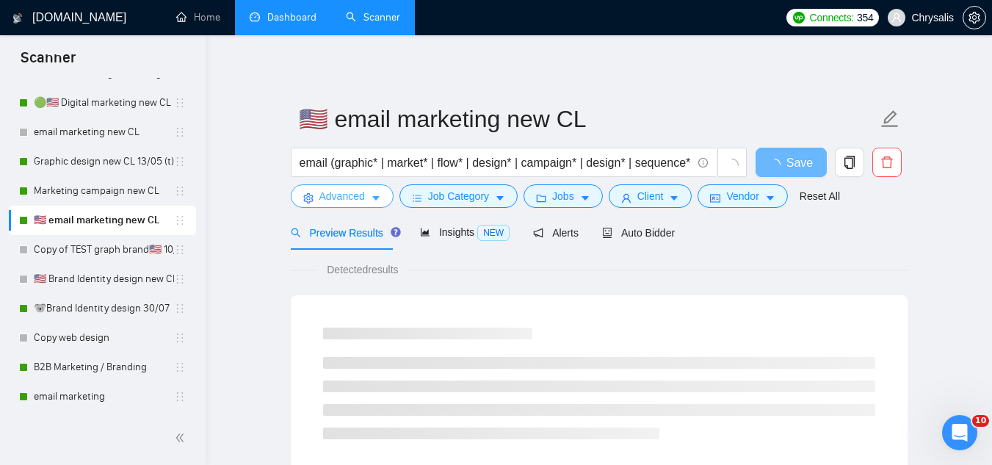
click at [349, 201] on span "Advanced" at bounding box center [343, 196] width 46 height 16
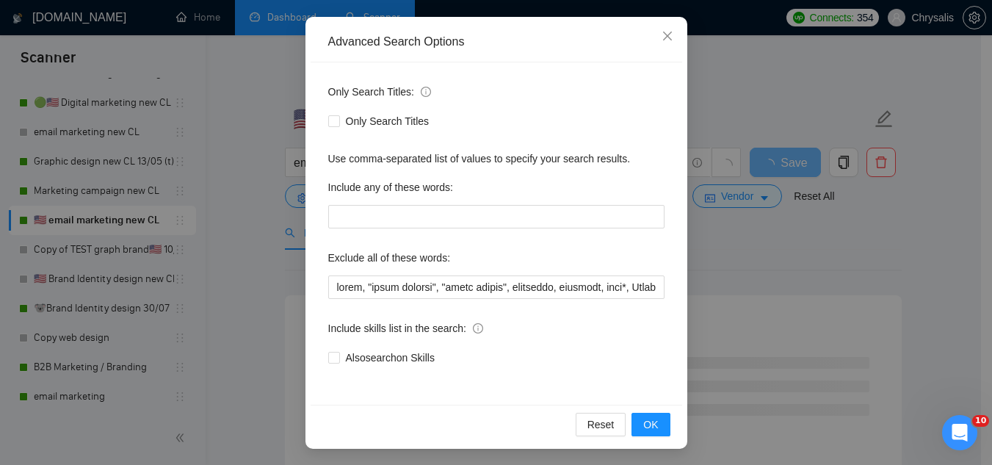
scroll to position [146, 0]
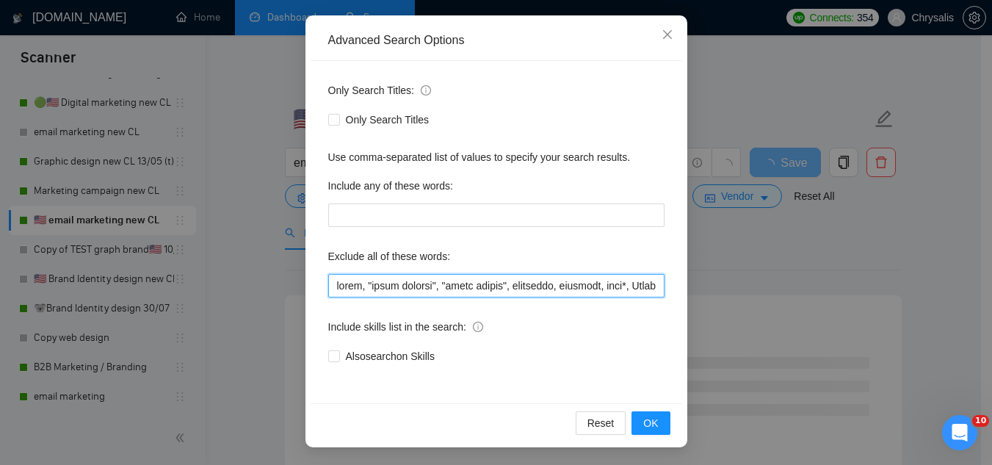
click at [331, 281] on input "text" at bounding box center [496, 286] width 336 height 24
paste input "baby,"
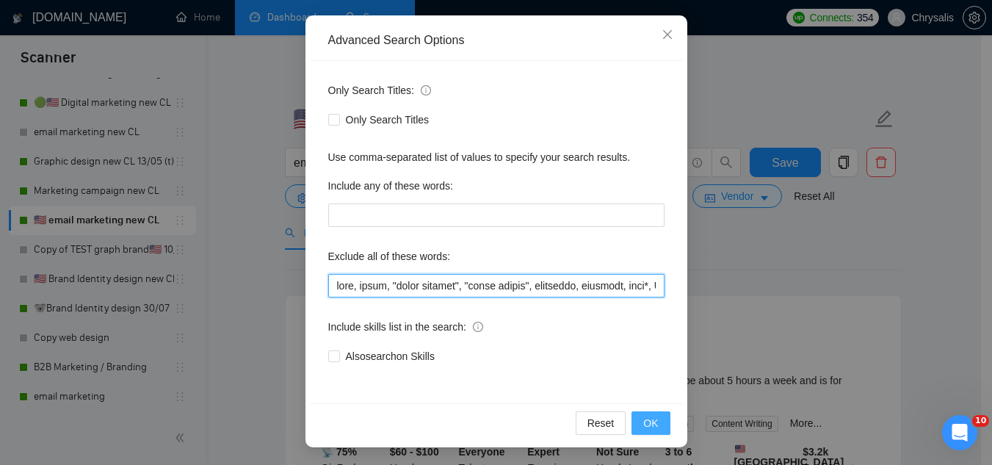
type input "baby, music, "color grading", "store design", furniture, flooring, sock*, Short…"
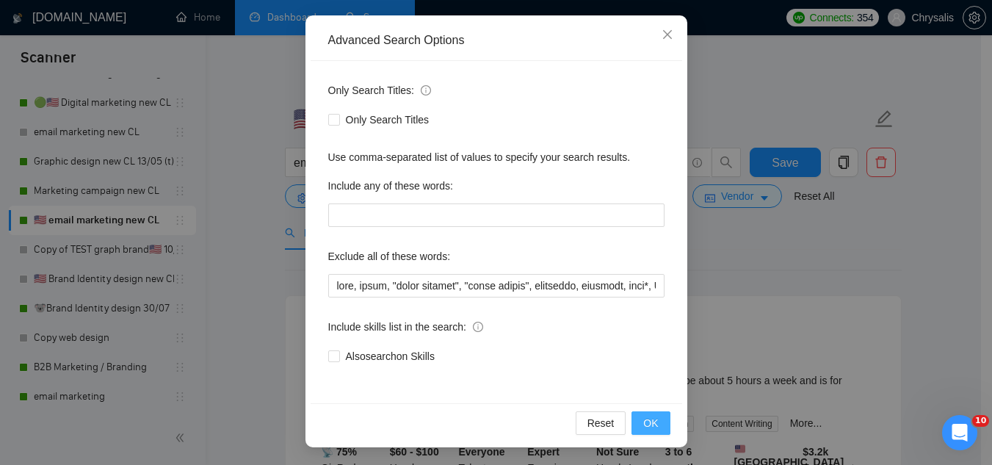
click at [649, 418] on span "OK" at bounding box center [650, 423] width 15 height 16
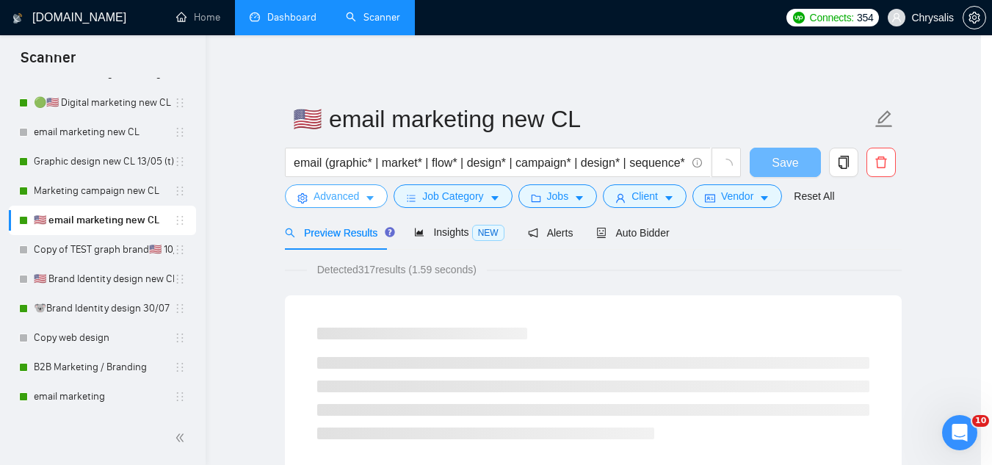
scroll to position [0, 0]
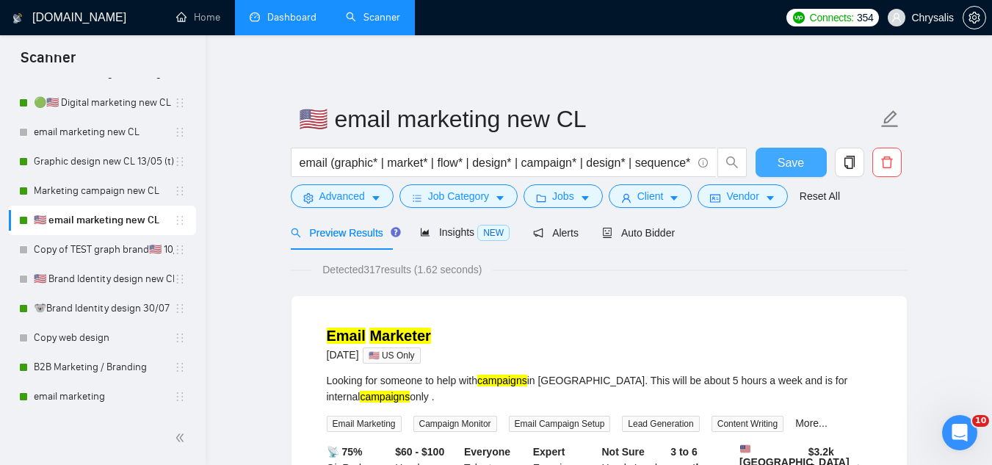
click at [809, 167] on button "Save" at bounding box center [791, 162] width 71 height 29
click at [930, 30] on span "Chrysalis" at bounding box center [921, 17] width 84 height 47
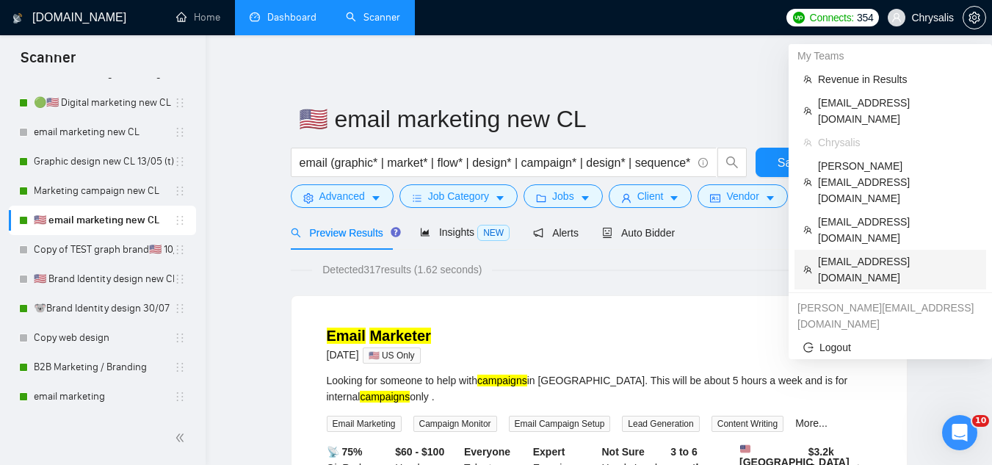
click at [863, 253] on span "[EMAIL_ADDRESS][DOMAIN_NAME]" at bounding box center [897, 269] width 159 height 32
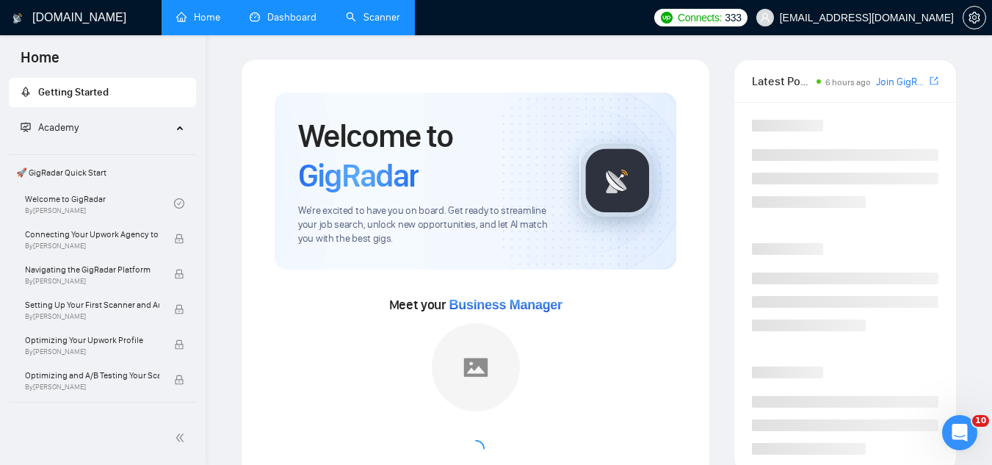
click at [289, 18] on link "Dashboard" at bounding box center [283, 17] width 67 height 12
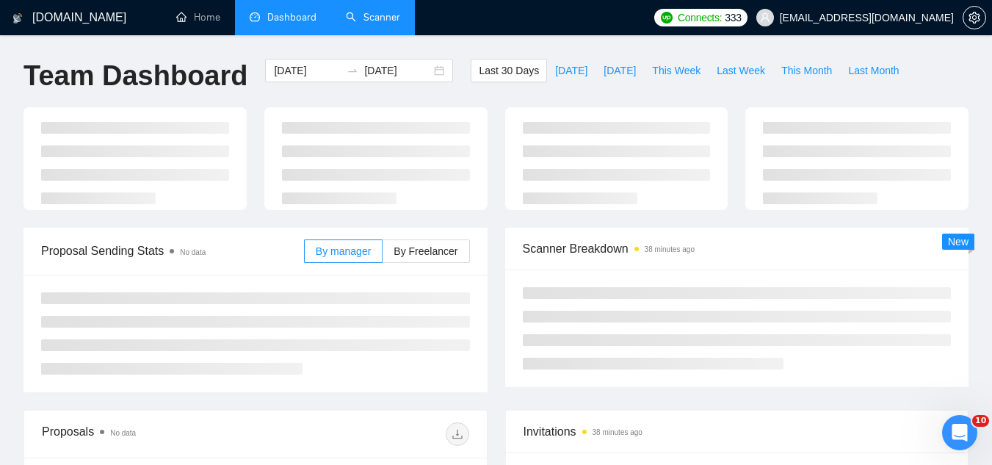
click at [380, 23] on link "Scanner" at bounding box center [373, 17] width 54 height 12
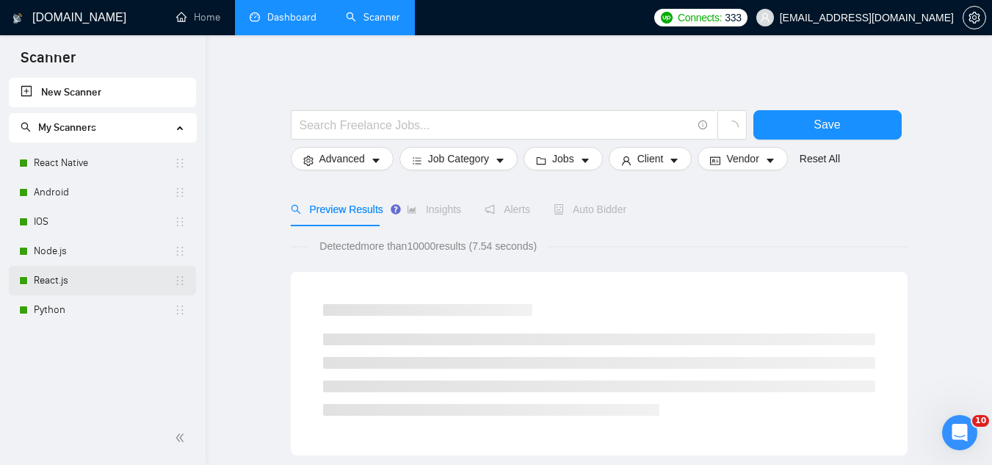
click at [41, 284] on link "React.js" at bounding box center [104, 280] width 140 height 29
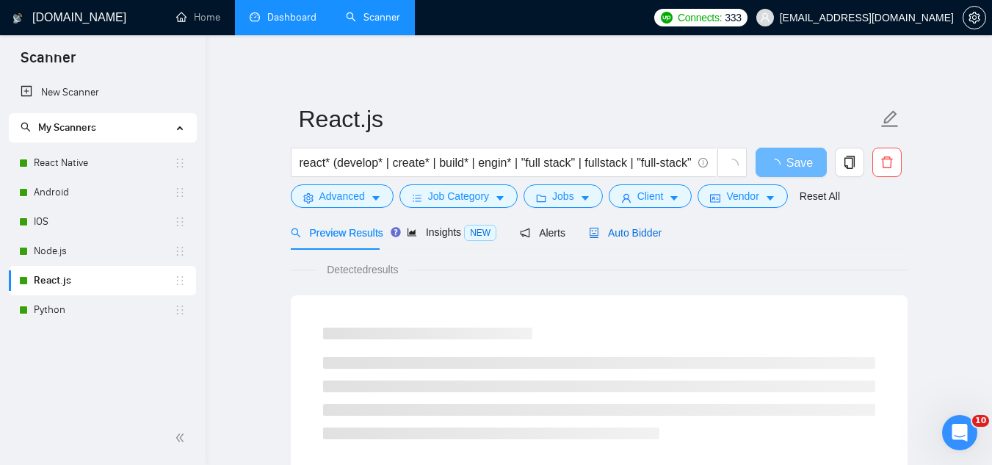
click at [629, 227] on span "Auto Bidder" at bounding box center [625, 233] width 73 height 12
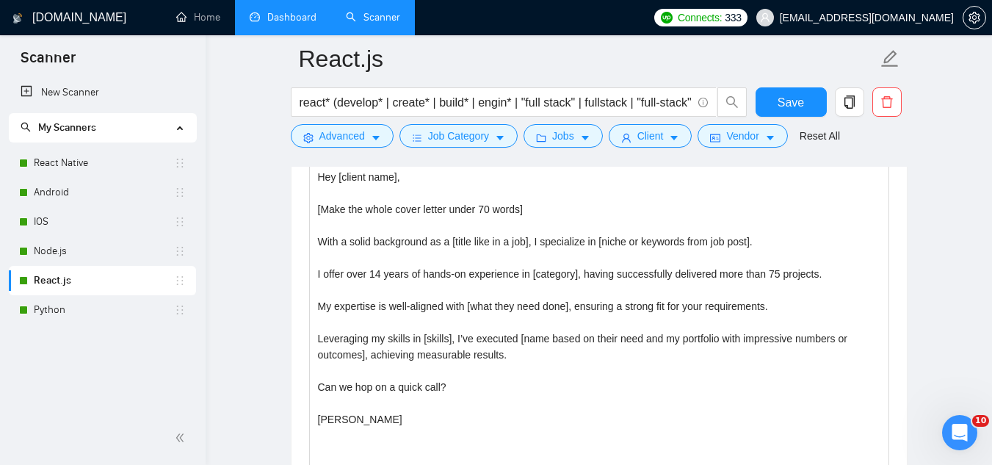
scroll to position [1763, 0]
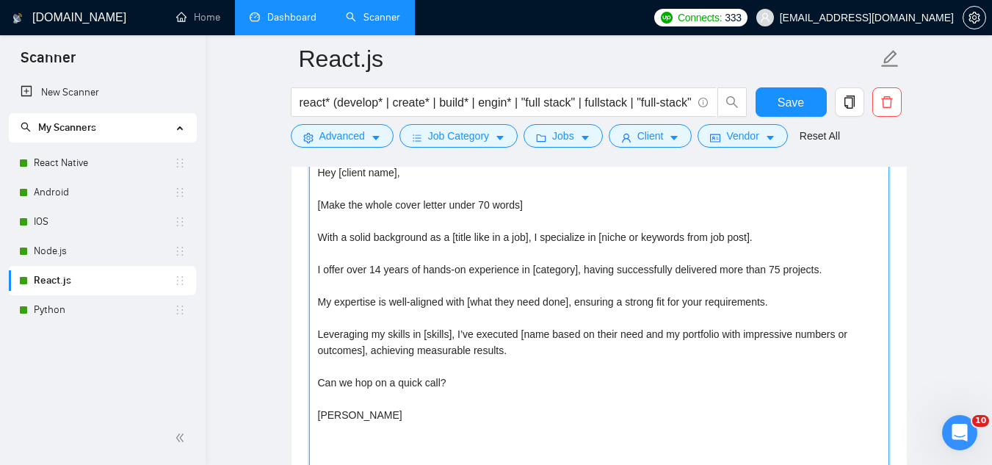
click at [522, 354] on textarea "Hey [client name], [Make the whole cover letter under 70 words] With a solid ba…" at bounding box center [599, 326] width 580 height 331
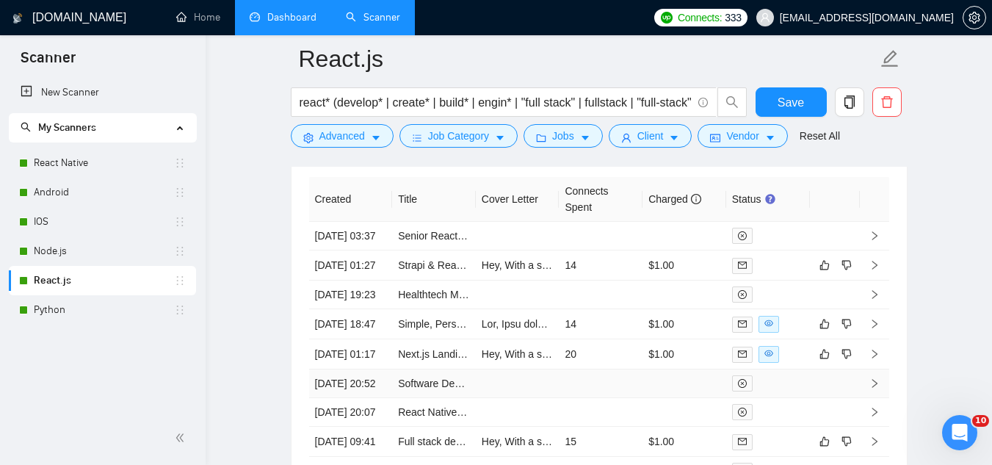
scroll to position [3729, 0]
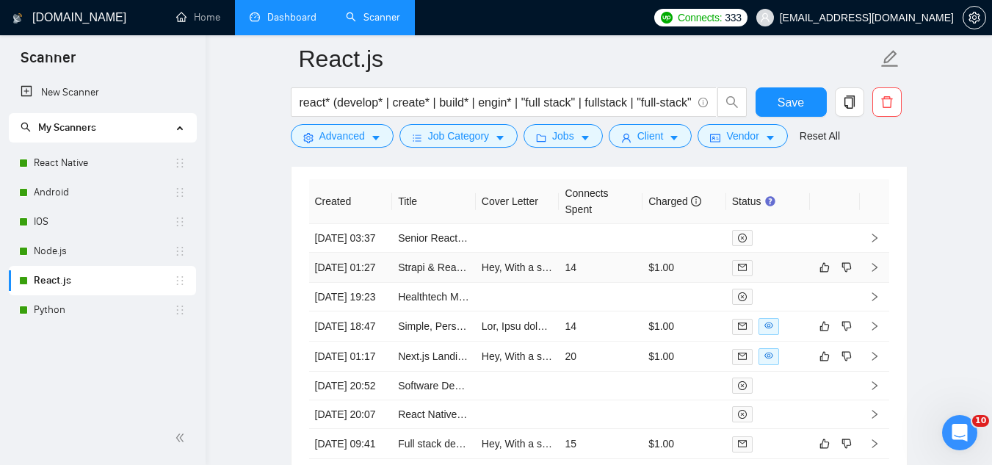
click at [421, 283] on td "Strapi & React Expert to Fix Production Image Uploads (Cloudflare R2) & Connect…" at bounding box center [434, 268] width 84 height 30
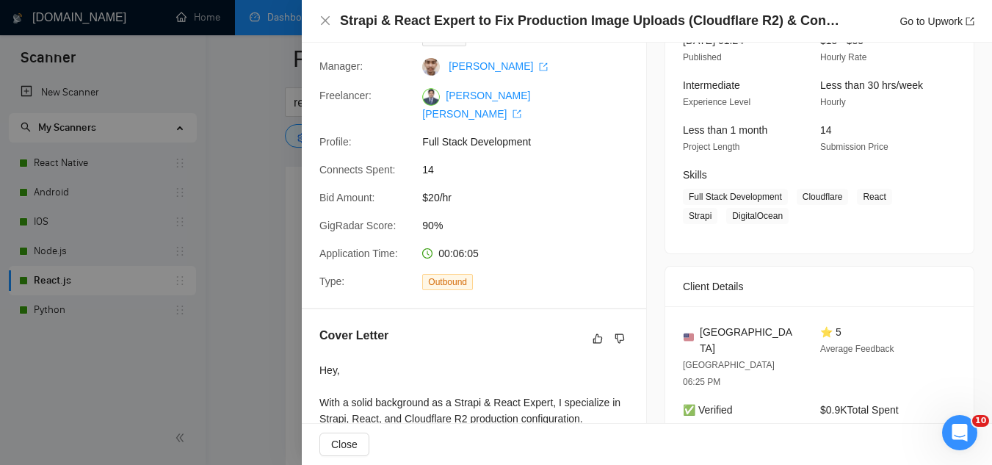
scroll to position [367, 0]
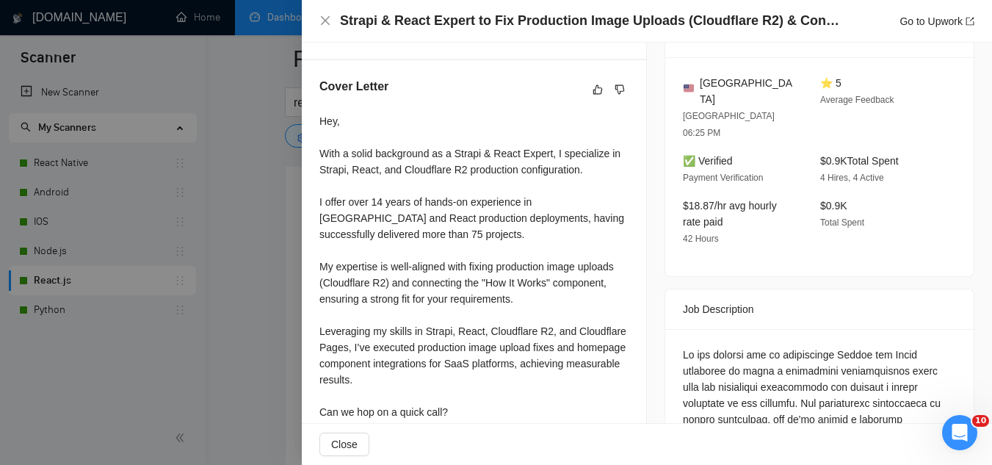
click at [259, 281] on div at bounding box center [496, 232] width 992 height 465
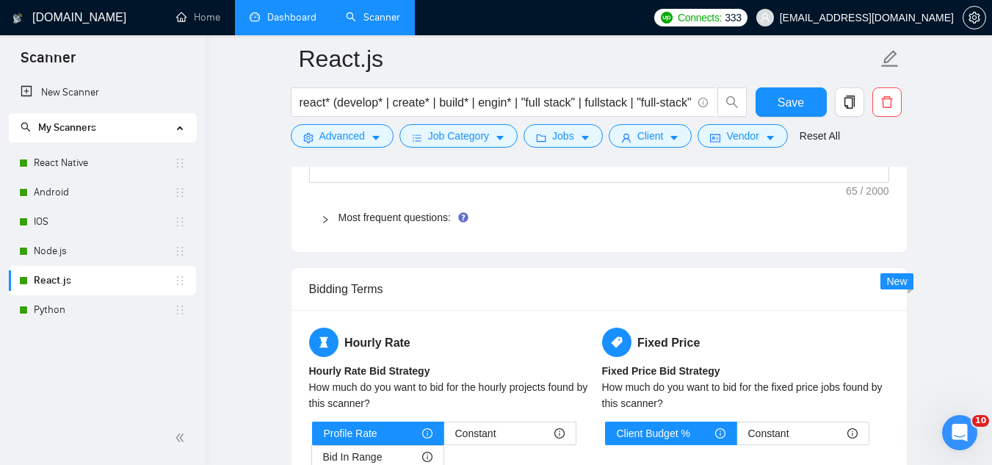
scroll to position [1819, 0]
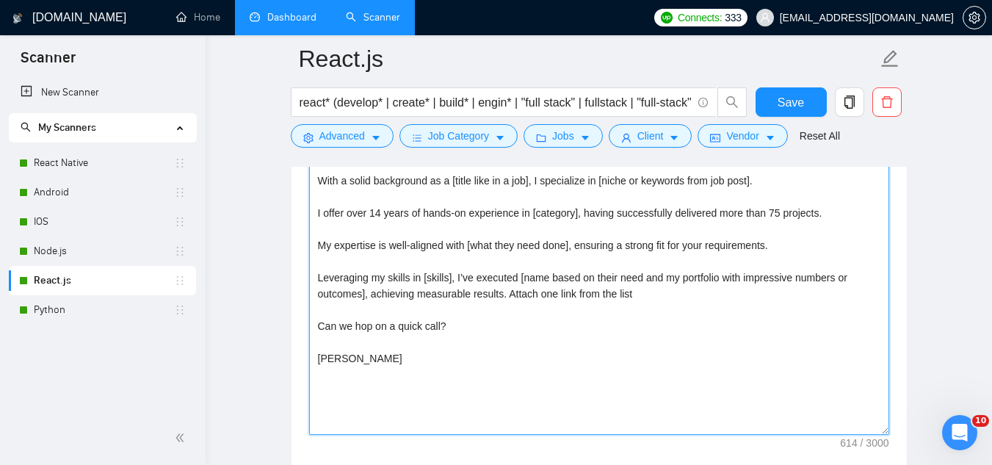
click at [660, 297] on textarea "Hey [client name], [Make the whole cover letter under 70 words] With a solid ba…" at bounding box center [599, 269] width 580 height 331
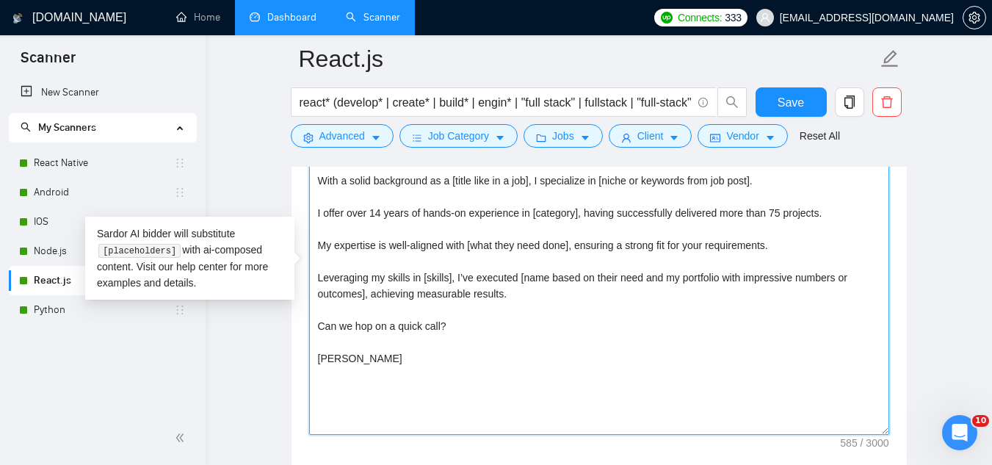
click at [431, 332] on textarea "Hey [client name], [Make the whole cover letter under 70 words] With a solid ba…" at bounding box center [599, 269] width 580 height 331
paste textarea "Hey, [ask an engaging question related to the project that is very easy to answ…"
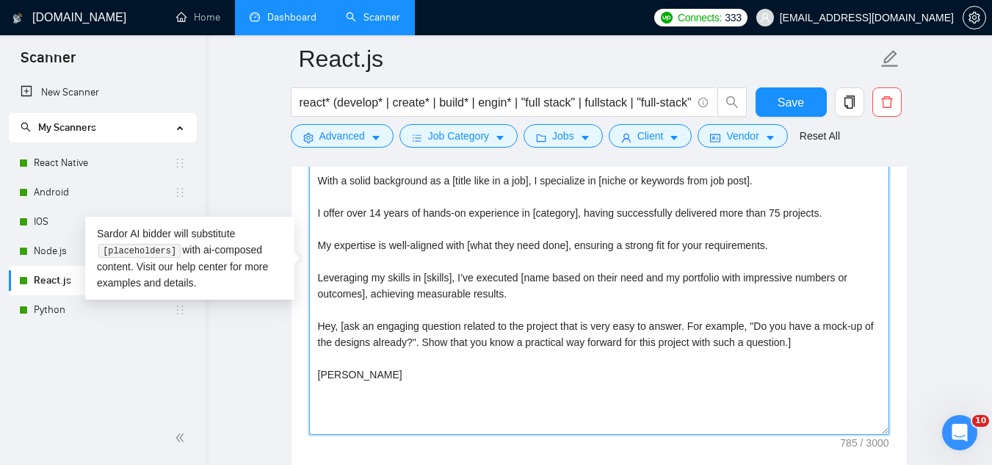
click at [341, 325] on textarea "Hey [client name], [Make the whole cover letter under 70 words] With a solid ba…" at bounding box center [599, 269] width 580 height 331
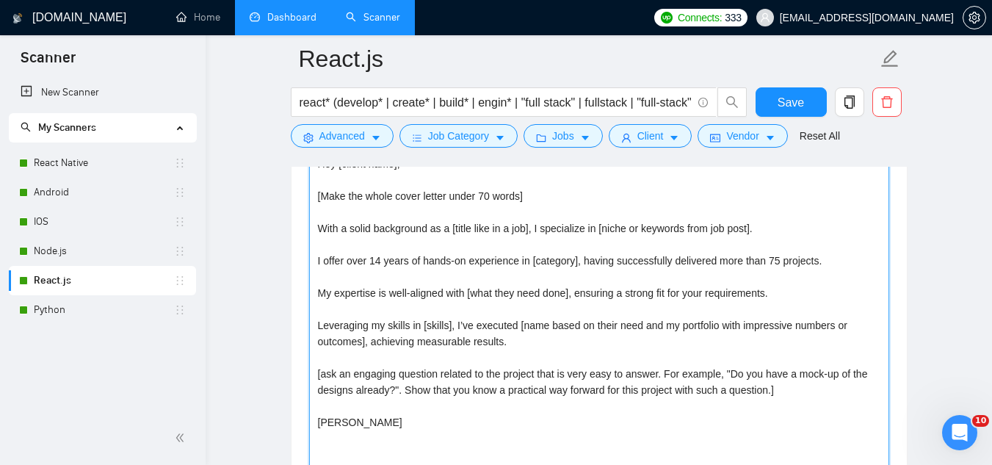
scroll to position [1746, 0]
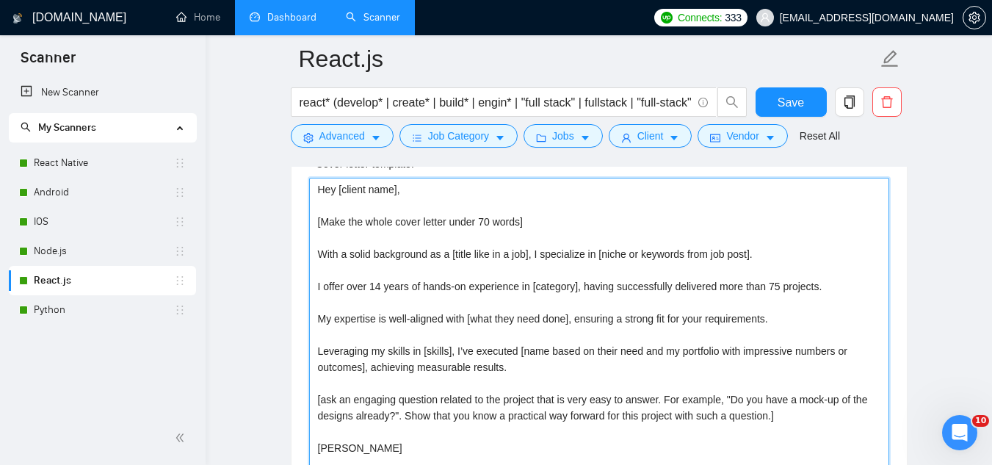
click at [485, 222] on textarea "Hey [client name], [Make the whole cover letter under 70 words] With a solid ba…" at bounding box center [599, 343] width 580 height 331
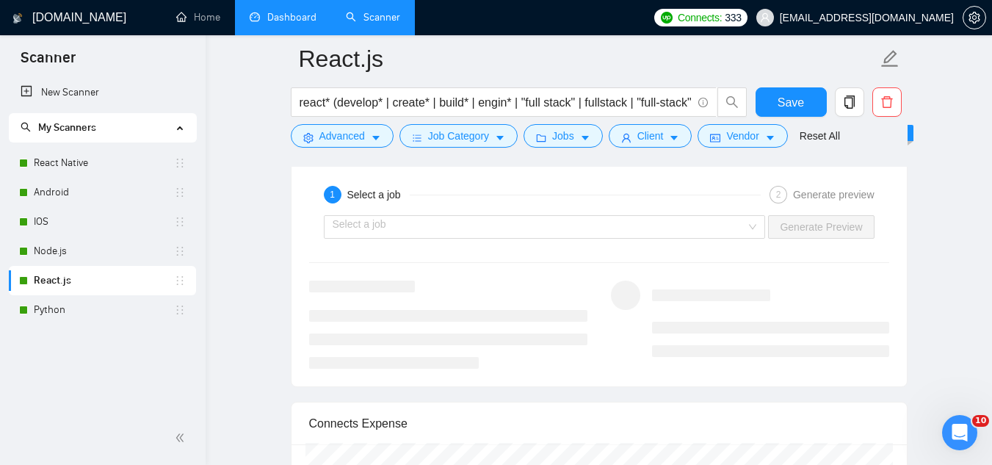
scroll to position [2848, 0]
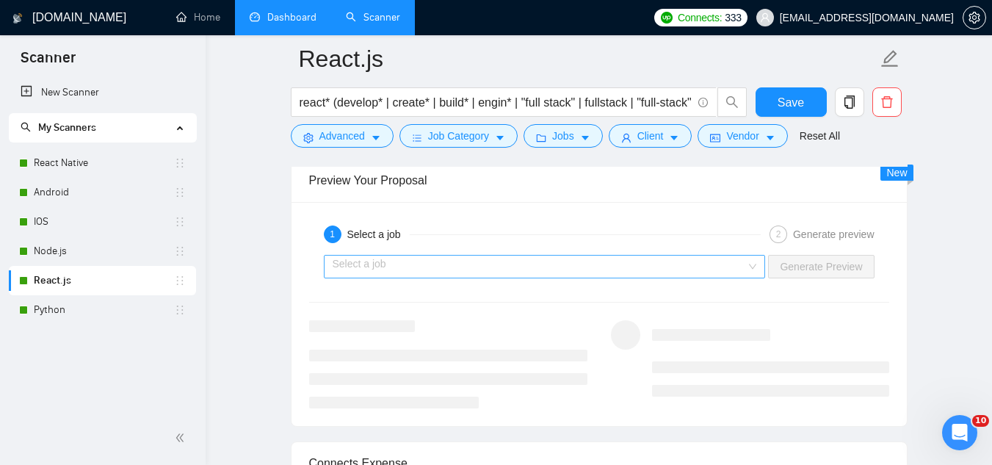
type textarea "Hey [client name], [Make the whole cover letter under 80 words] With a solid ba…"
click at [477, 272] on input "search" at bounding box center [540, 267] width 414 height 22
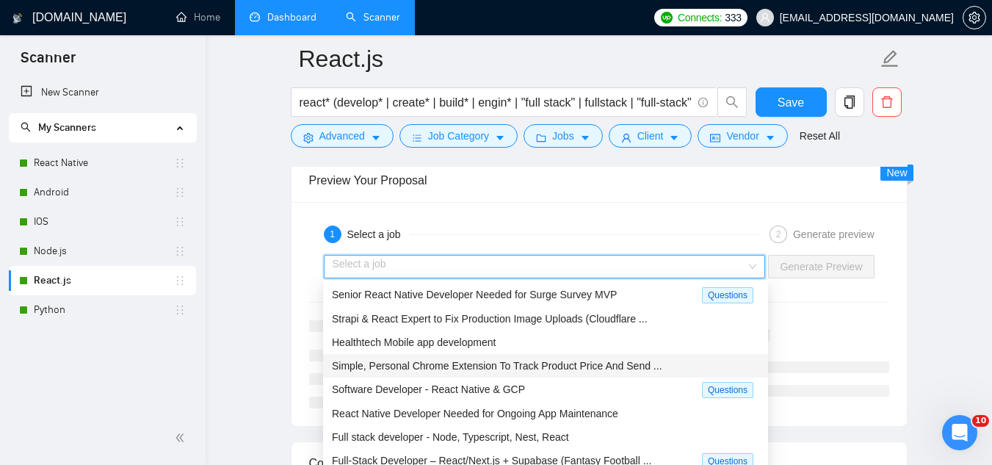
click at [504, 365] on span "Simple, Personal Chrome Extension To Track Product Price And Send ..." at bounding box center [497, 366] width 331 height 12
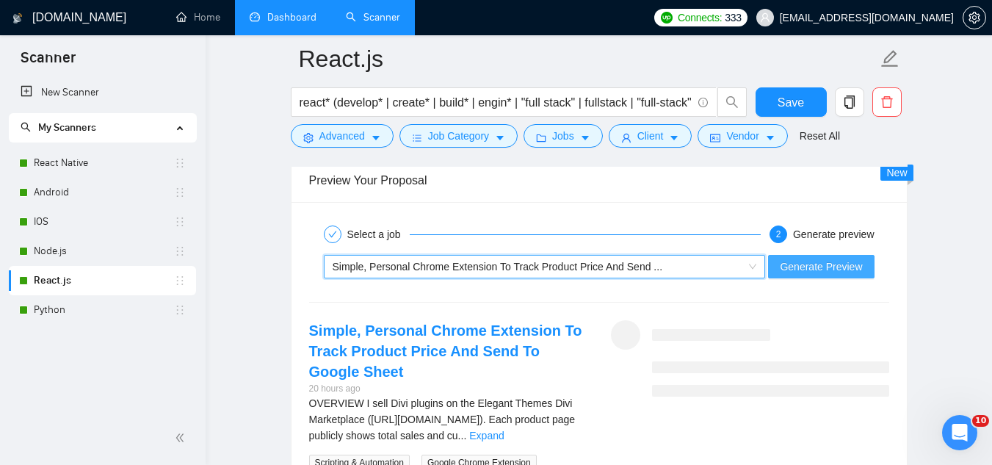
click at [782, 265] on button "Generate Preview" at bounding box center [821, 267] width 106 height 24
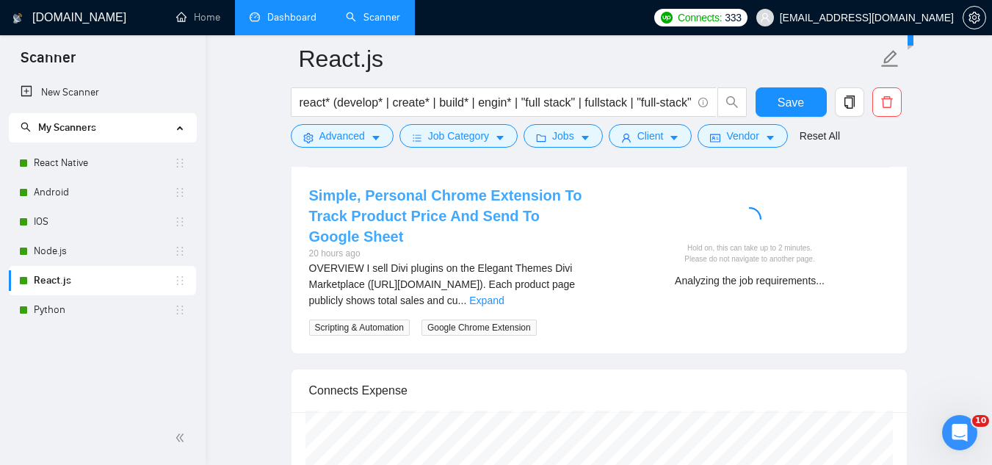
scroll to position [2995, 0]
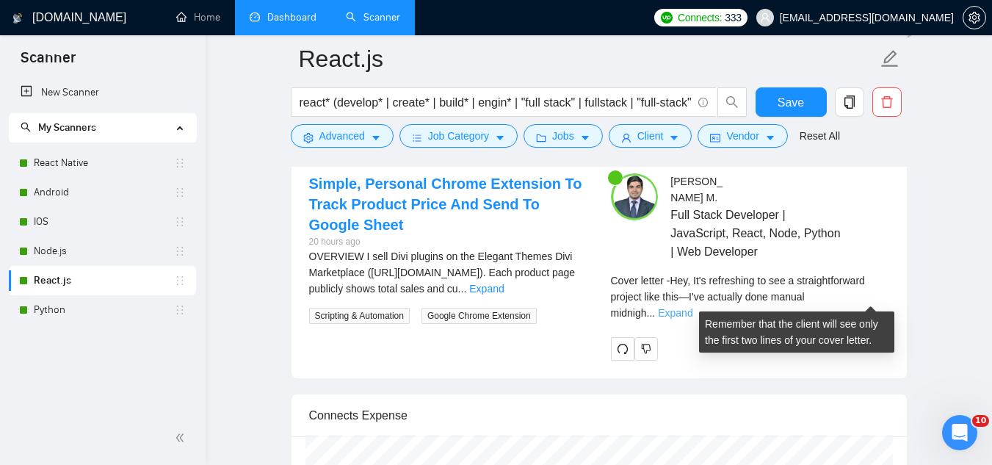
click at [693, 307] on link "Expand" at bounding box center [675, 313] width 35 height 12
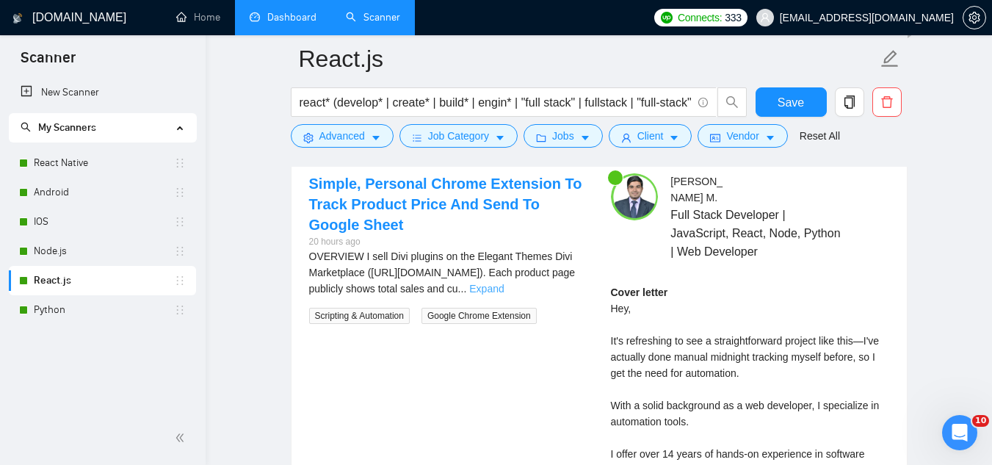
click at [504, 283] on link "Expand" at bounding box center [486, 289] width 35 height 12
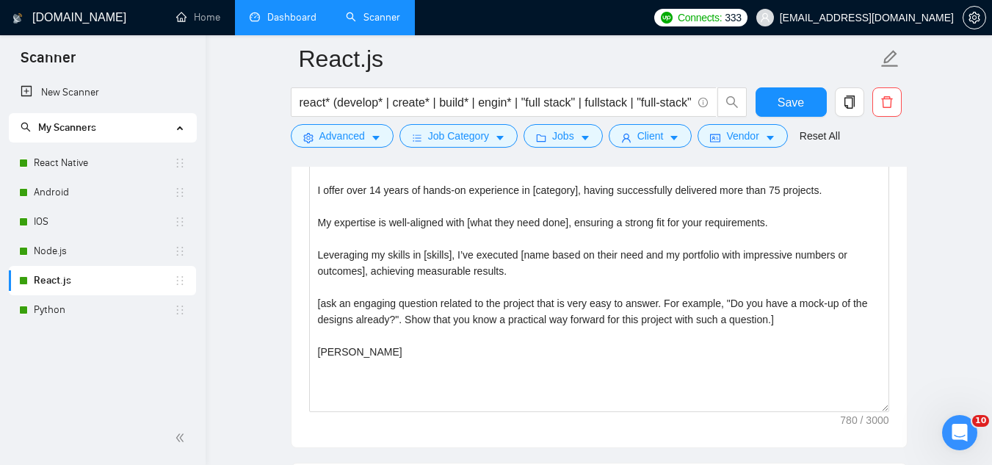
scroll to position [1819, 0]
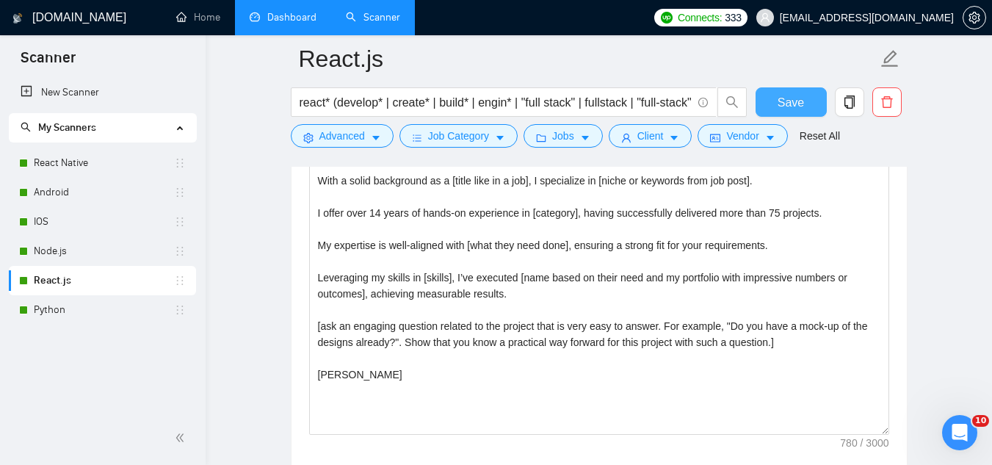
click at [774, 106] on button "Save" at bounding box center [791, 101] width 71 height 29
click at [305, 21] on link "Dashboard" at bounding box center [283, 17] width 67 height 12
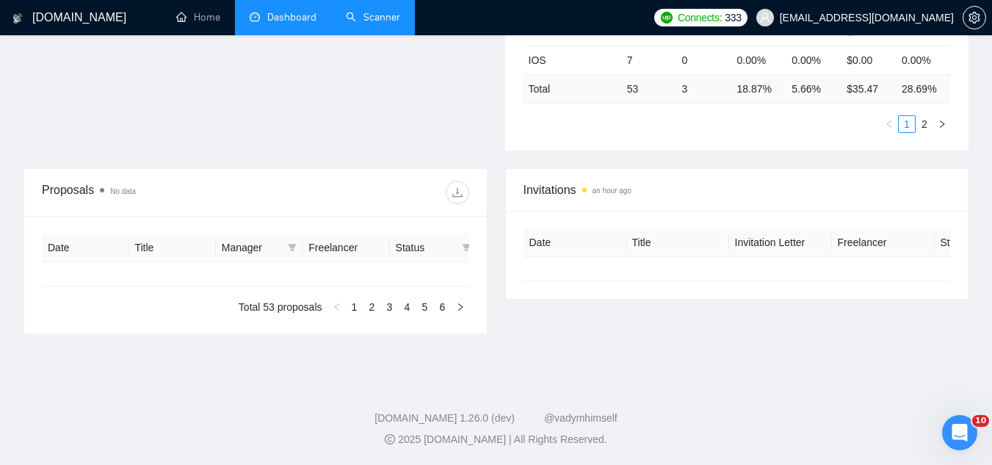
type input "[DATE]"
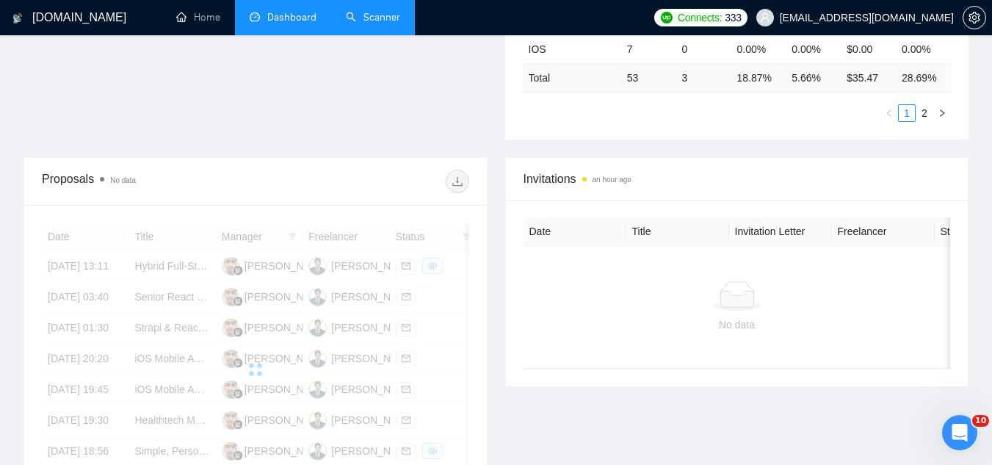
scroll to position [442, 0]
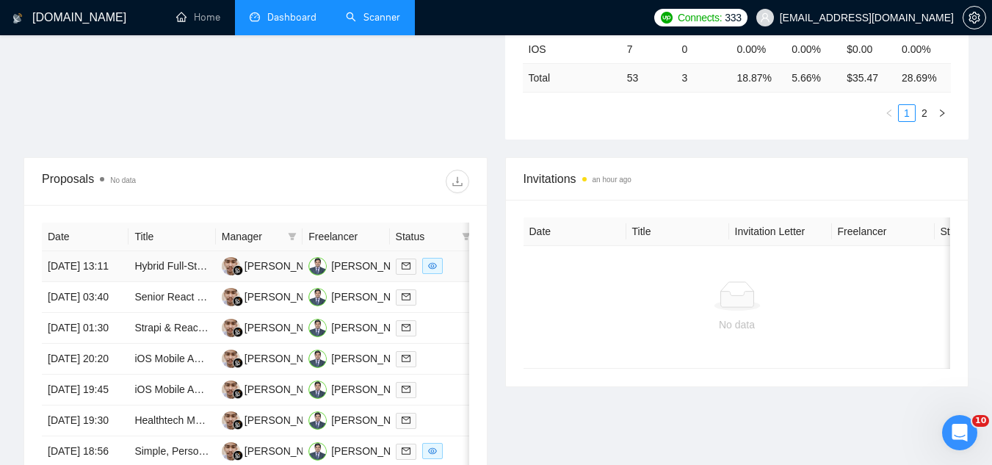
click at [190, 282] on td "Hybrid Full-Stack Developer – Pre-Sales & Online Bidding (Fullstack / AI / ML /…" at bounding box center [172, 266] width 87 height 31
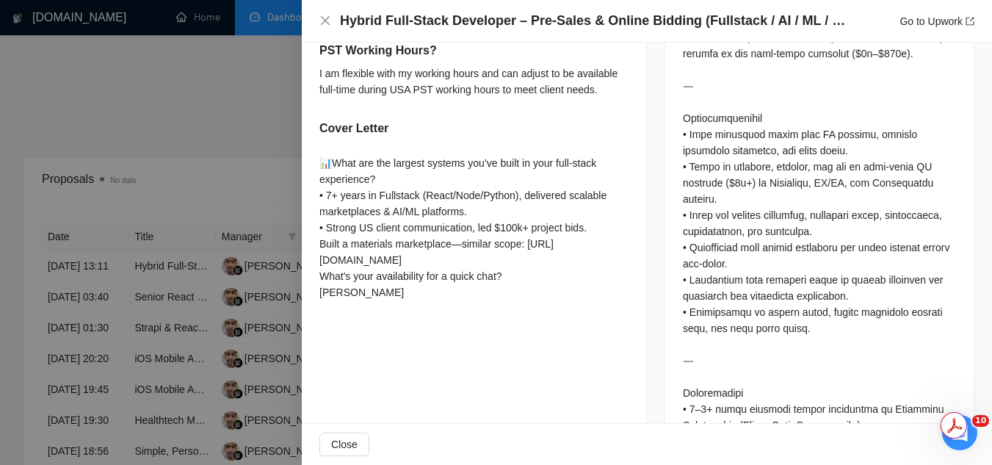
scroll to position [1028, 0]
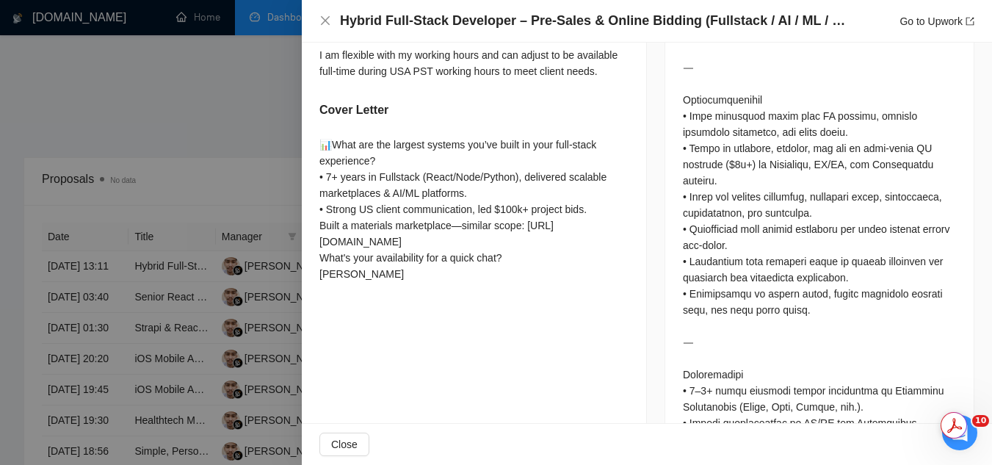
click at [221, 100] on div at bounding box center [496, 232] width 992 height 465
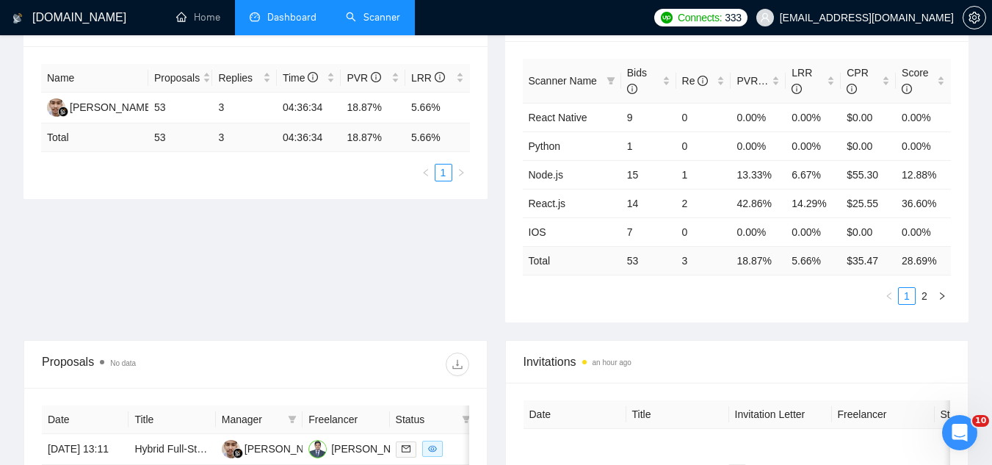
scroll to position [442, 0]
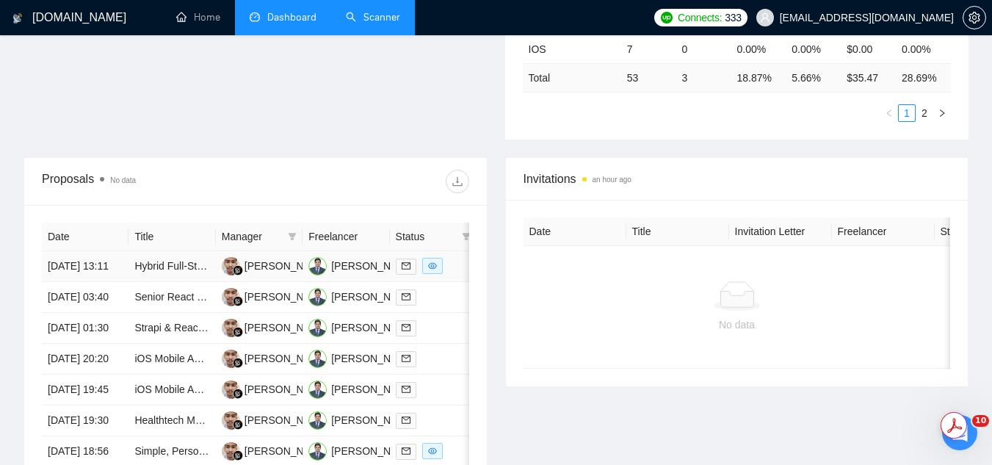
click at [195, 282] on td "Hybrid Full-Stack Developer – Pre-Sales & Online Bidding (Fullstack / AI / ML /…" at bounding box center [172, 266] width 87 height 31
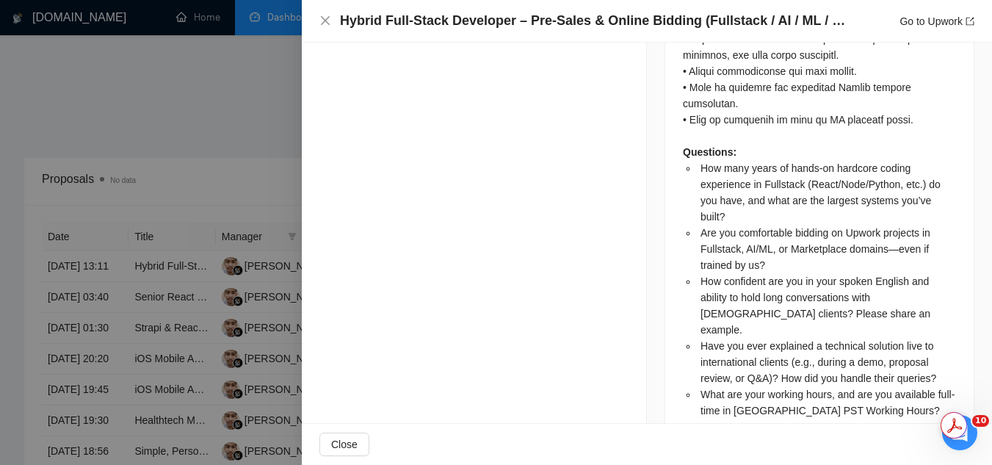
scroll to position [1482, 0]
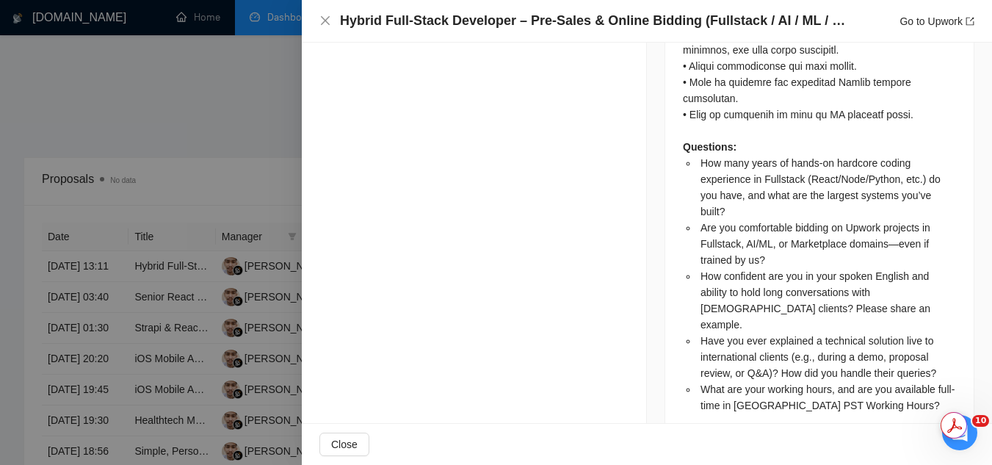
drag, startPoint x: 215, startPoint y: 123, endPoint x: 221, endPoint y: 139, distance: 17.2
click at [221, 139] on div at bounding box center [496, 232] width 992 height 465
